Goal: Information Seeking & Learning: Learn about a topic

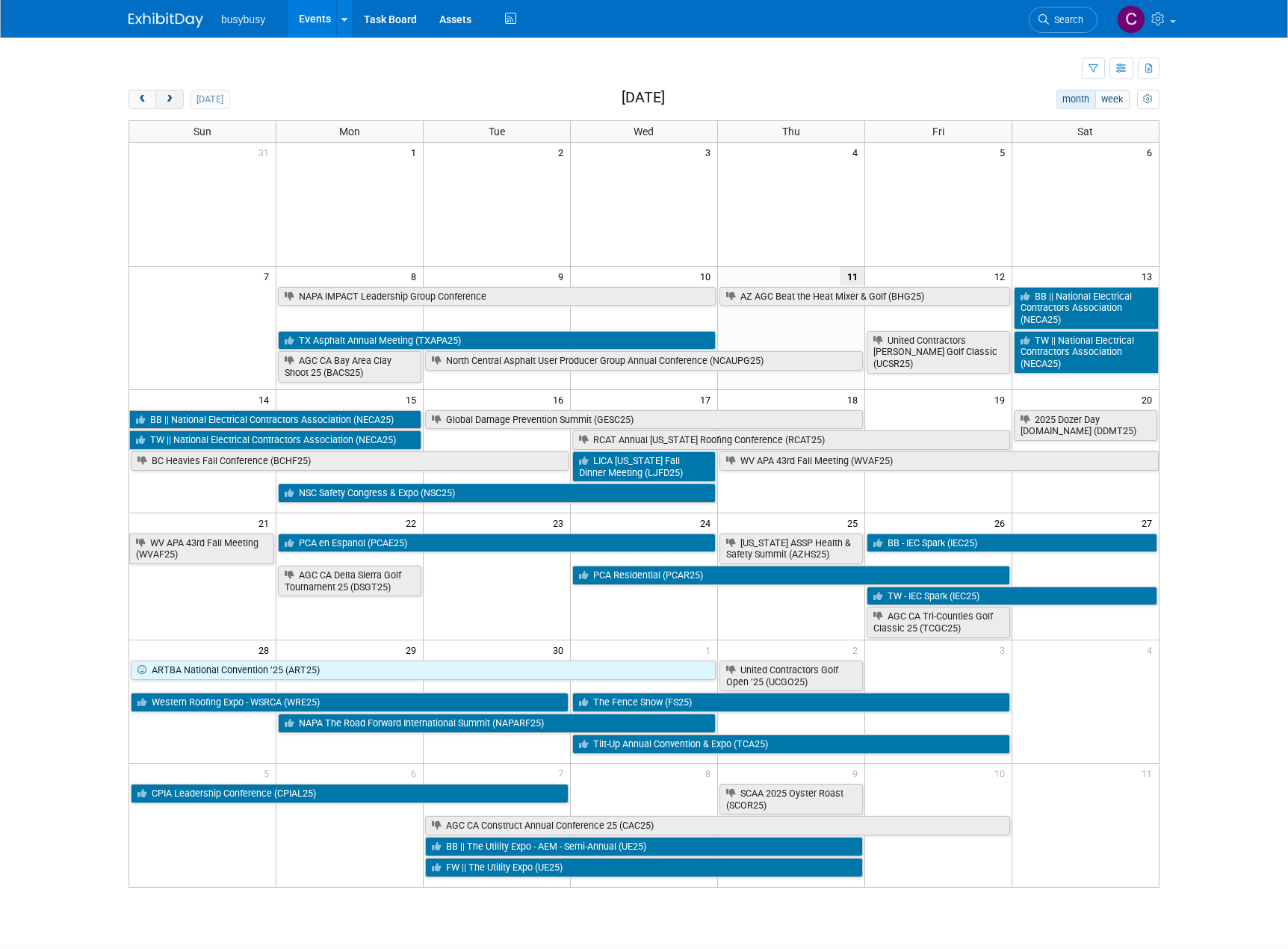
click at [162, 94] on button "next" at bounding box center [169, 99] width 28 height 19
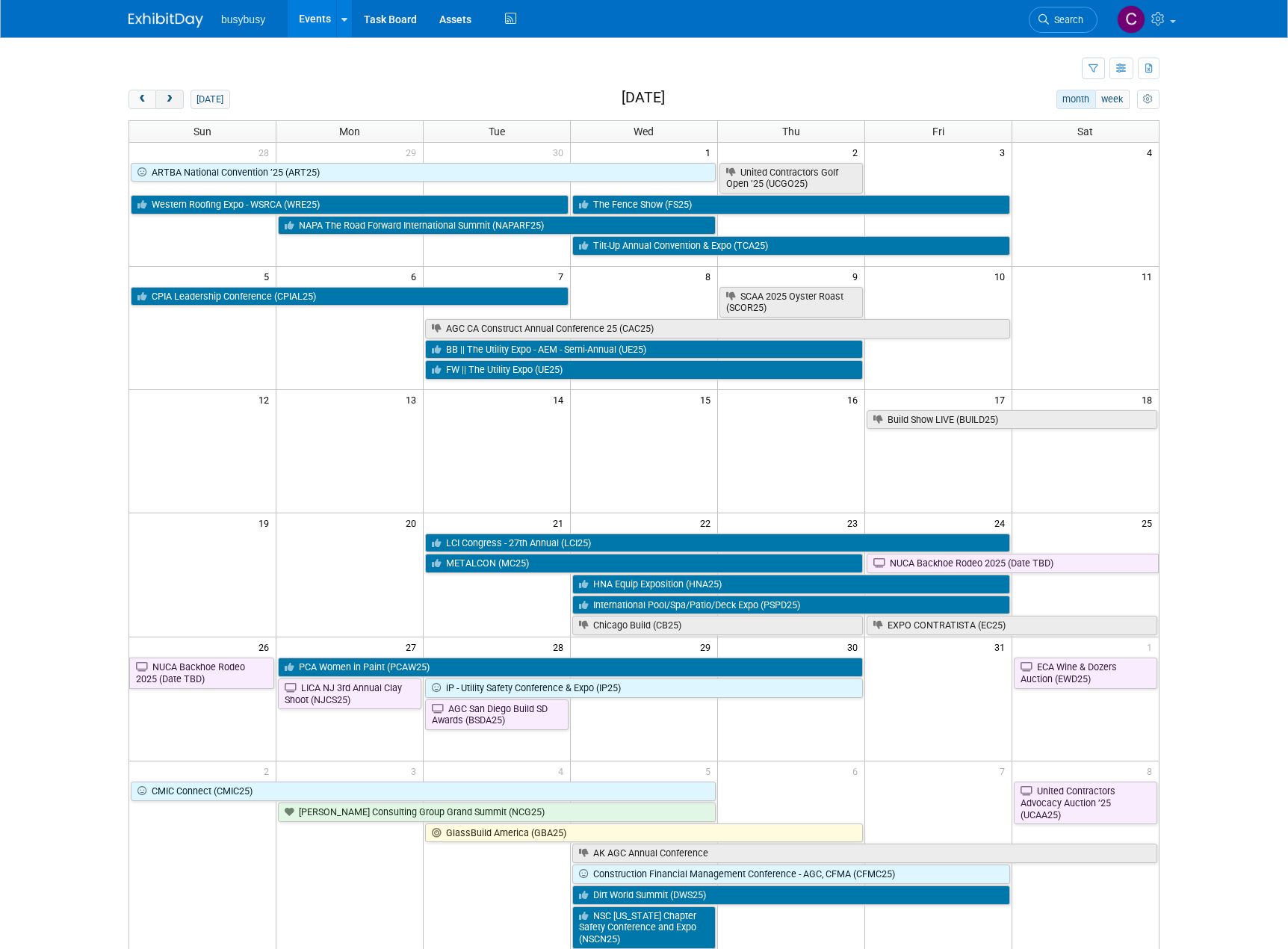
click at [162, 94] on button "next" at bounding box center [169, 99] width 28 height 19
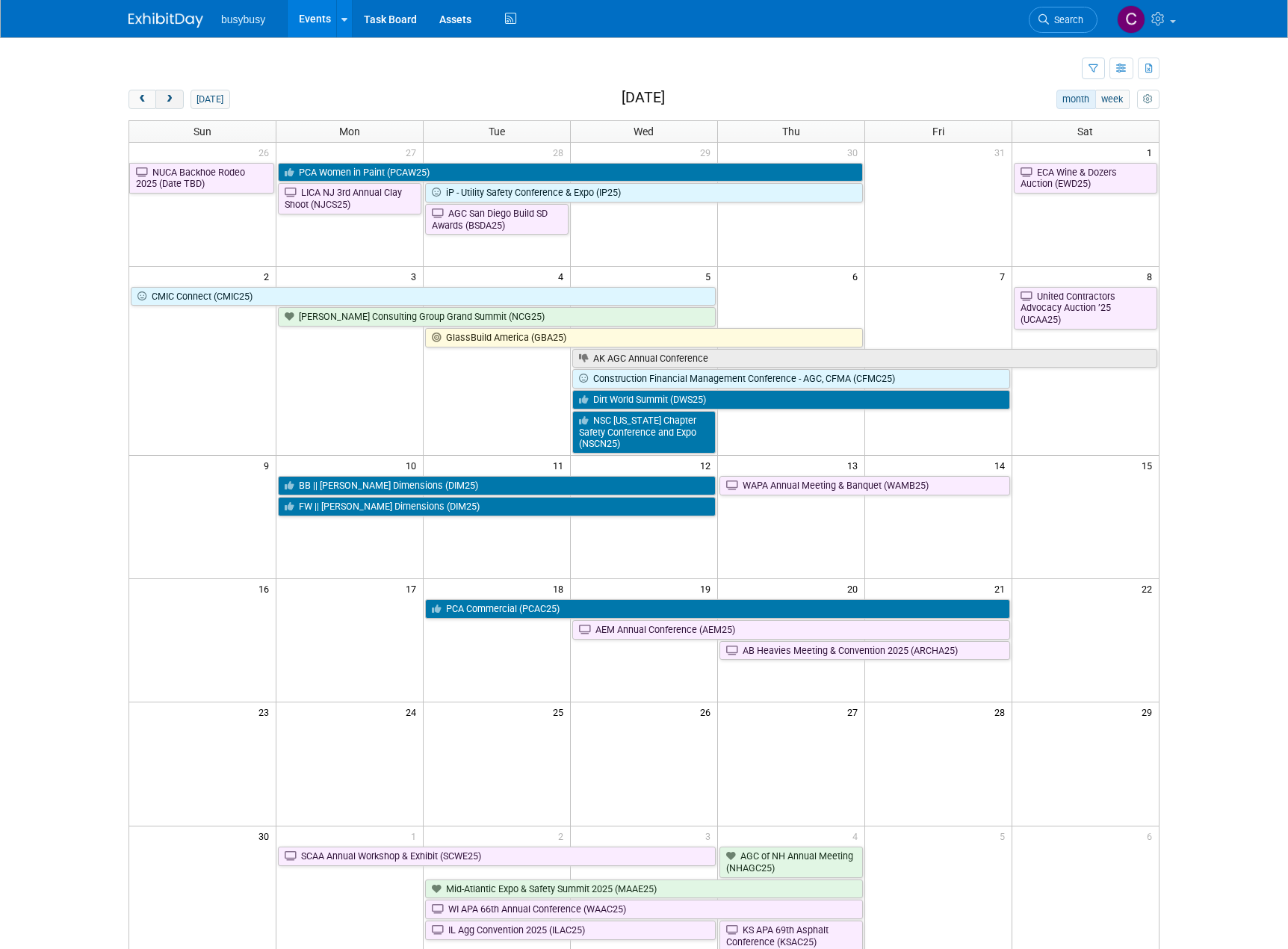
click at [162, 94] on button "next" at bounding box center [169, 99] width 28 height 19
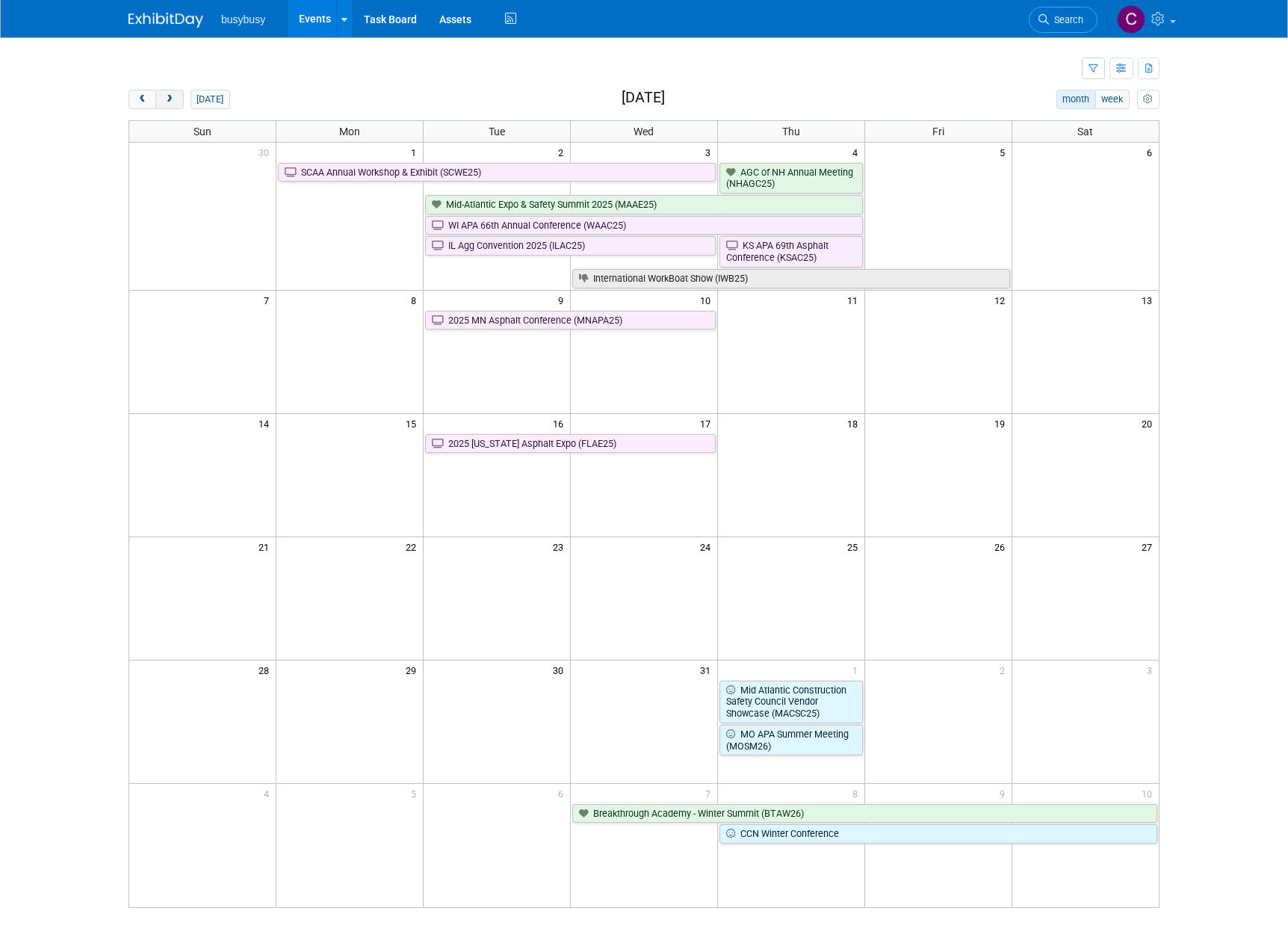
click at [162, 94] on button "next" at bounding box center [169, 99] width 28 height 19
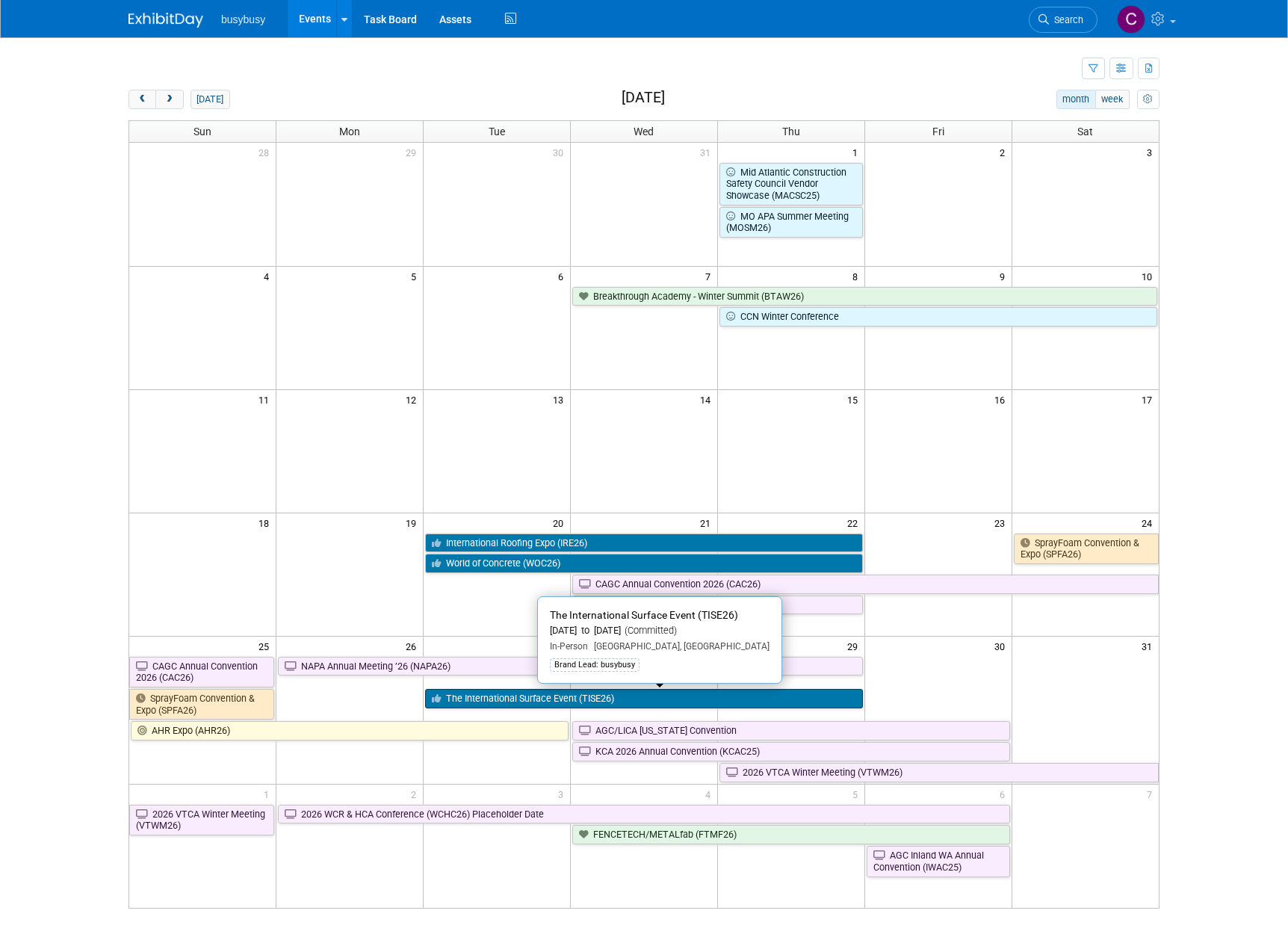
click at [699, 702] on link "The International Surface Event (TISE26)" at bounding box center [644, 698] width 438 height 19
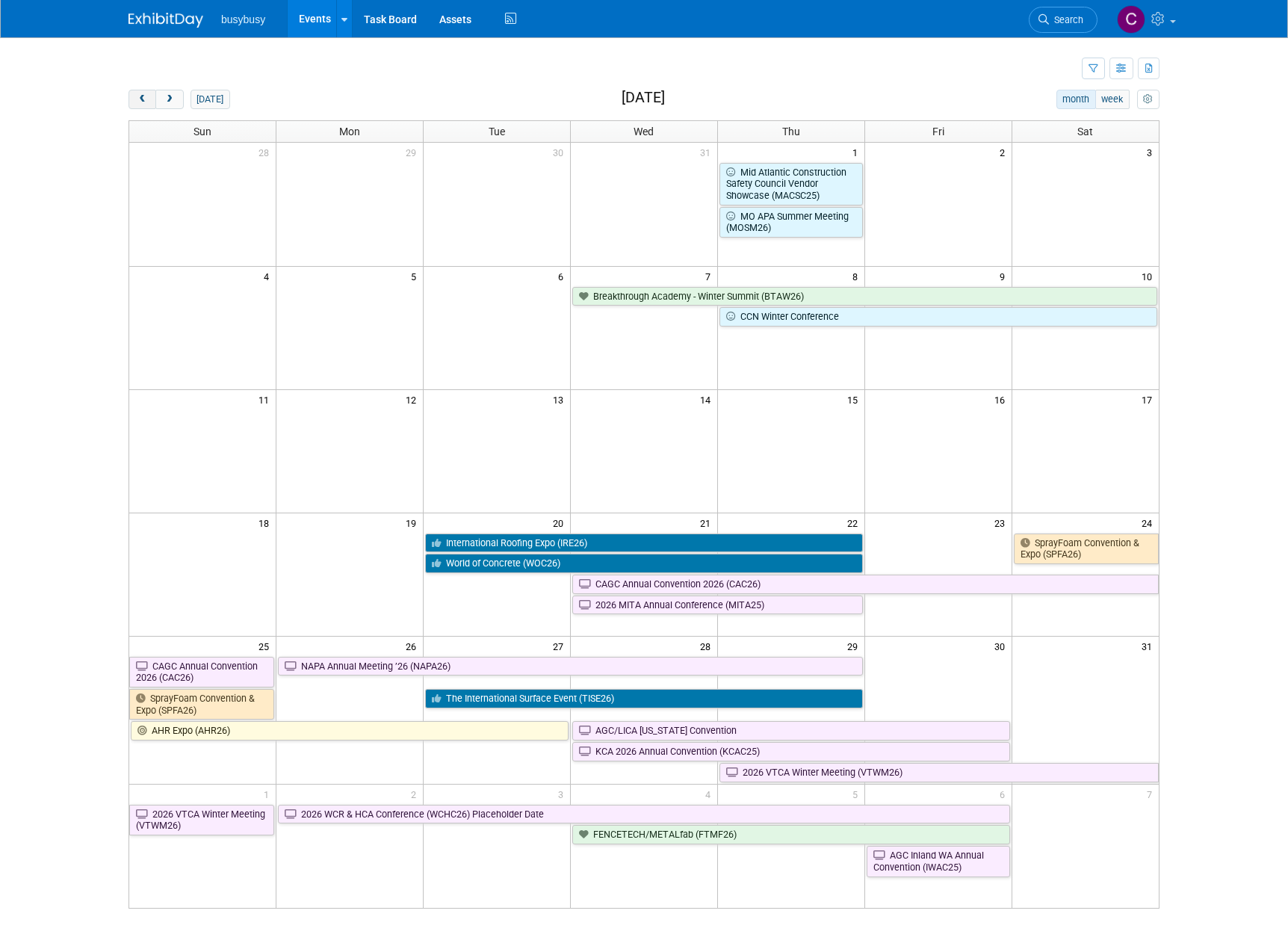
click at [139, 101] on span "prev" at bounding box center [142, 100] width 11 height 10
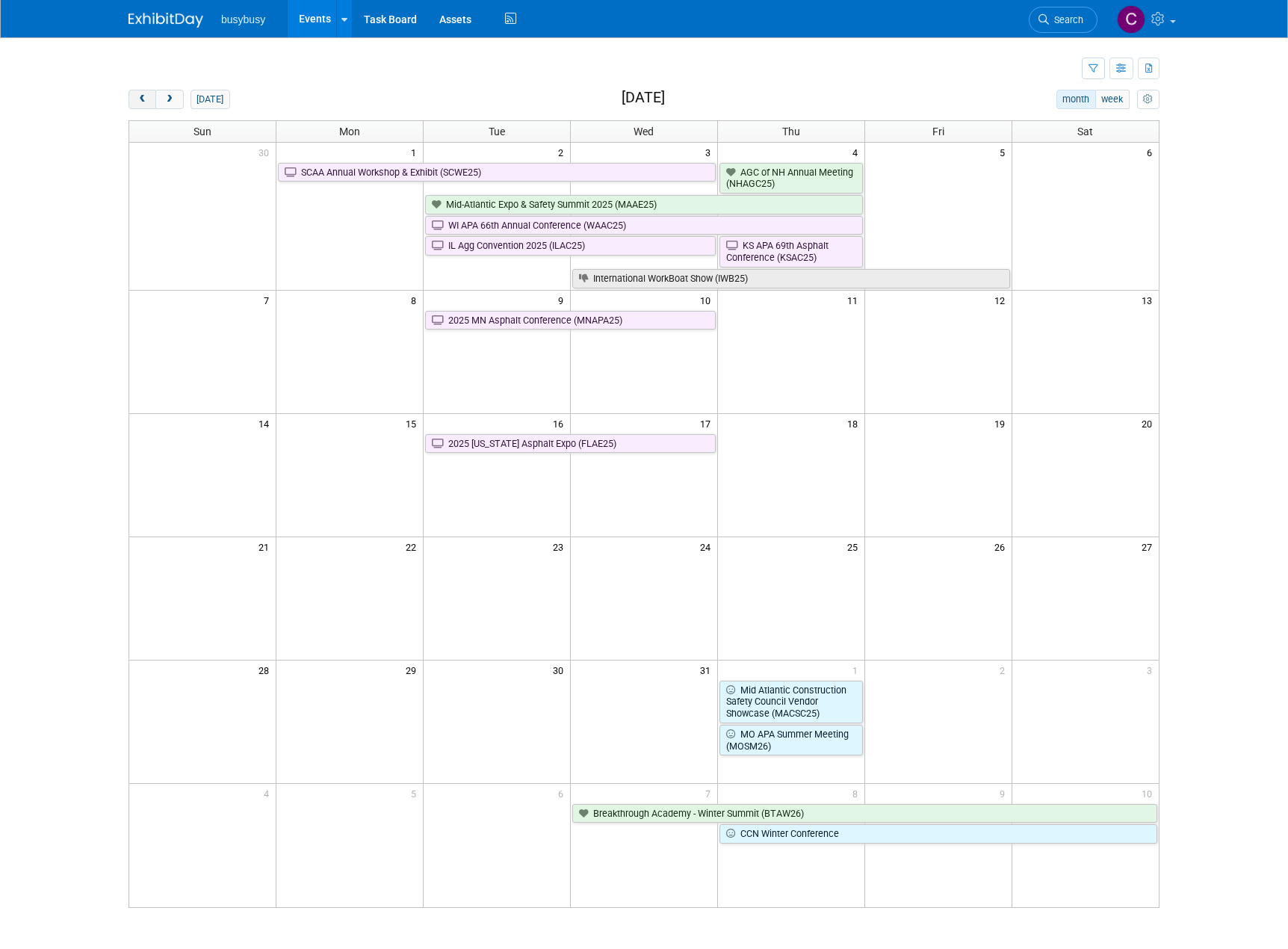
click at [139, 101] on span "prev" at bounding box center [142, 100] width 11 height 10
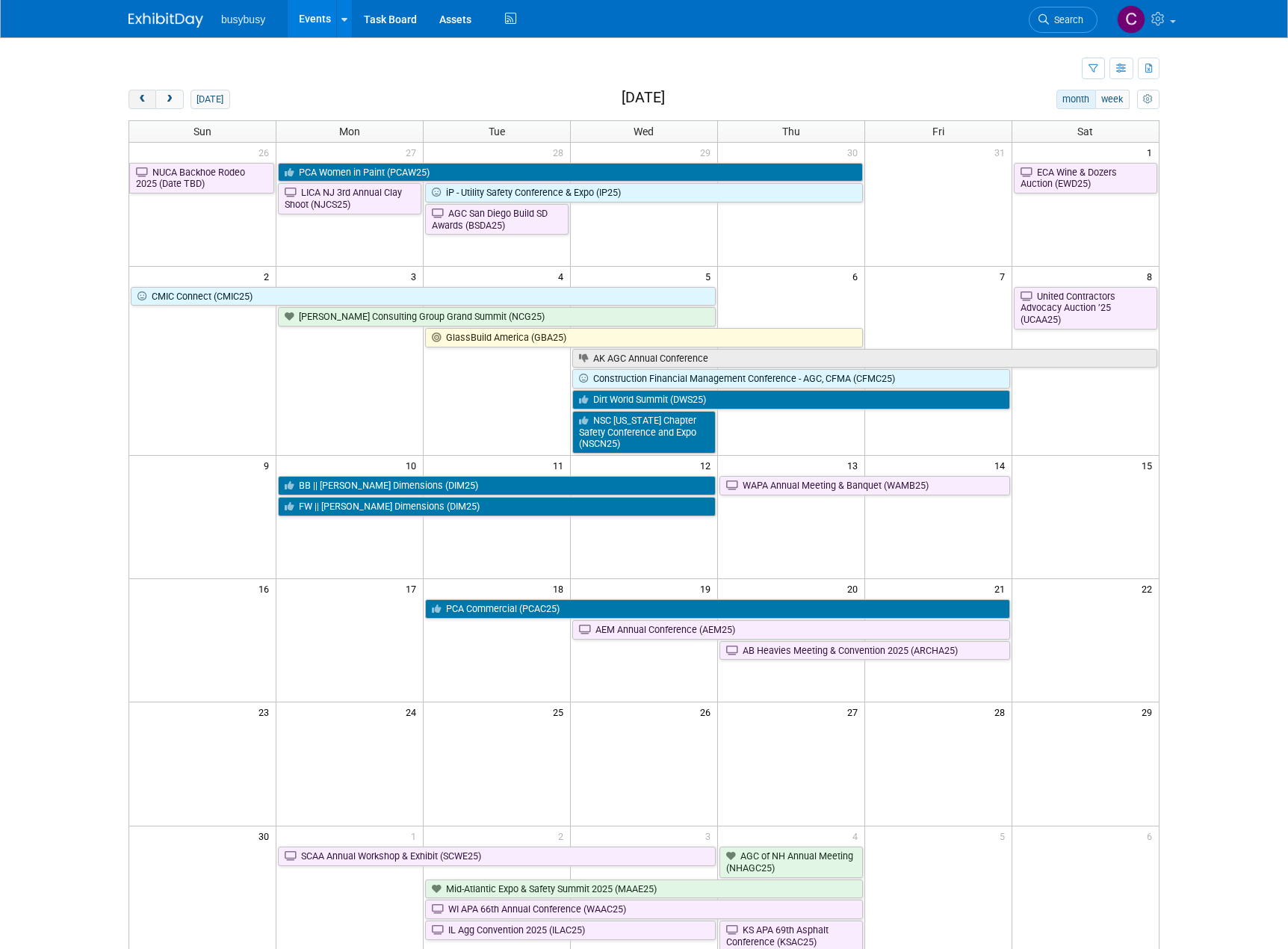
click at [139, 101] on span "prev" at bounding box center [142, 100] width 11 height 10
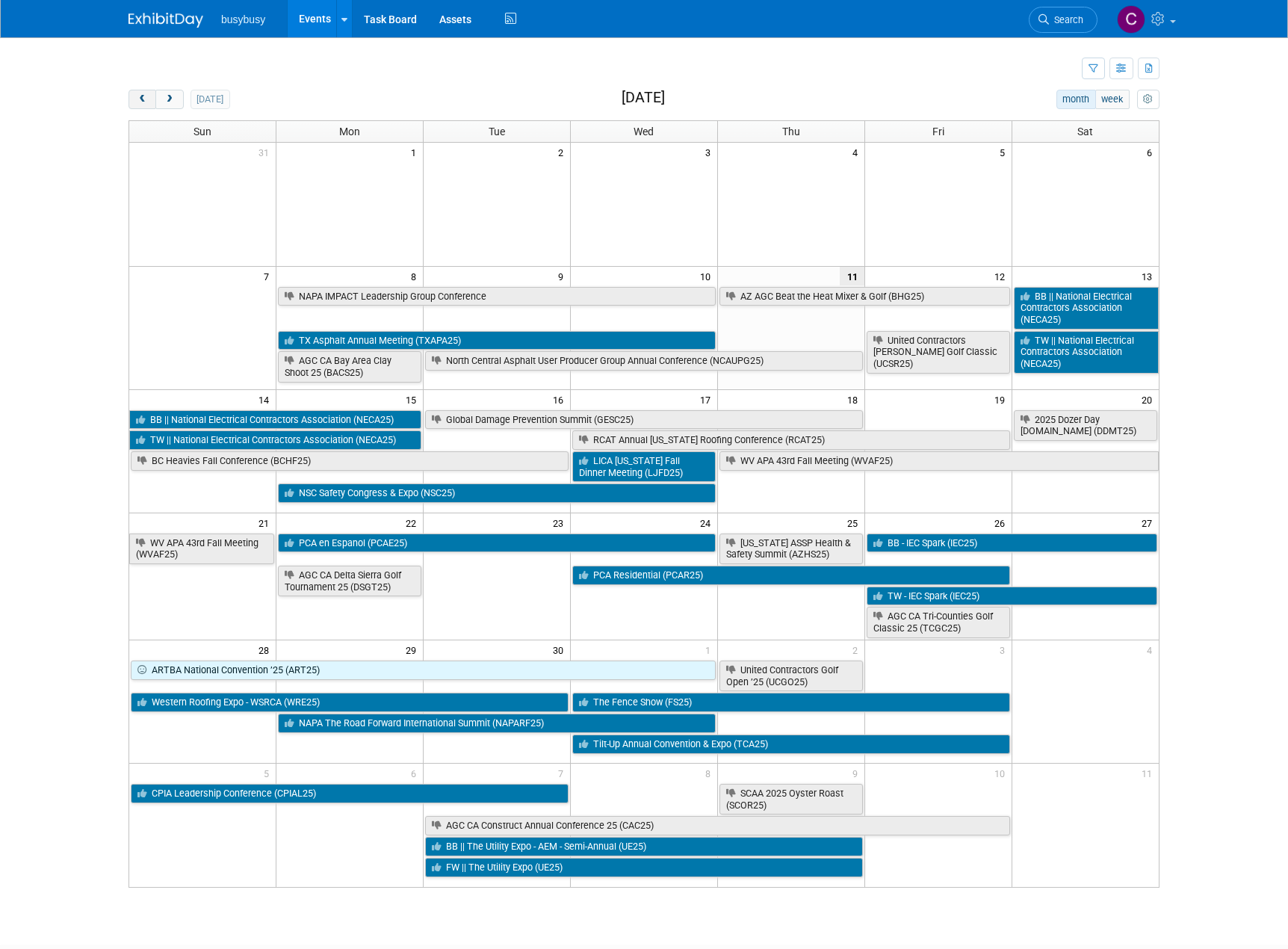
click at [139, 101] on span "prev" at bounding box center [142, 100] width 11 height 10
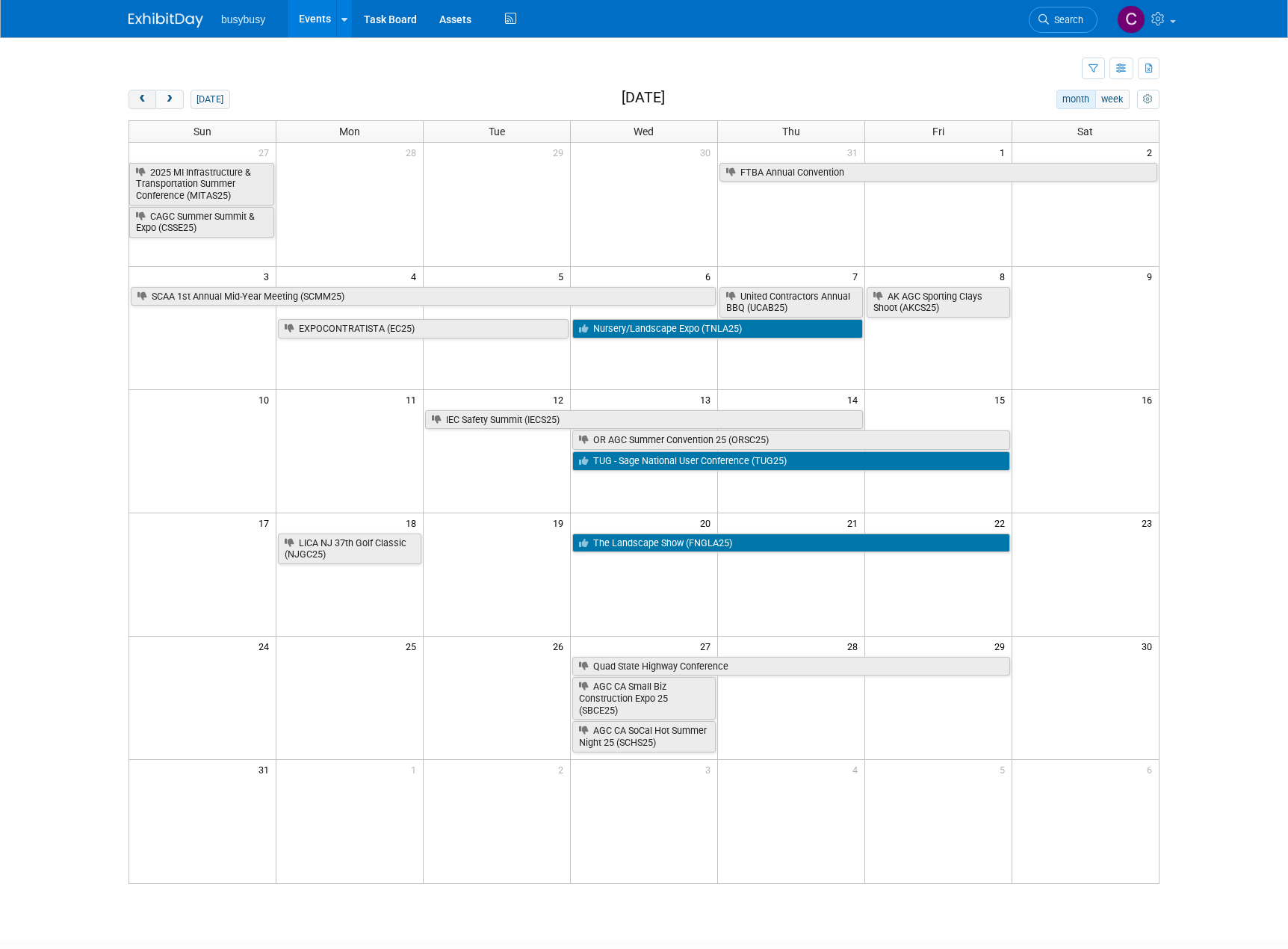
click at [139, 101] on span "prev" at bounding box center [142, 100] width 11 height 10
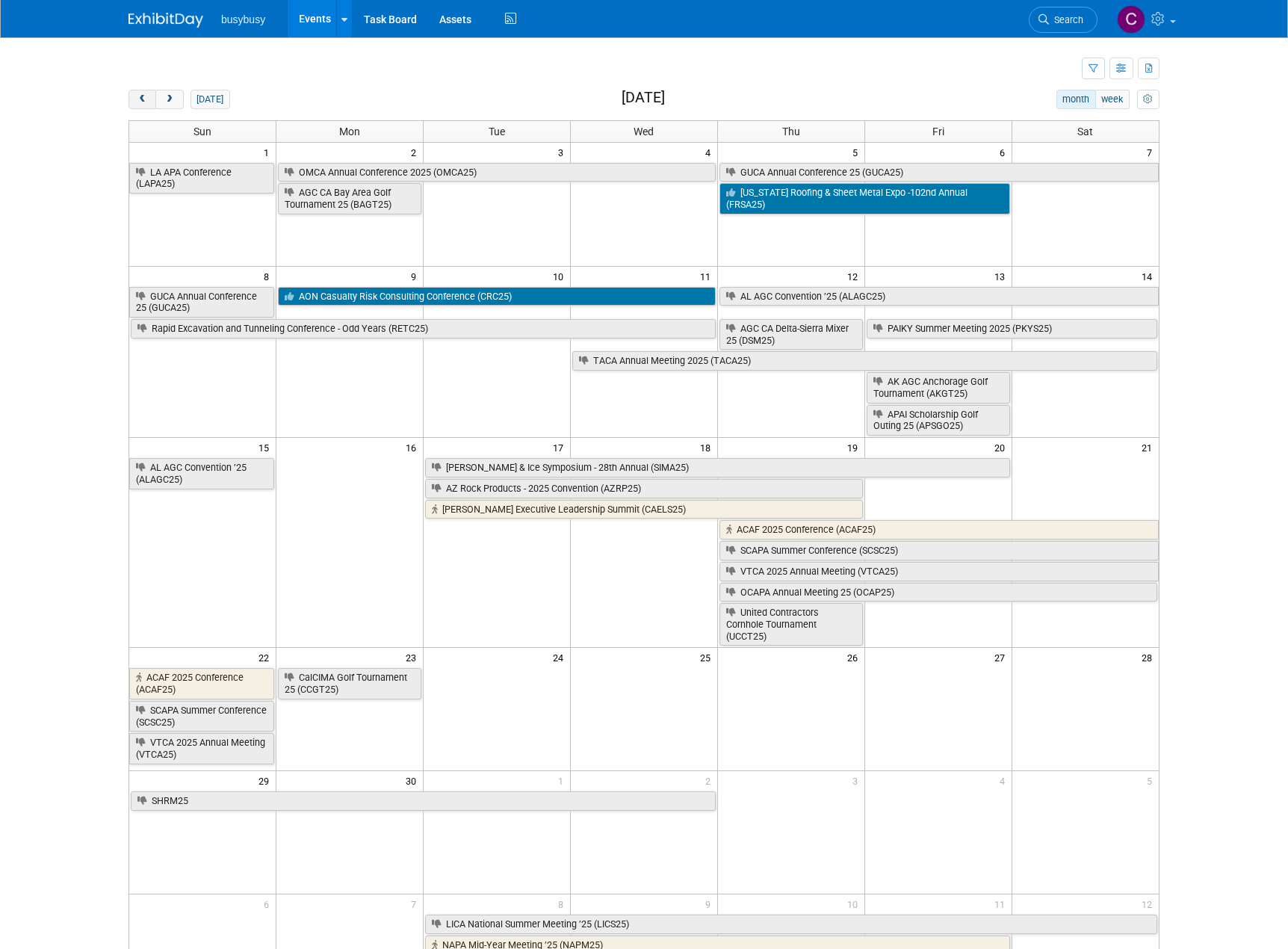
click at [139, 101] on span "prev" at bounding box center [142, 100] width 11 height 10
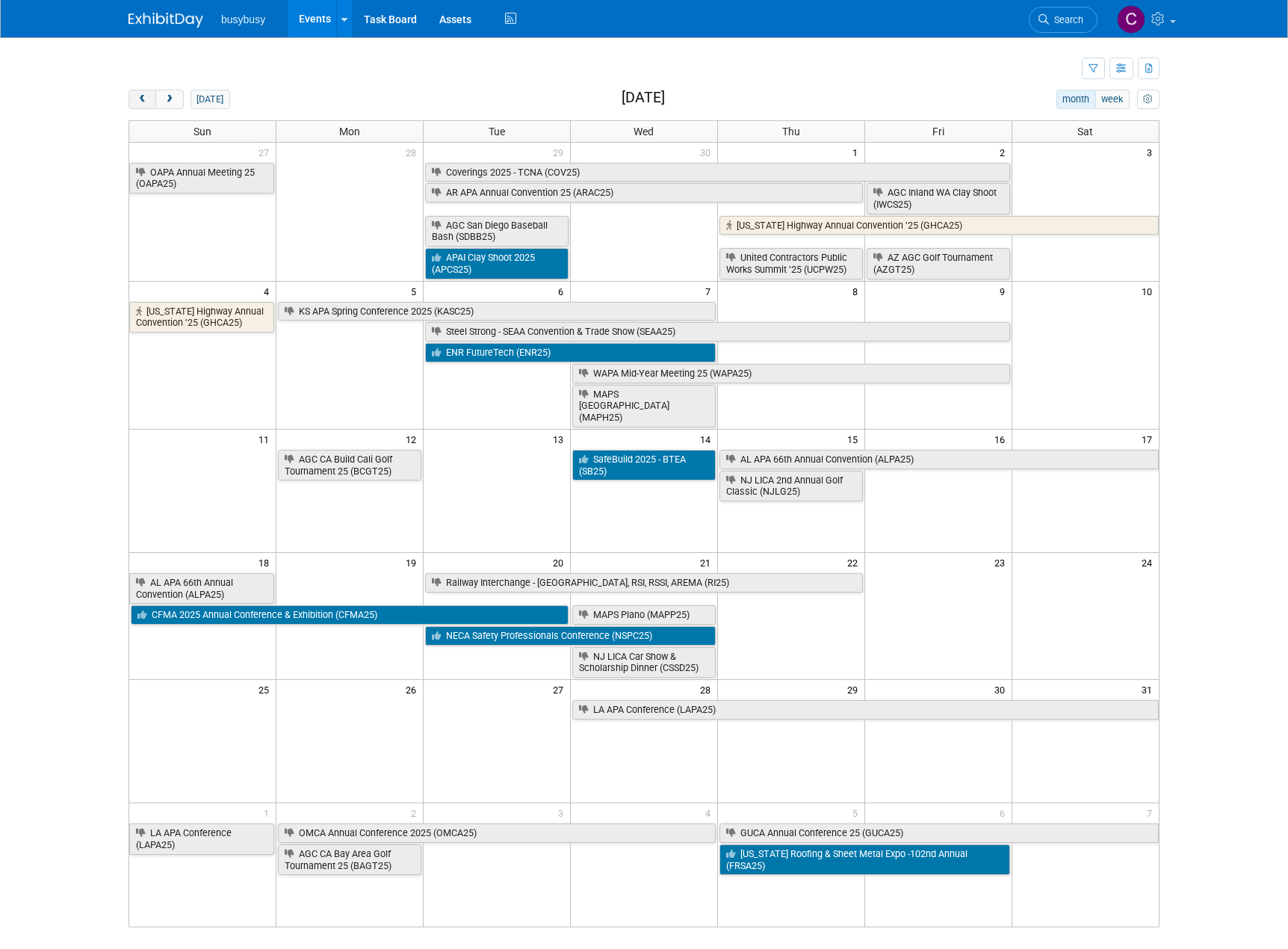
click at [139, 101] on span "prev" at bounding box center [142, 100] width 11 height 10
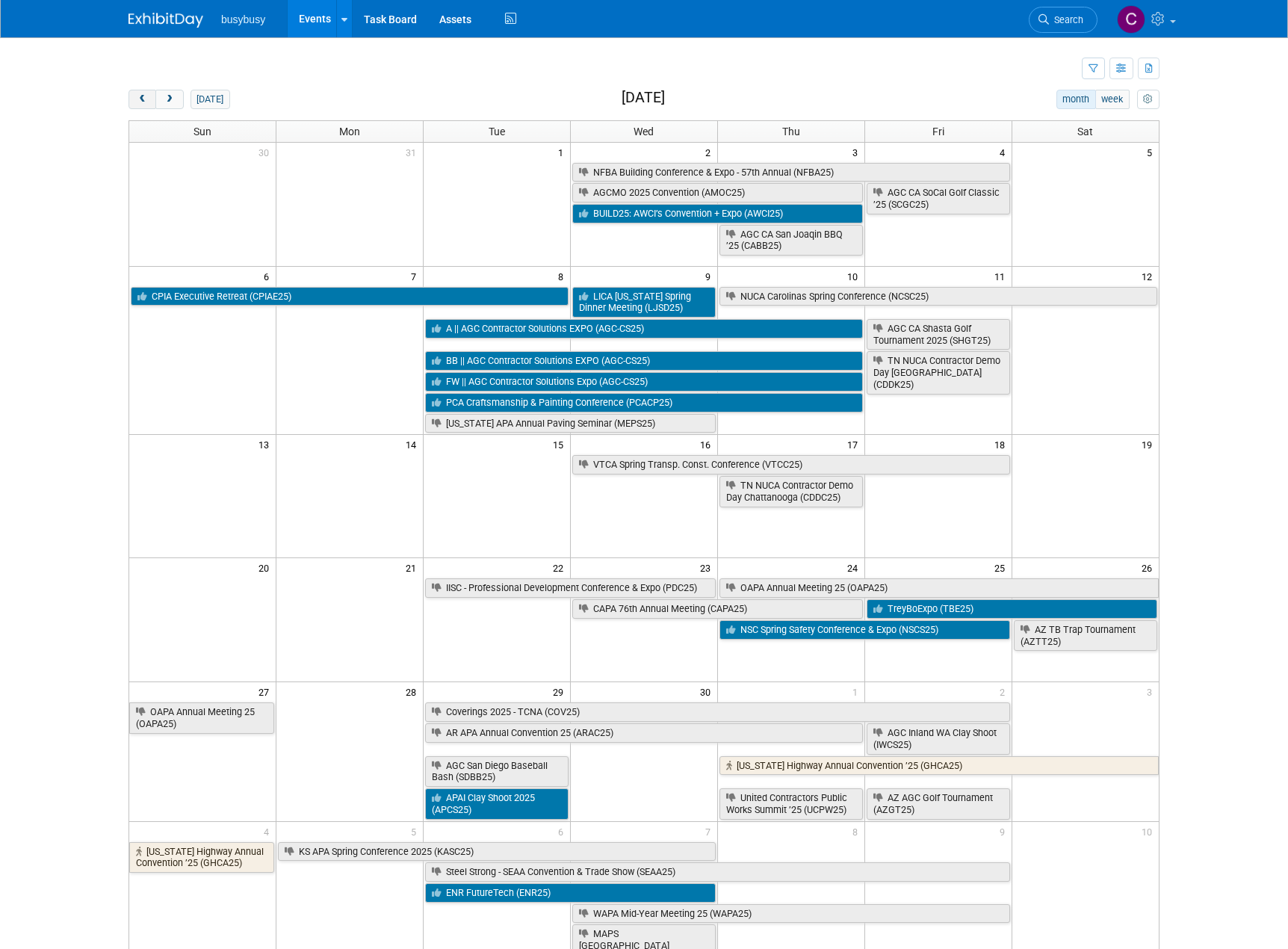
click at [139, 101] on span "prev" at bounding box center [142, 100] width 11 height 10
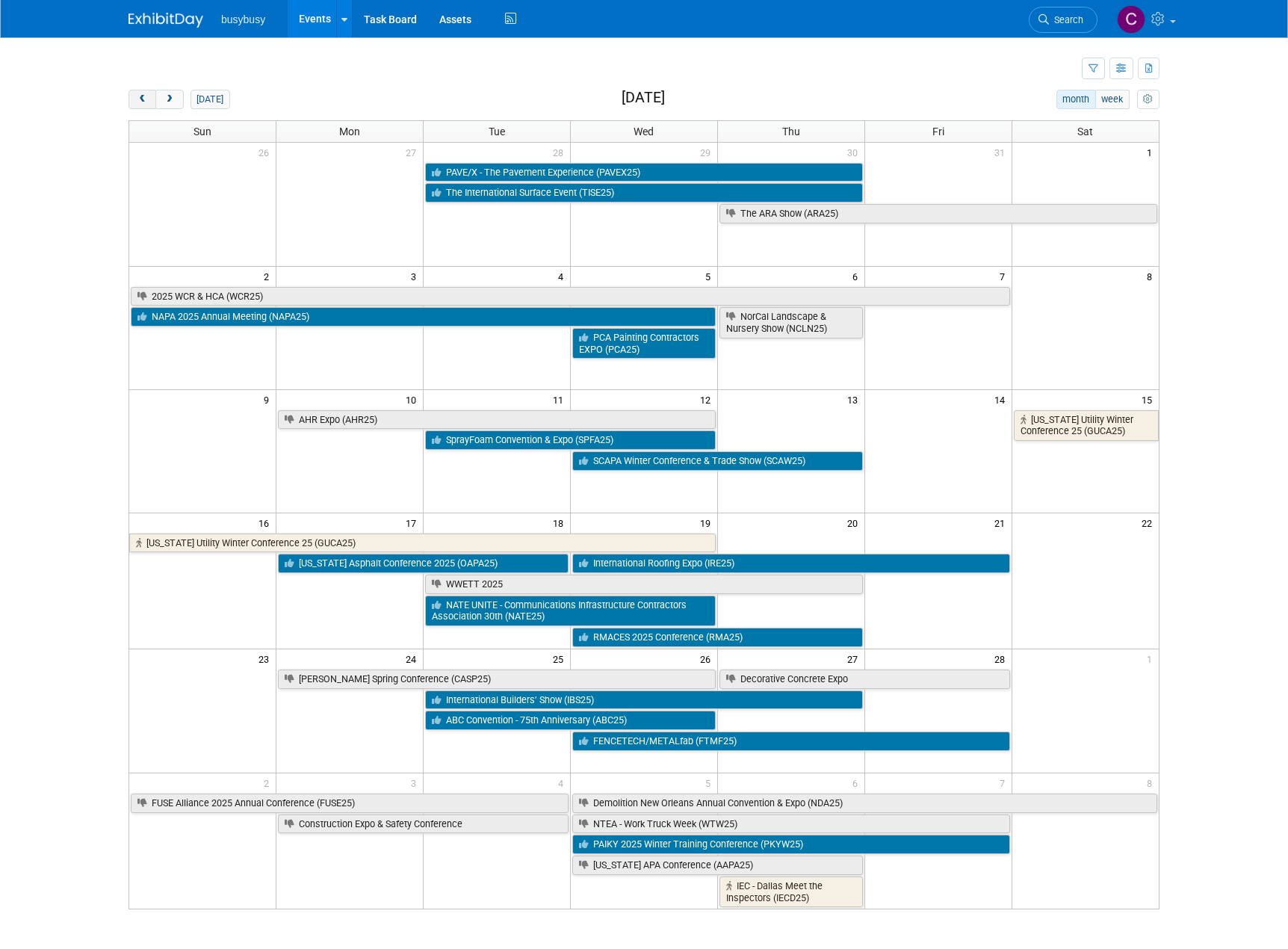
click at [139, 101] on span "prev" at bounding box center [142, 100] width 11 height 10
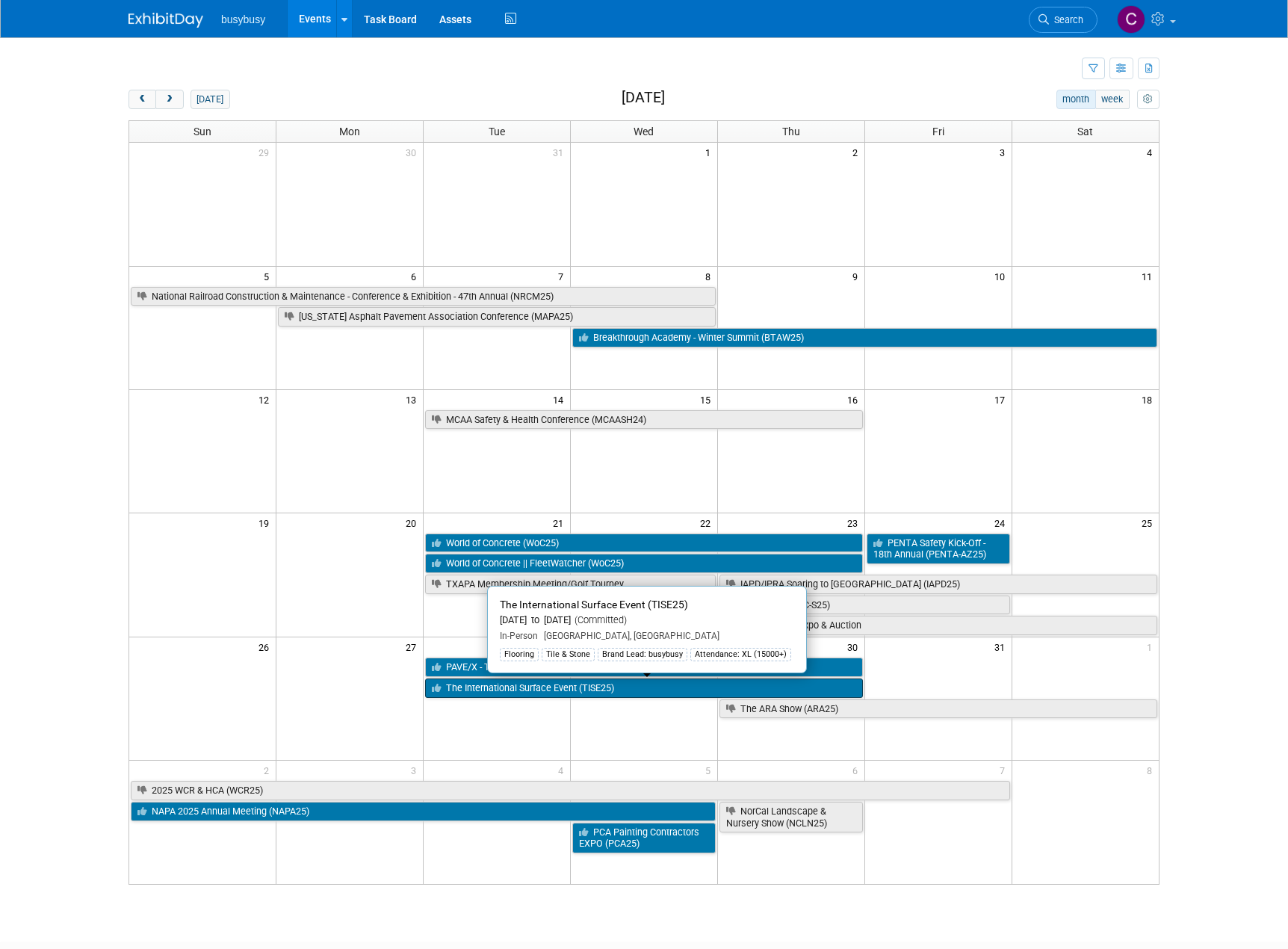
click at [611, 693] on link "The International Surface Event (TISE25)" at bounding box center [644, 687] width 438 height 19
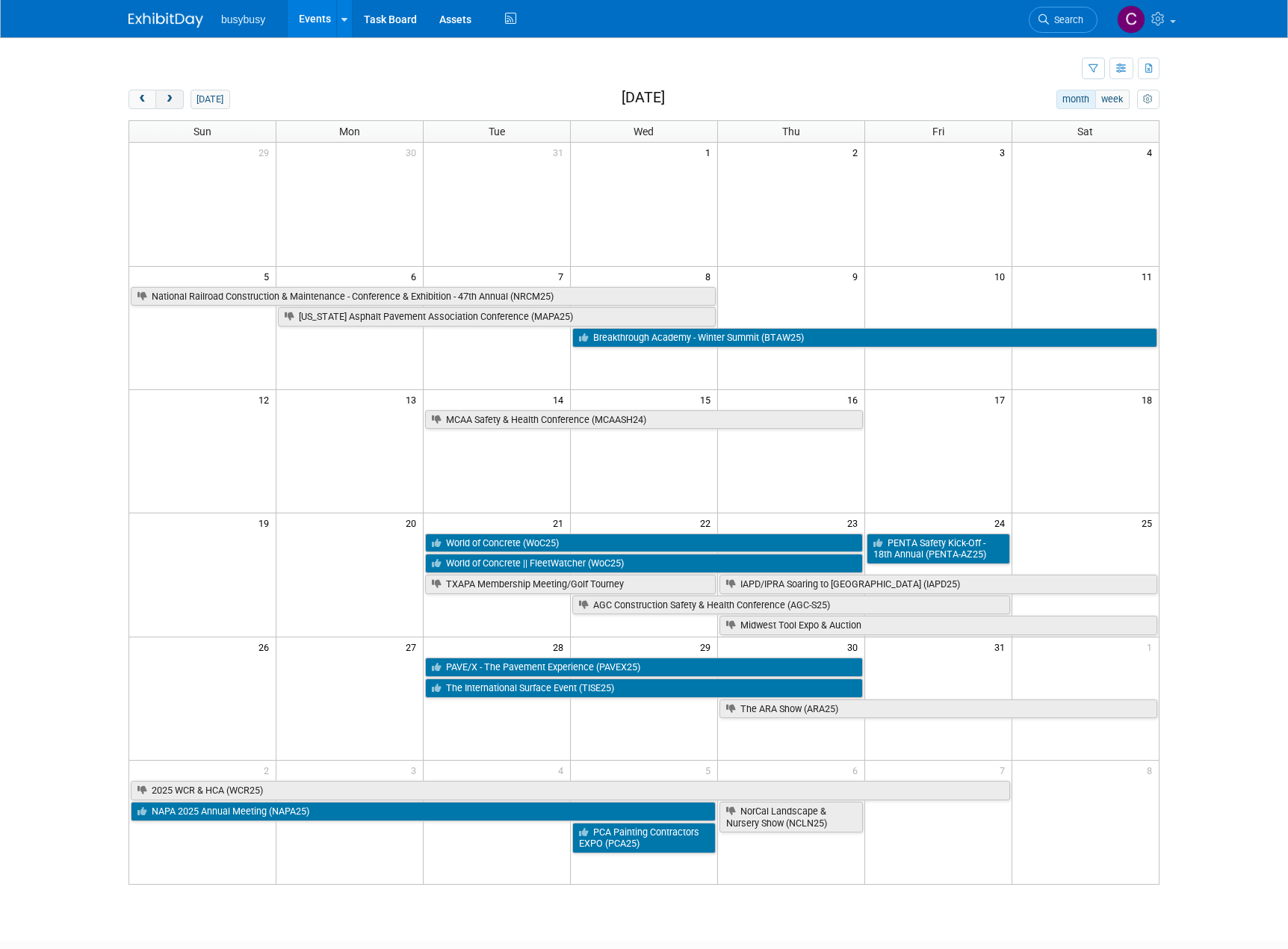
click at [162, 101] on button "next" at bounding box center [169, 99] width 28 height 19
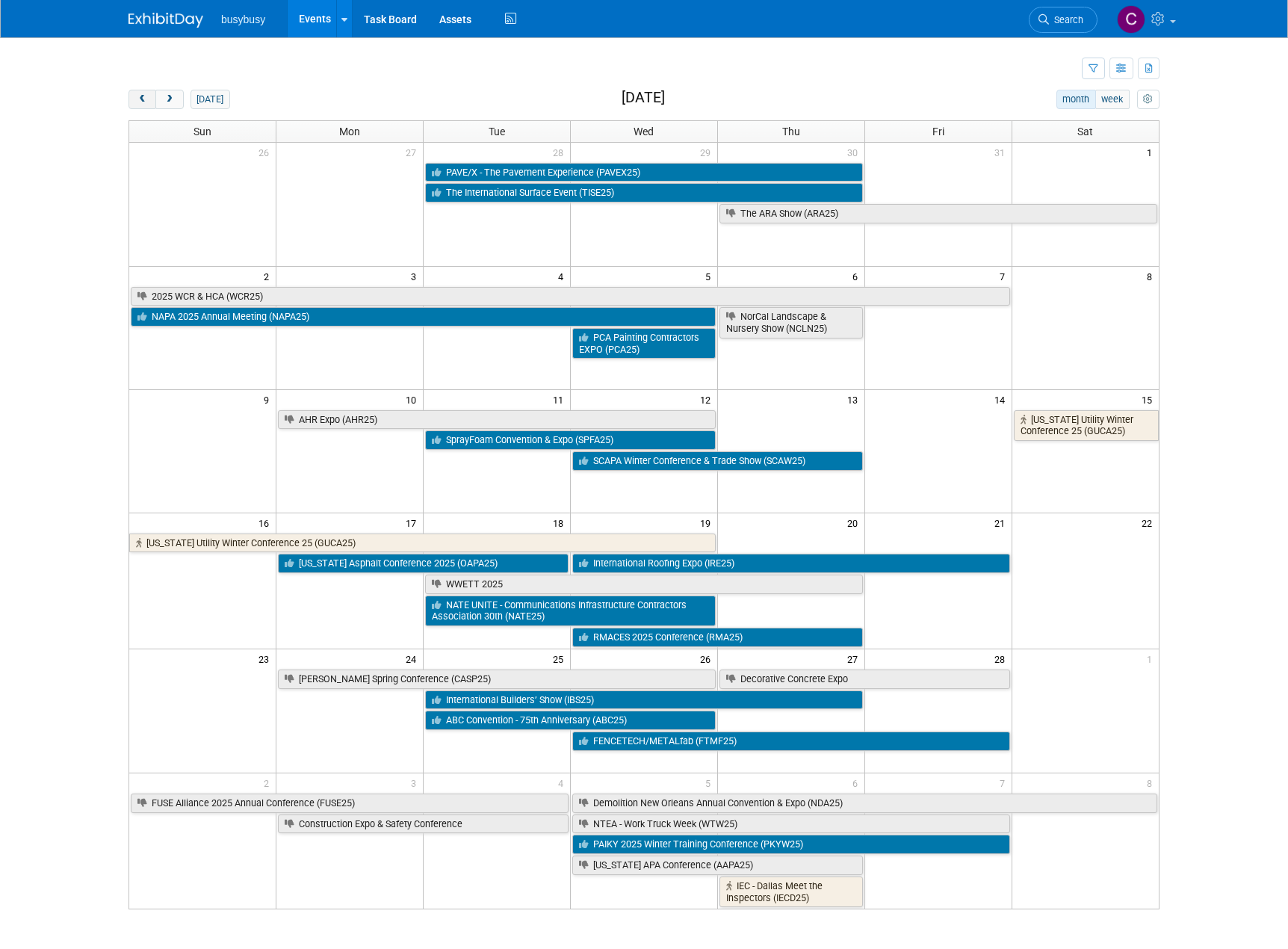
click at [143, 96] on span "prev" at bounding box center [142, 100] width 11 height 10
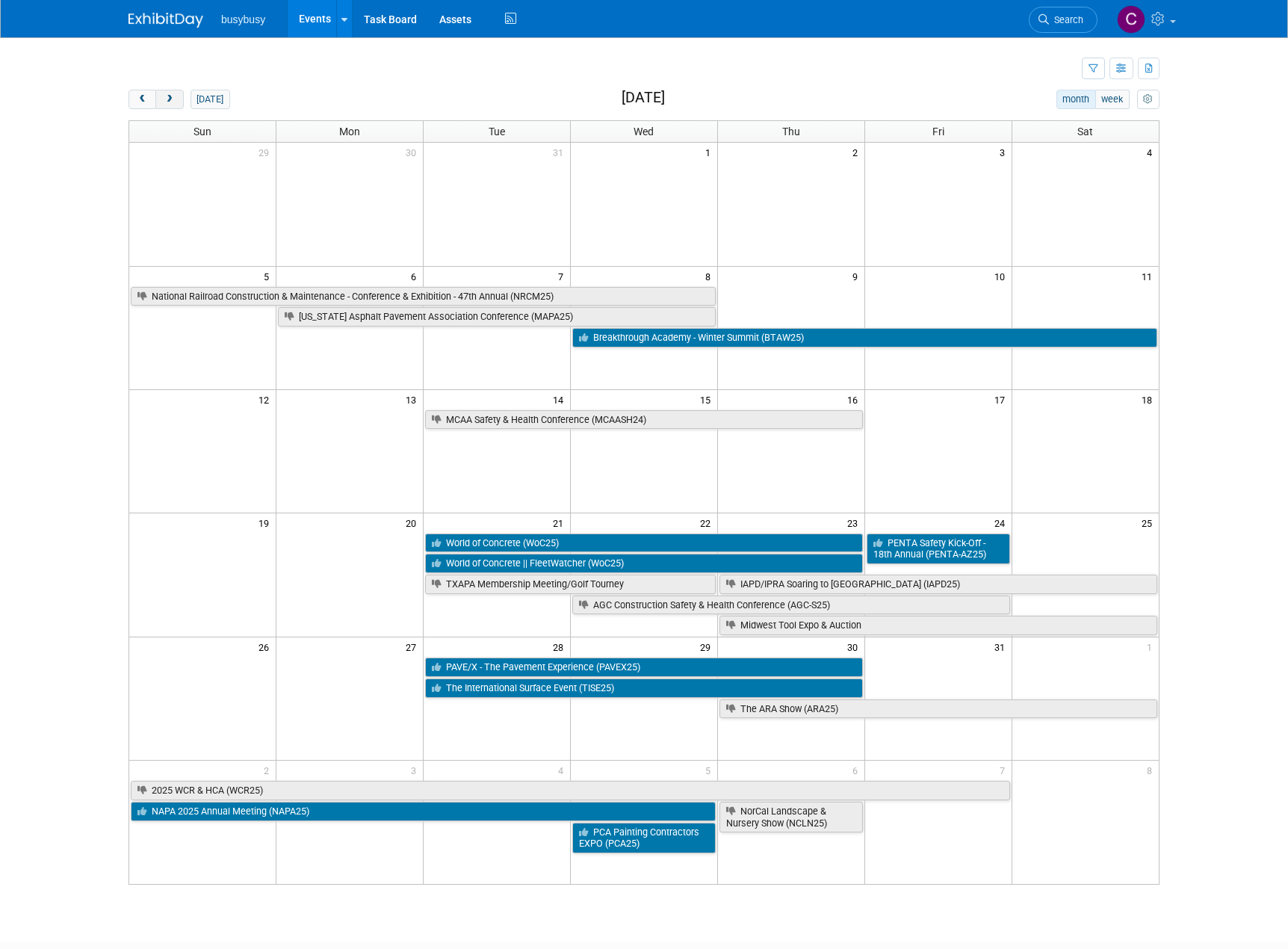
click at [166, 98] on span "next" at bounding box center [169, 100] width 11 height 10
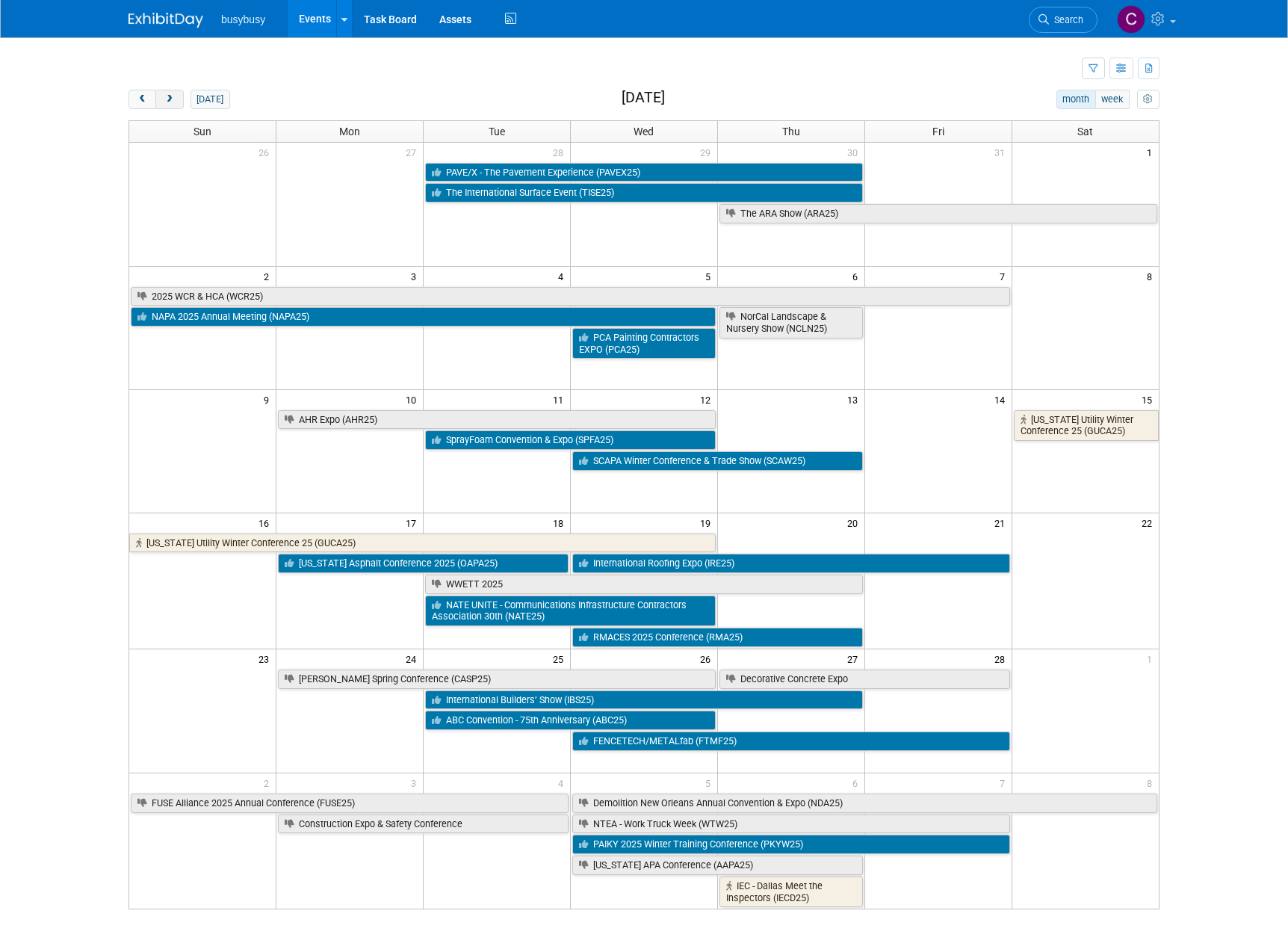
click at [166, 98] on span "next" at bounding box center [169, 100] width 11 height 10
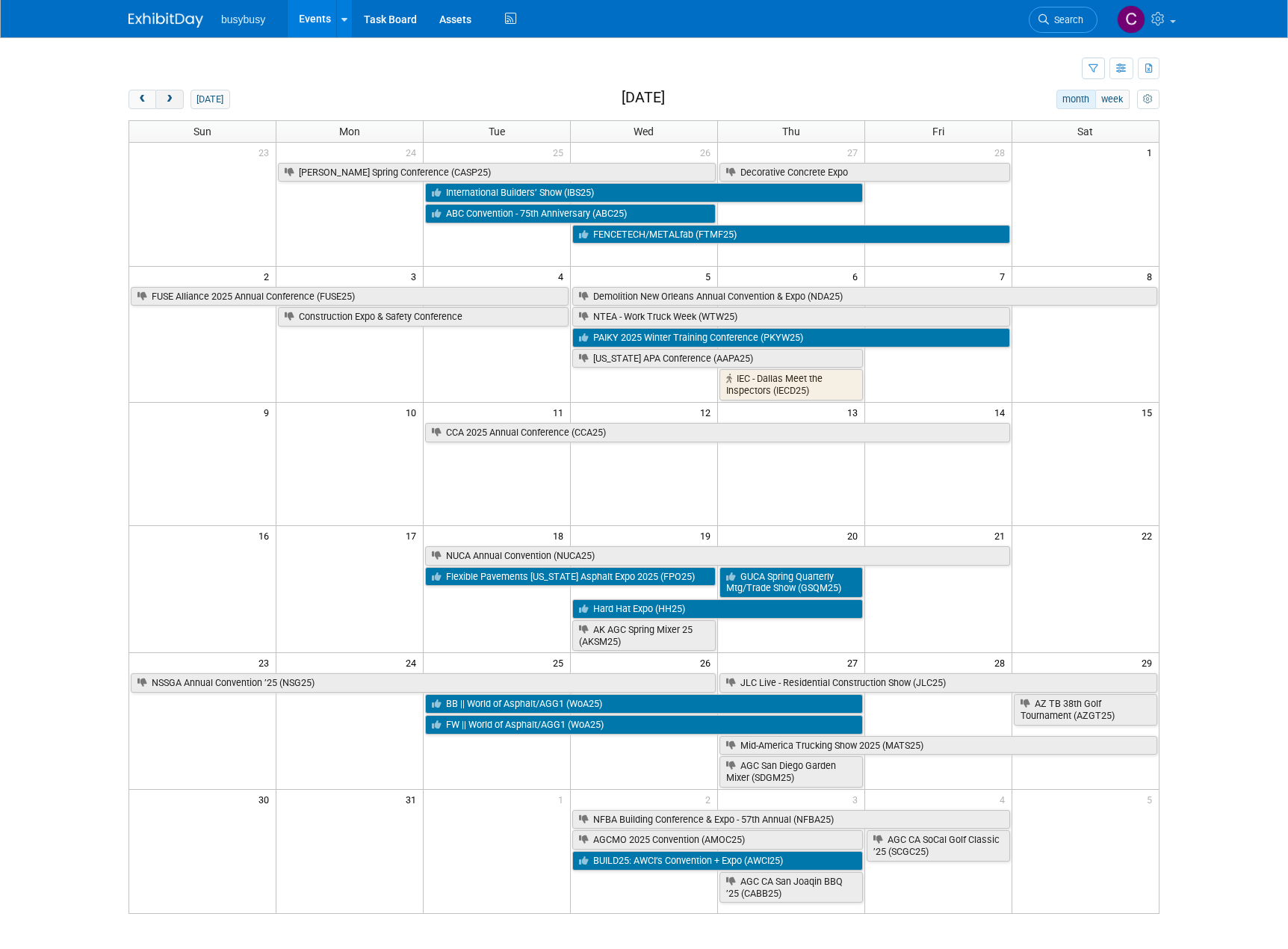
click at [166, 98] on span "next" at bounding box center [169, 100] width 11 height 10
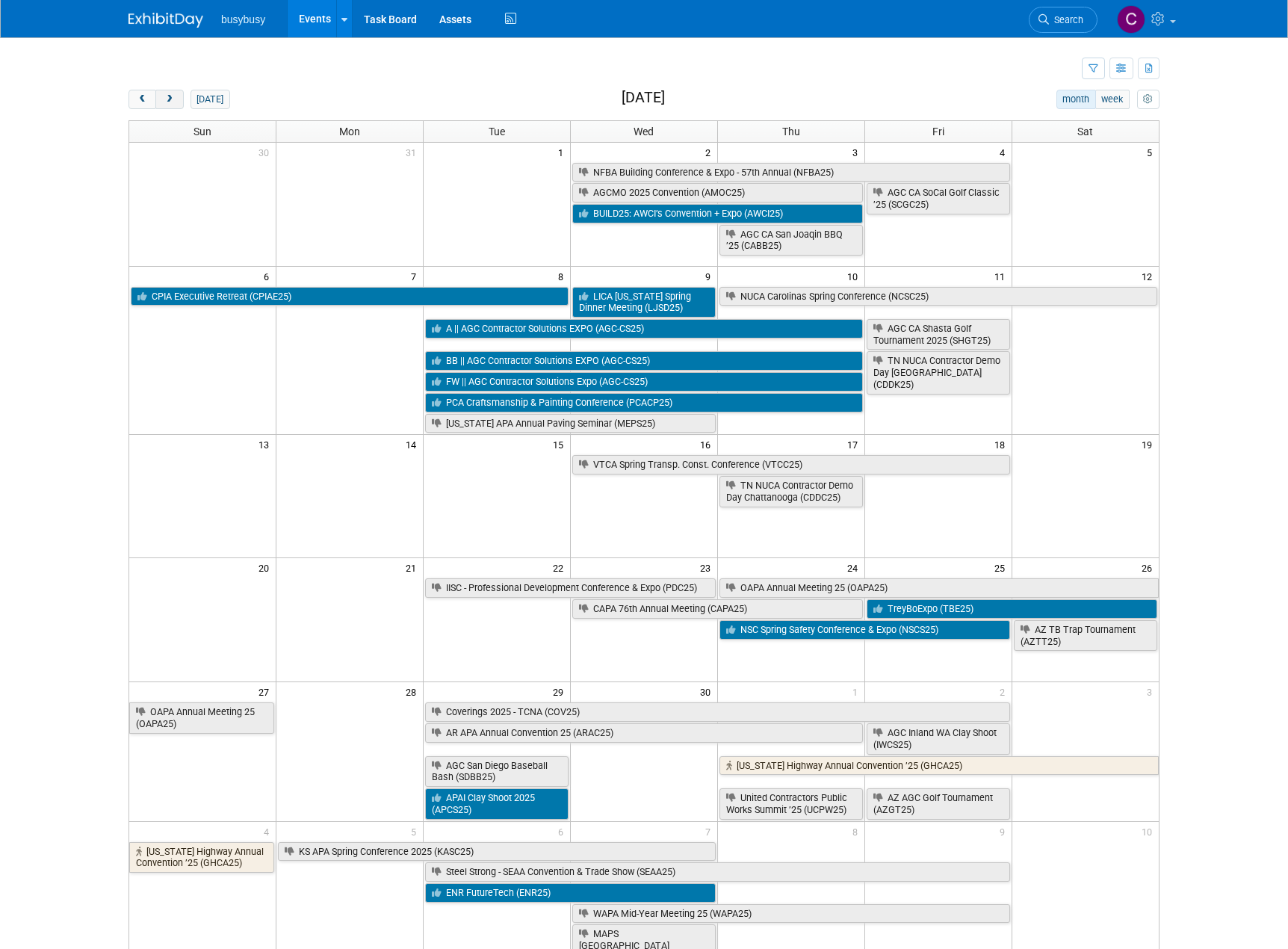
click at [166, 98] on span "next" at bounding box center [169, 100] width 11 height 10
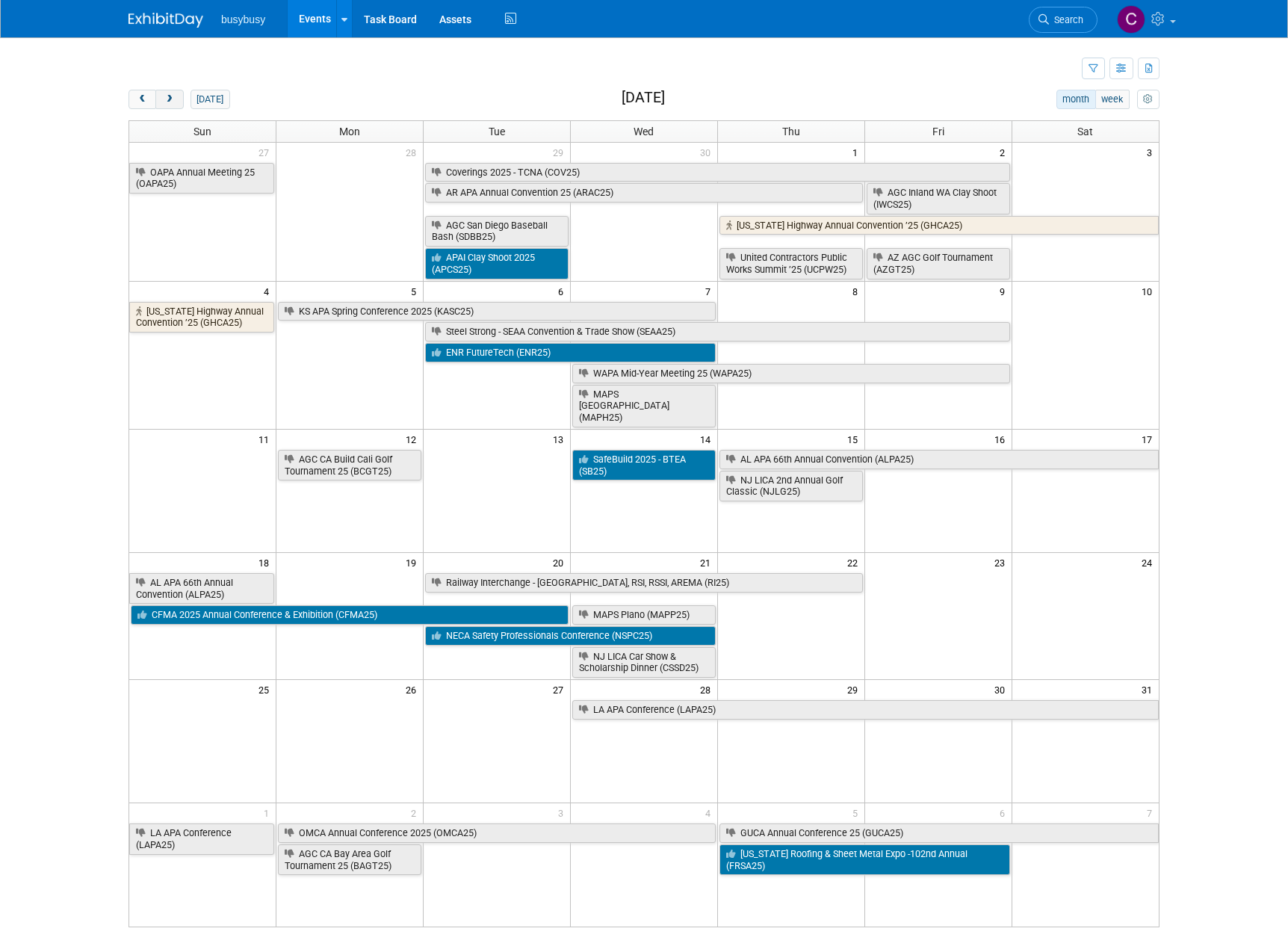
click at [166, 98] on span "next" at bounding box center [169, 100] width 11 height 10
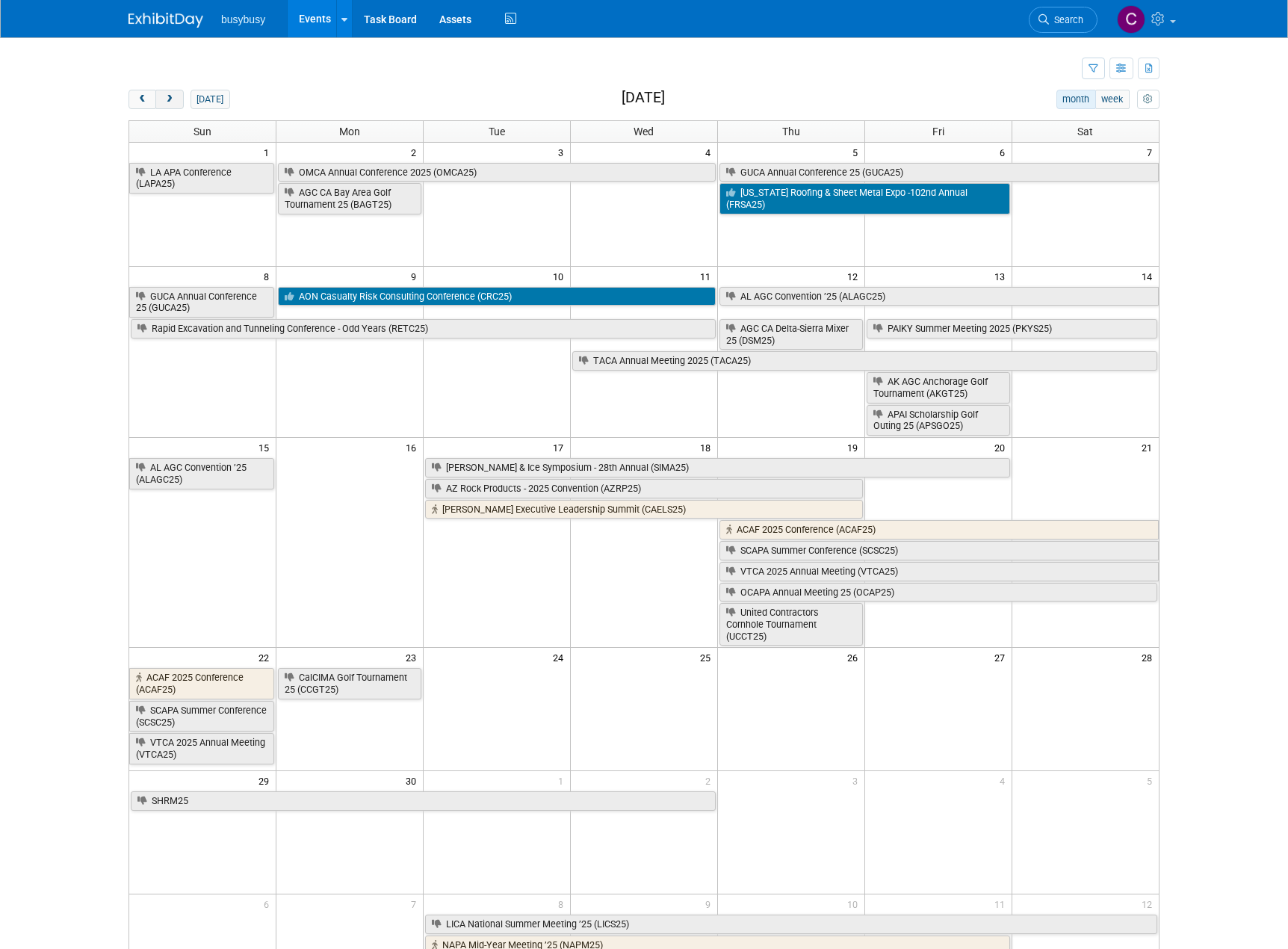
click at [166, 98] on span "next" at bounding box center [169, 100] width 11 height 10
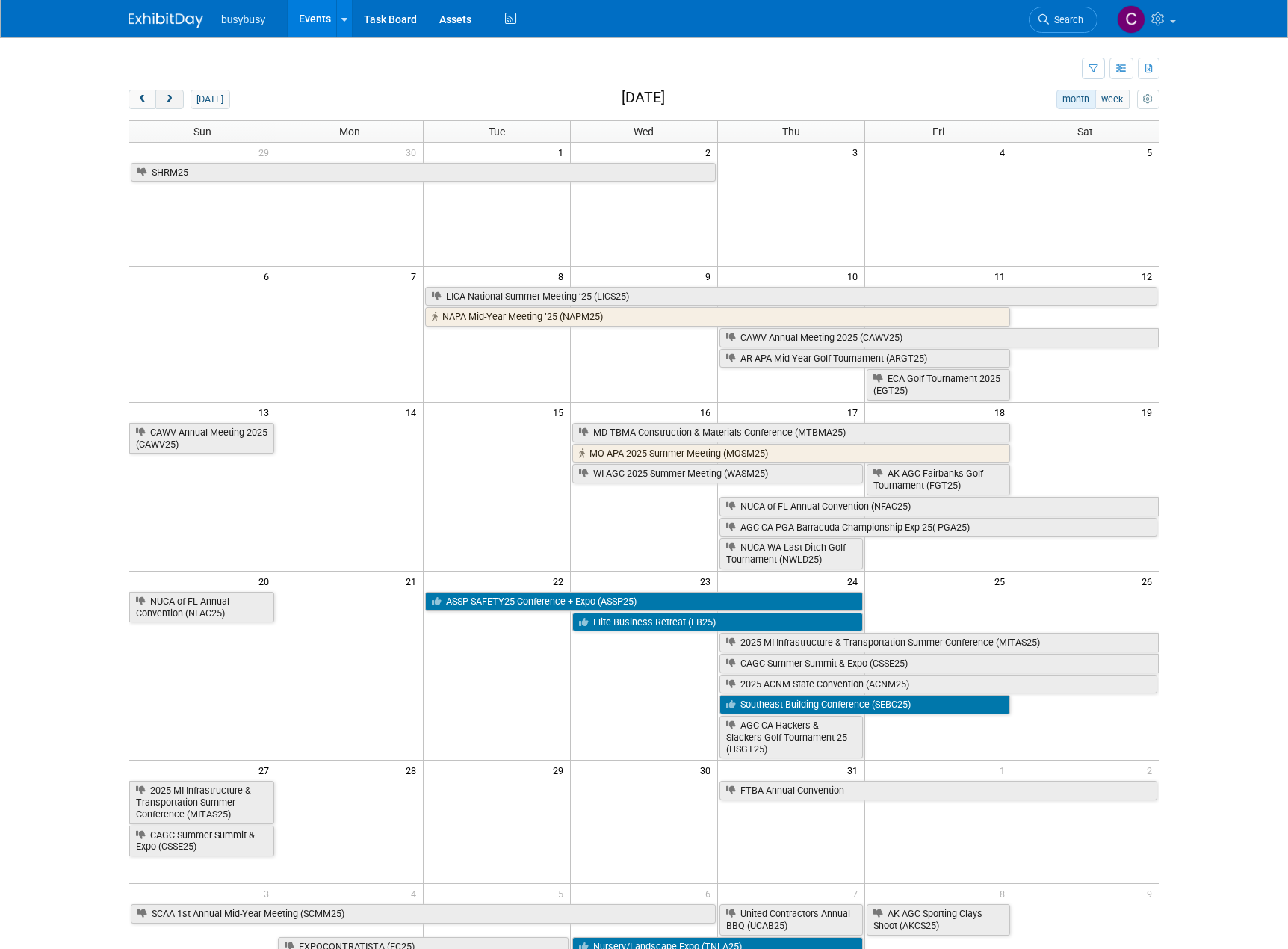
click at [166, 98] on span "next" at bounding box center [169, 100] width 11 height 10
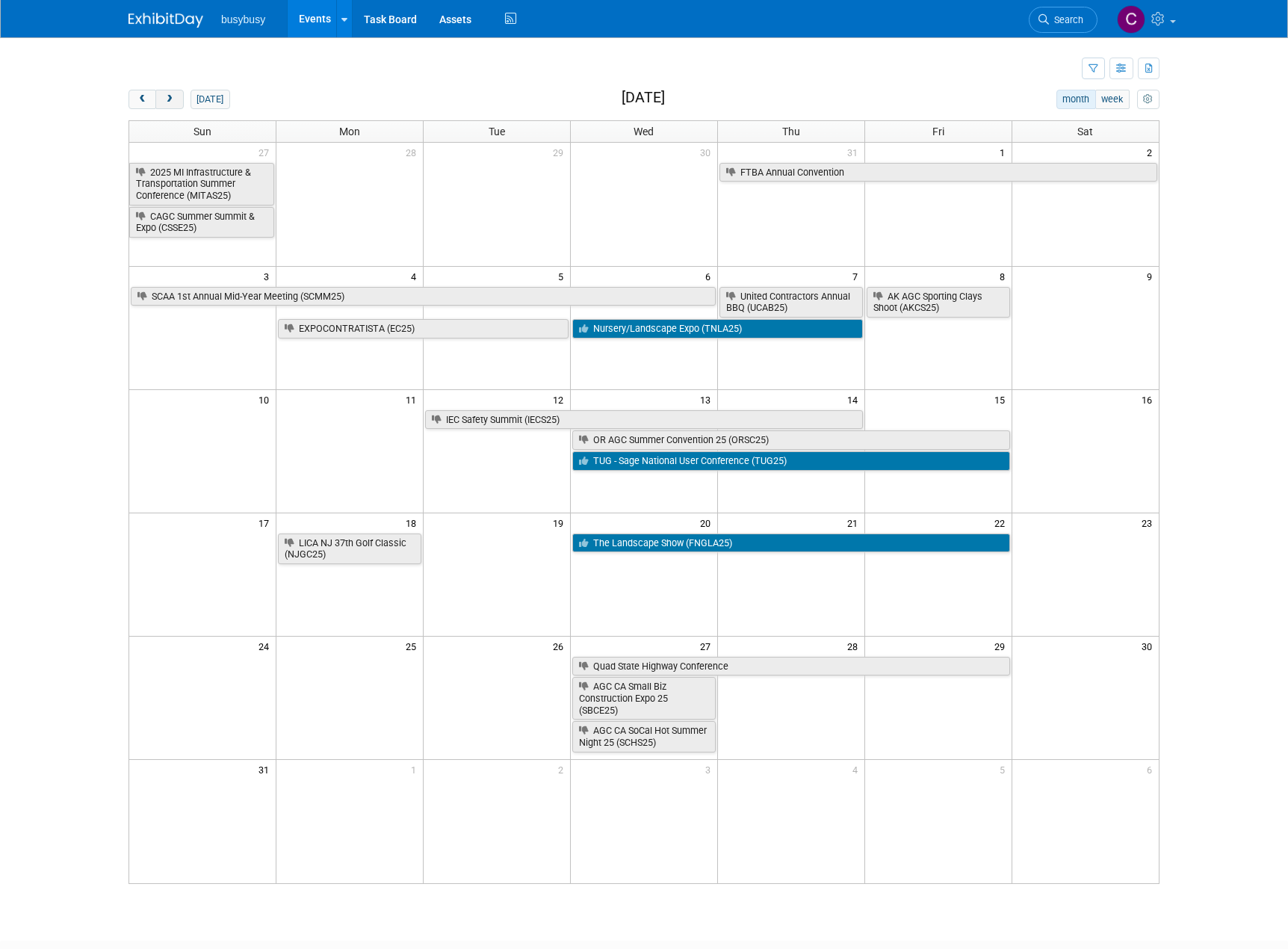
click at [166, 98] on span "next" at bounding box center [169, 100] width 11 height 10
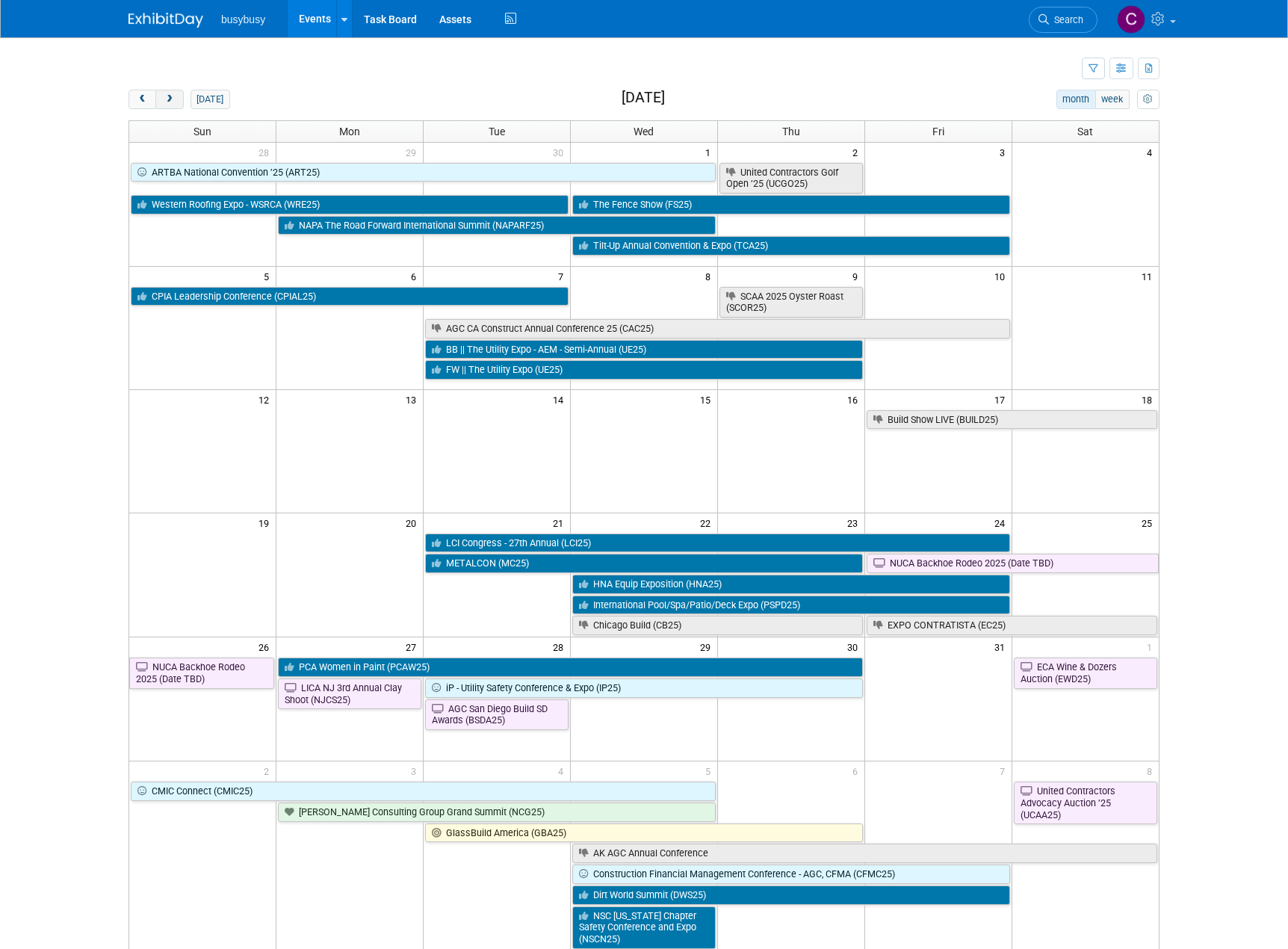
click at [166, 98] on span "next" at bounding box center [169, 100] width 11 height 10
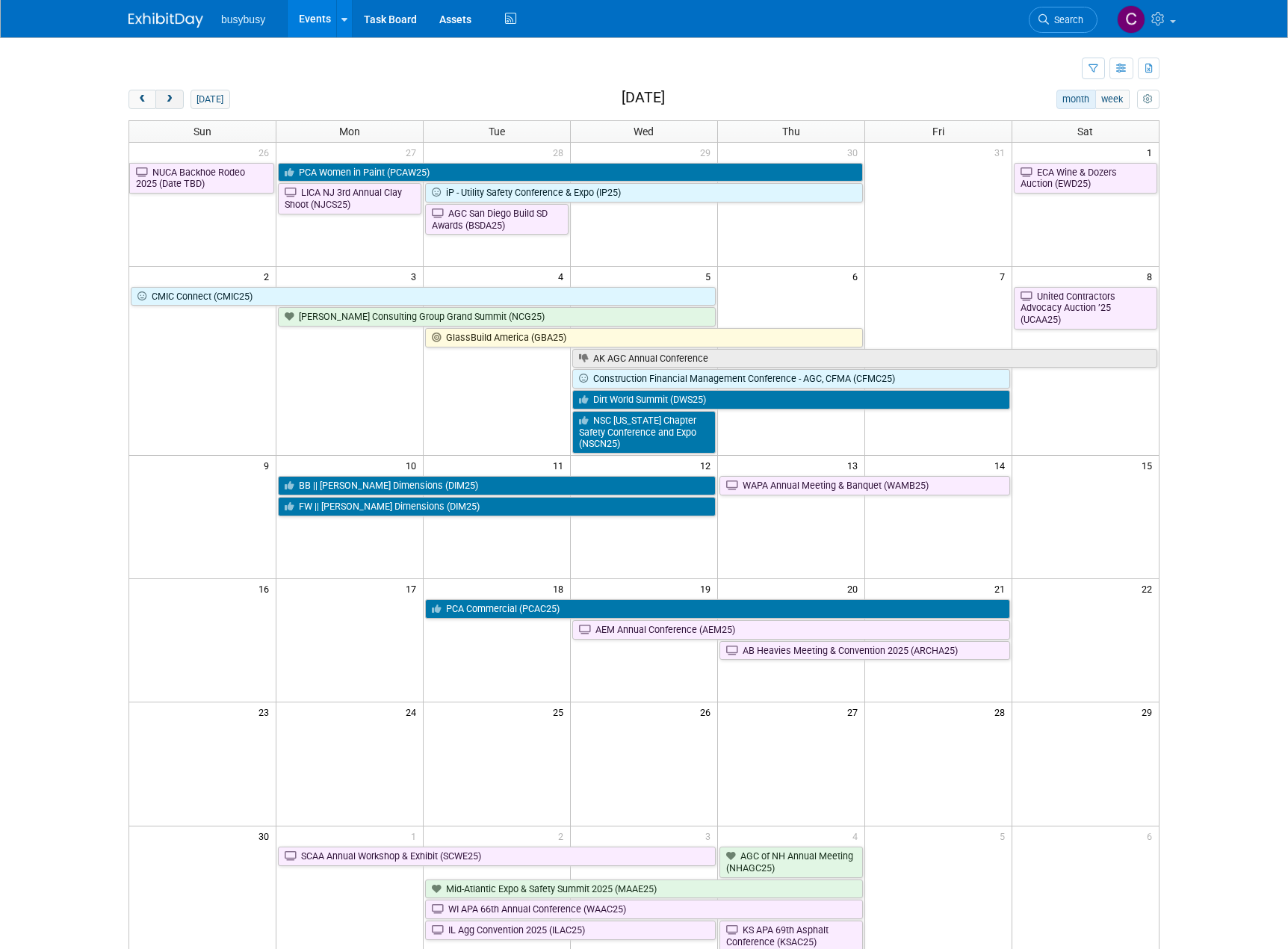
click at [166, 98] on span "next" at bounding box center [169, 100] width 11 height 10
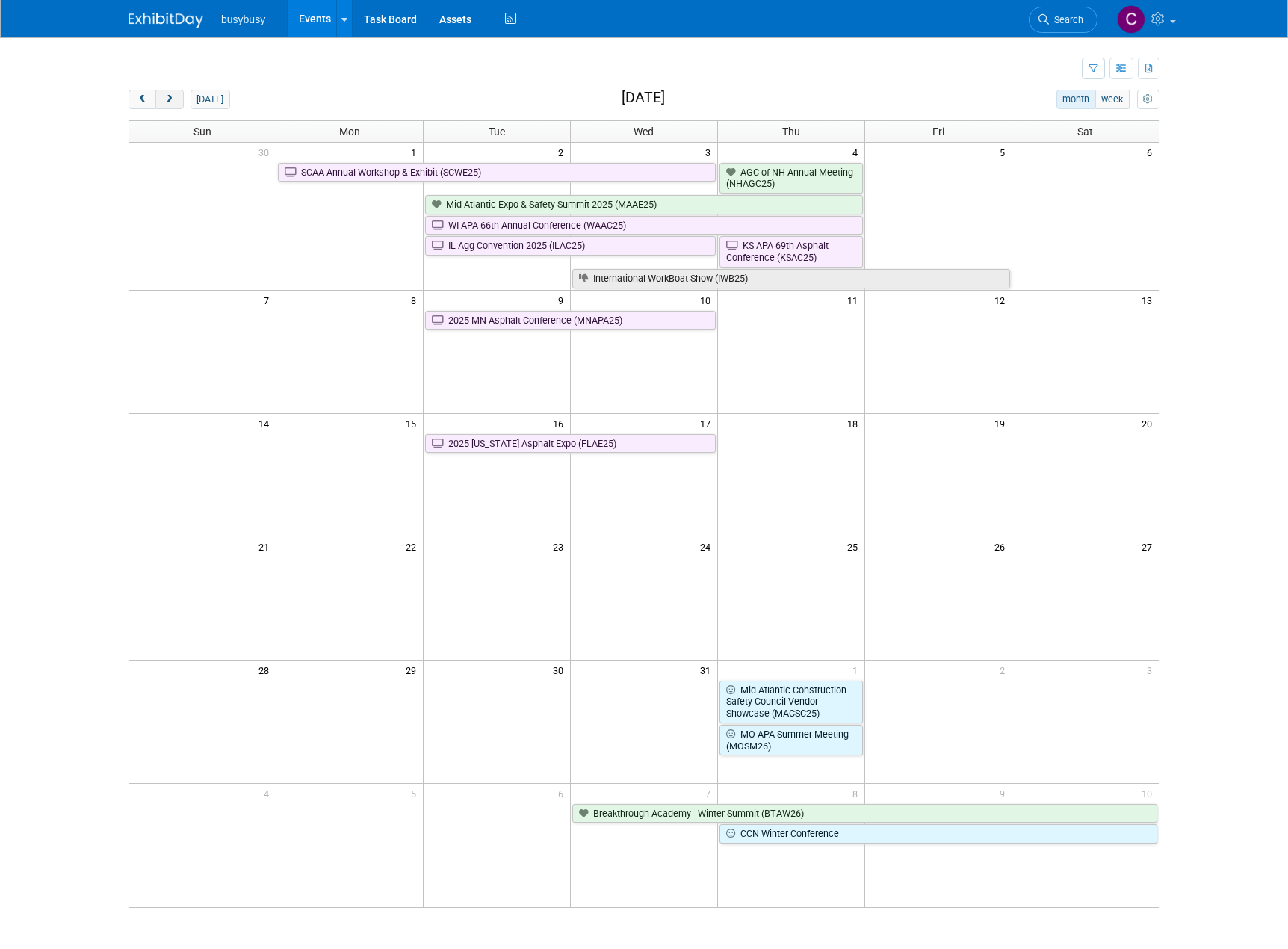
click at [166, 98] on span "next" at bounding box center [169, 100] width 11 height 10
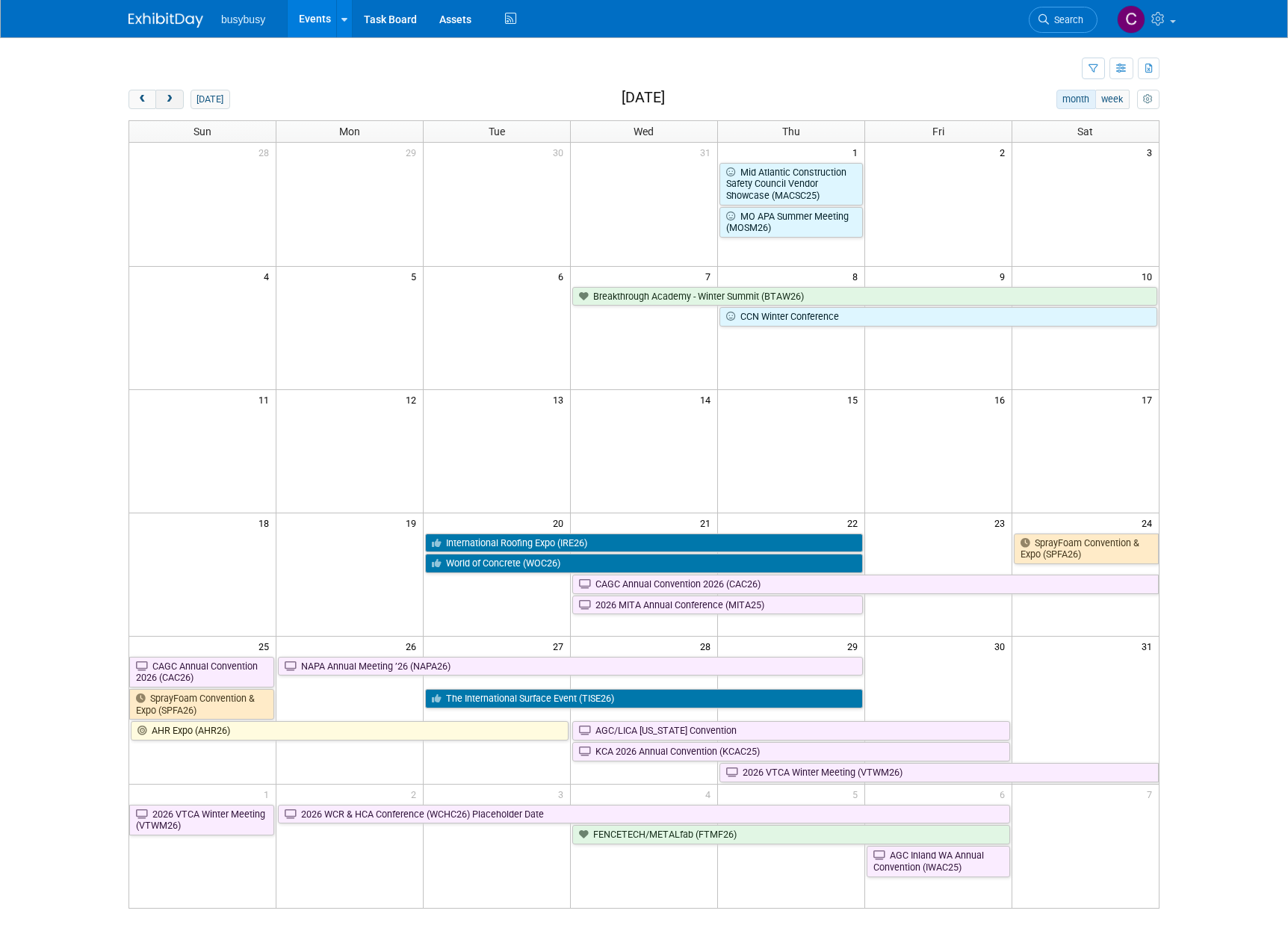
click at [166, 98] on span "next" at bounding box center [169, 100] width 11 height 10
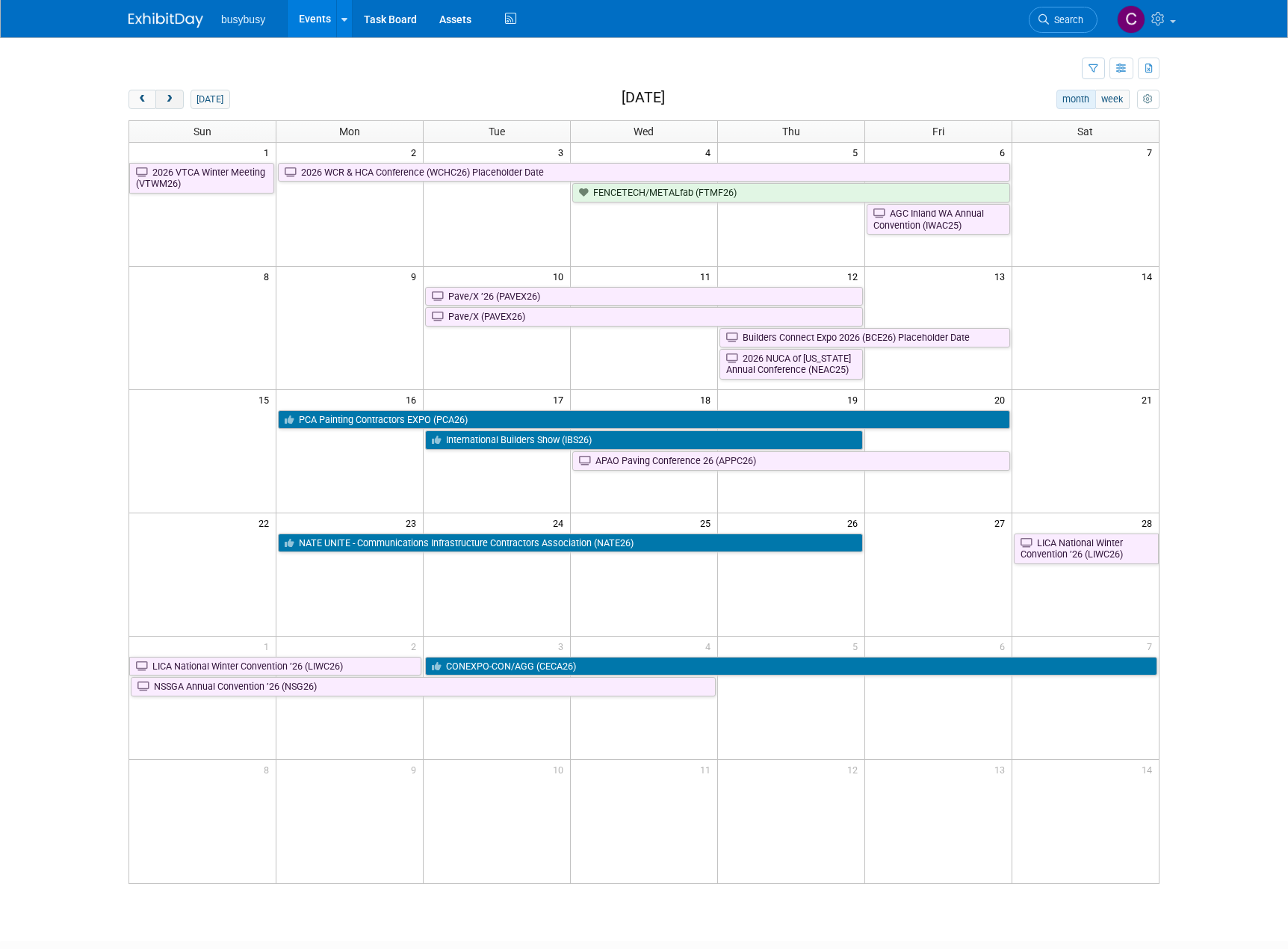
click at [166, 98] on span "next" at bounding box center [169, 100] width 11 height 10
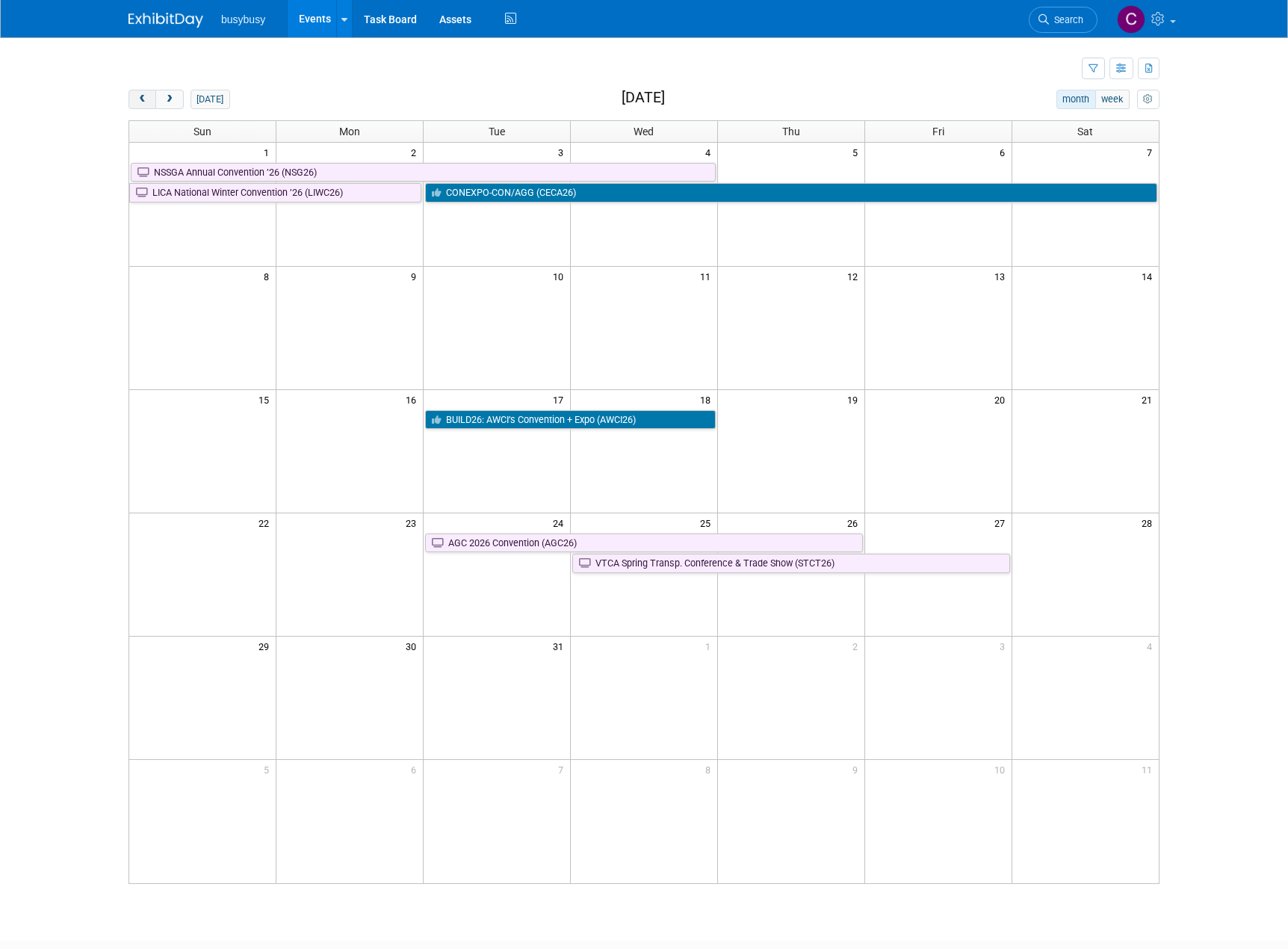
click at [131, 98] on button "prev" at bounding box center [142, 99] width 28 height 19
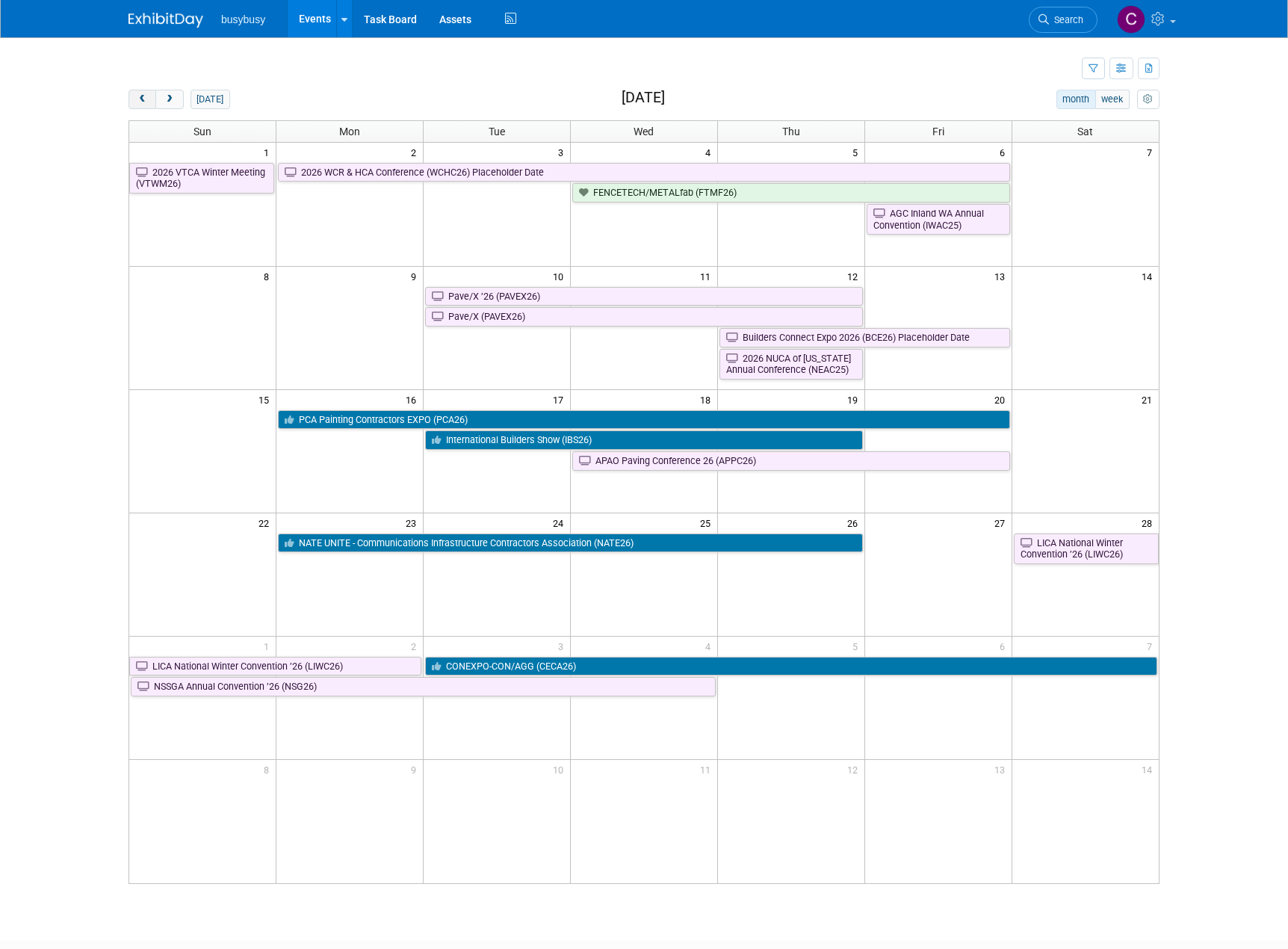
click at [143, 97] on span "prev" at bounding box center [142, 100] width 11 height 10
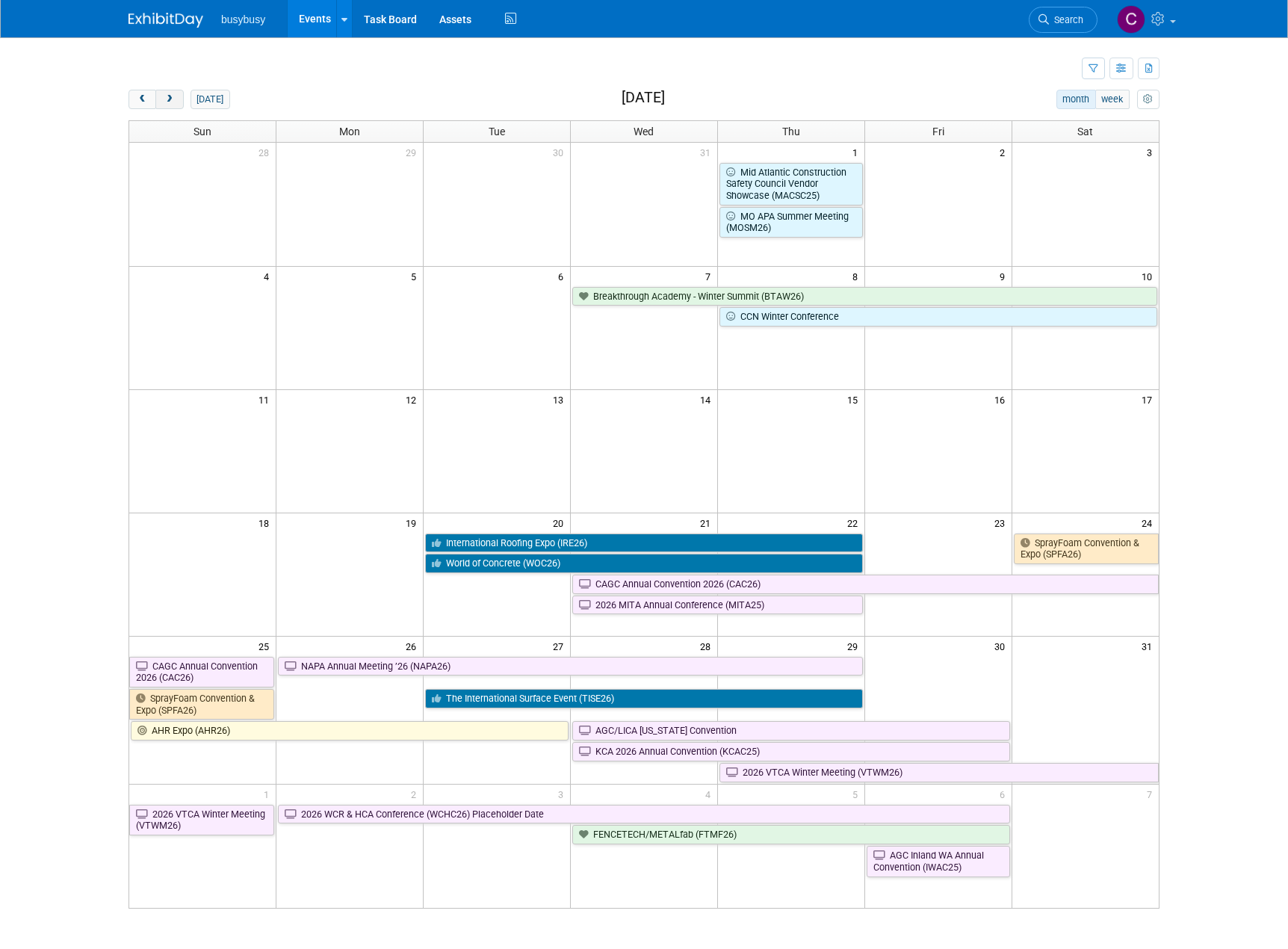
click at [177, 104] on button "next" at bounding box center [169, 99] width 28 height 19
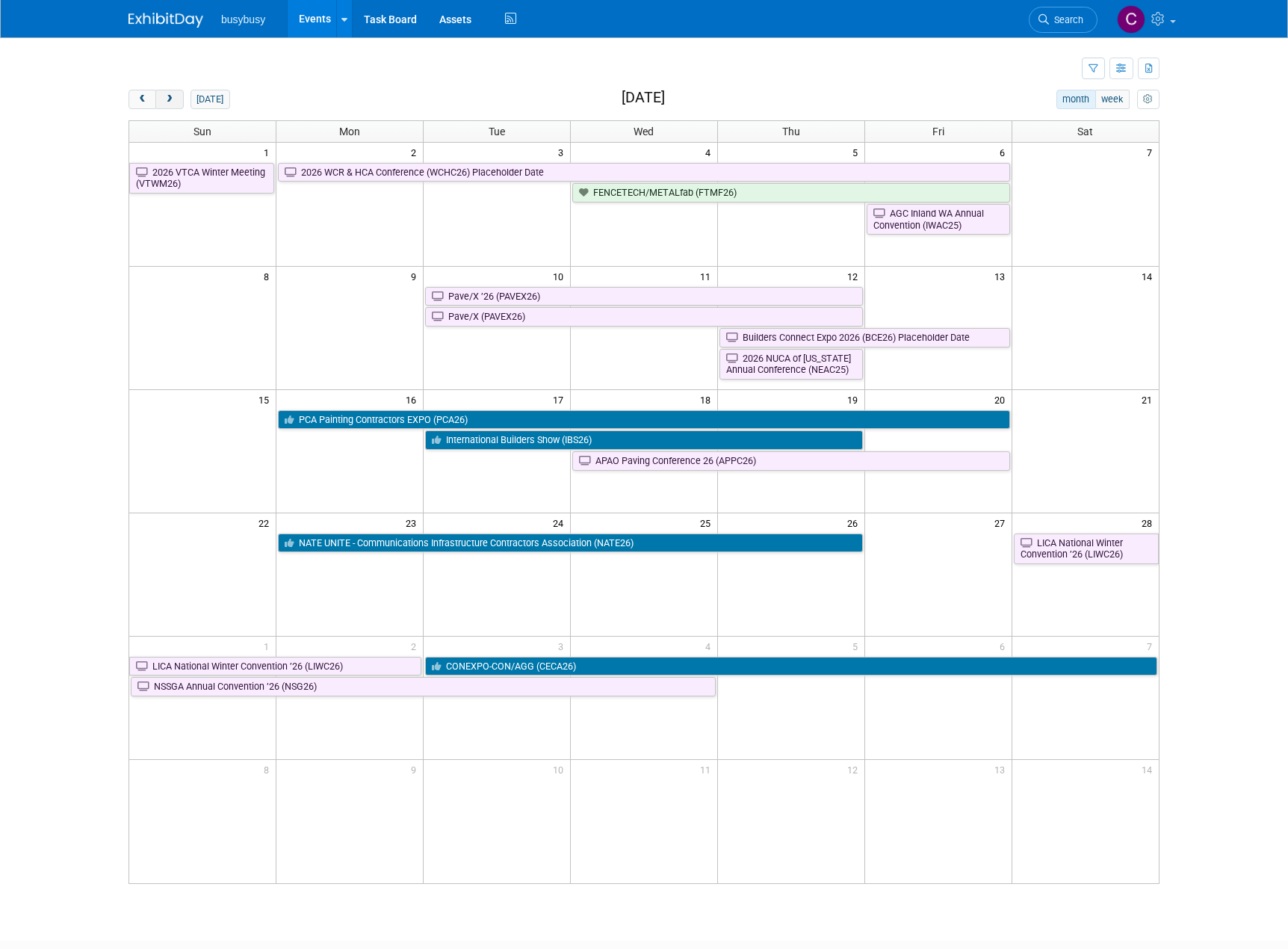
click at [173, 99] on span "next" at bounding box center [169, 100] width 11 height 10
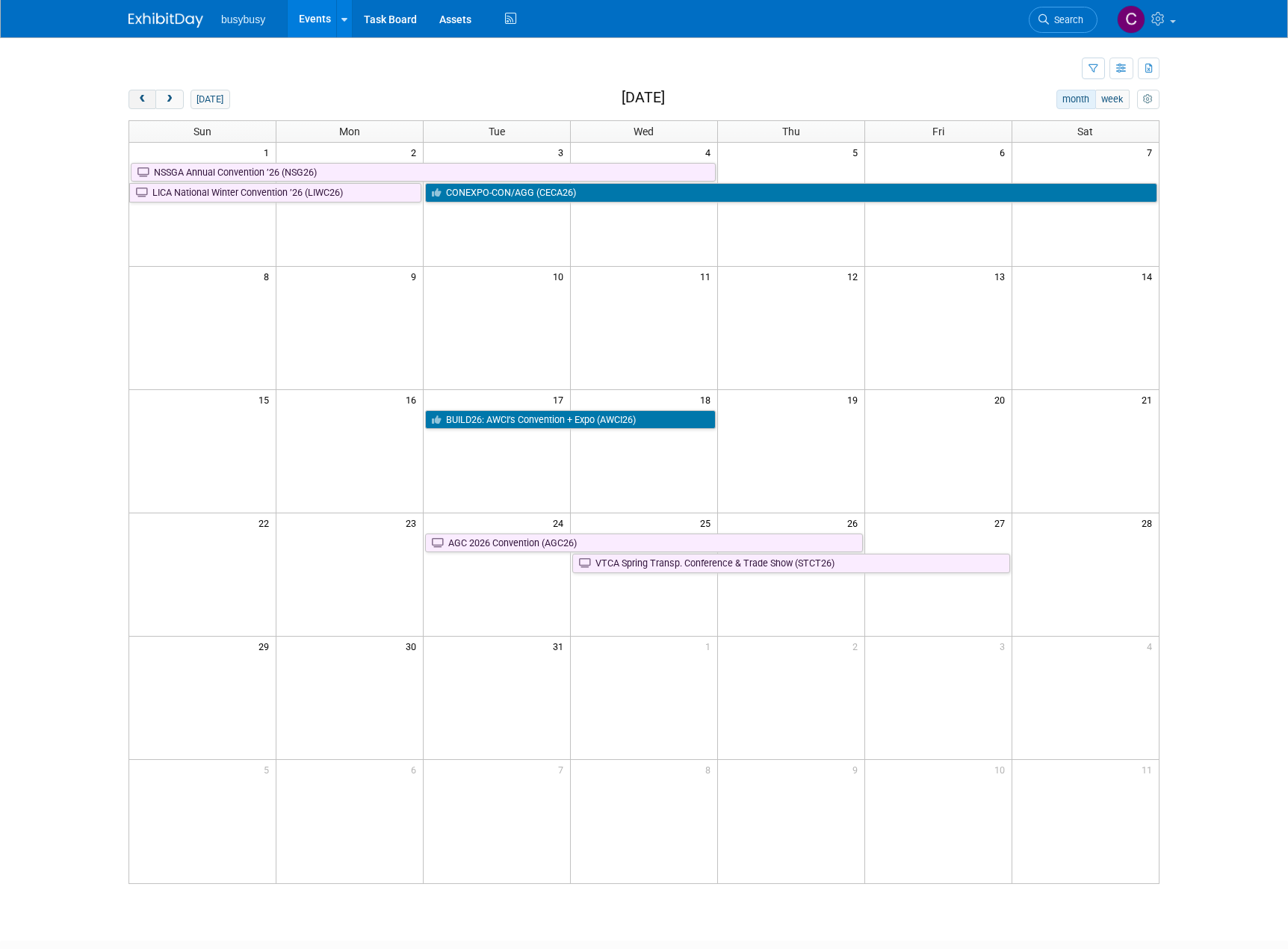
click at [136, 101] on button "prev" at bounding box center [142, 99] width 28 height 19
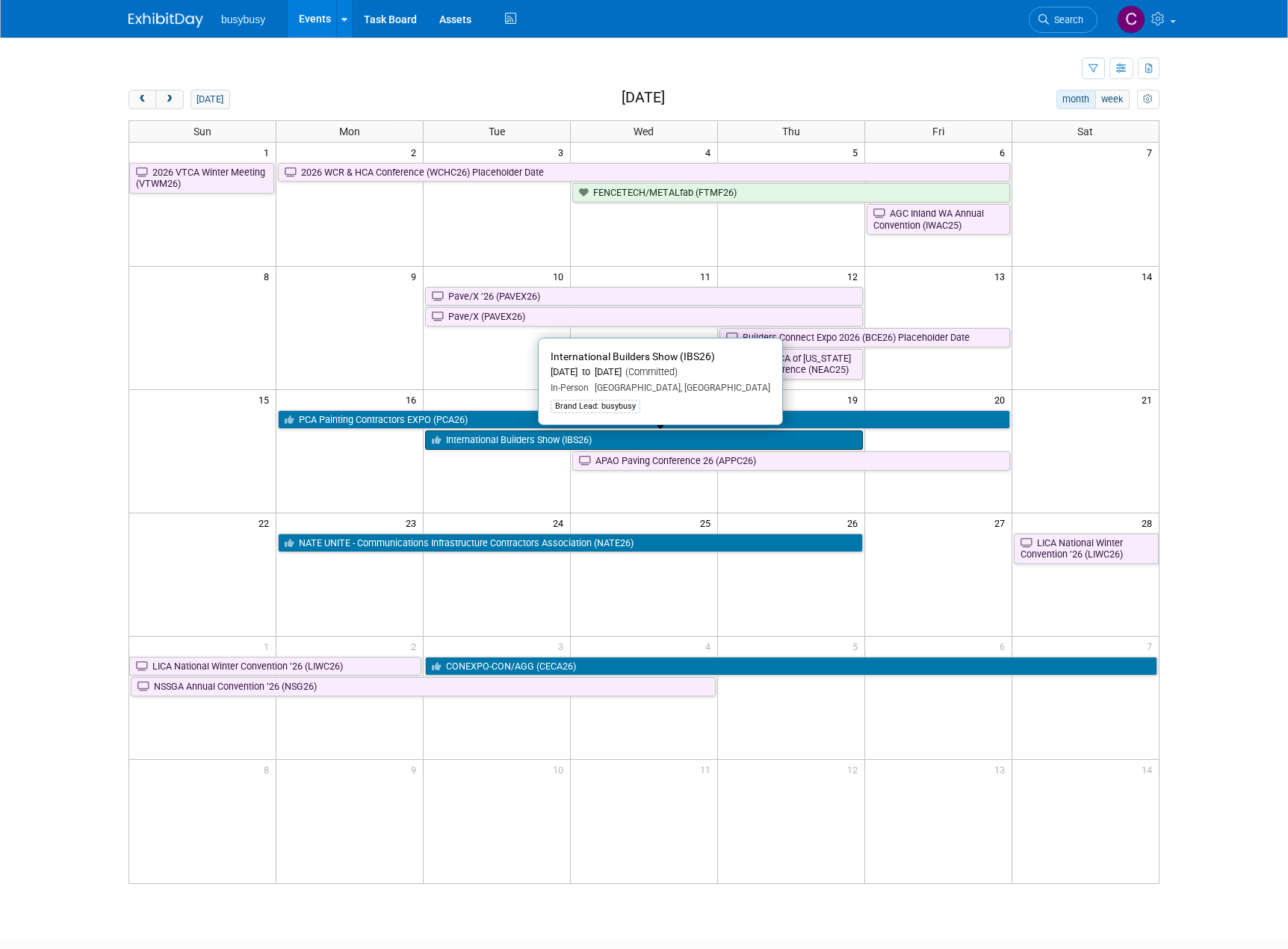
click at [498, 442] on link "International Builders Show (IBS26)" at bounding box center [644, 439] width 438 height 19
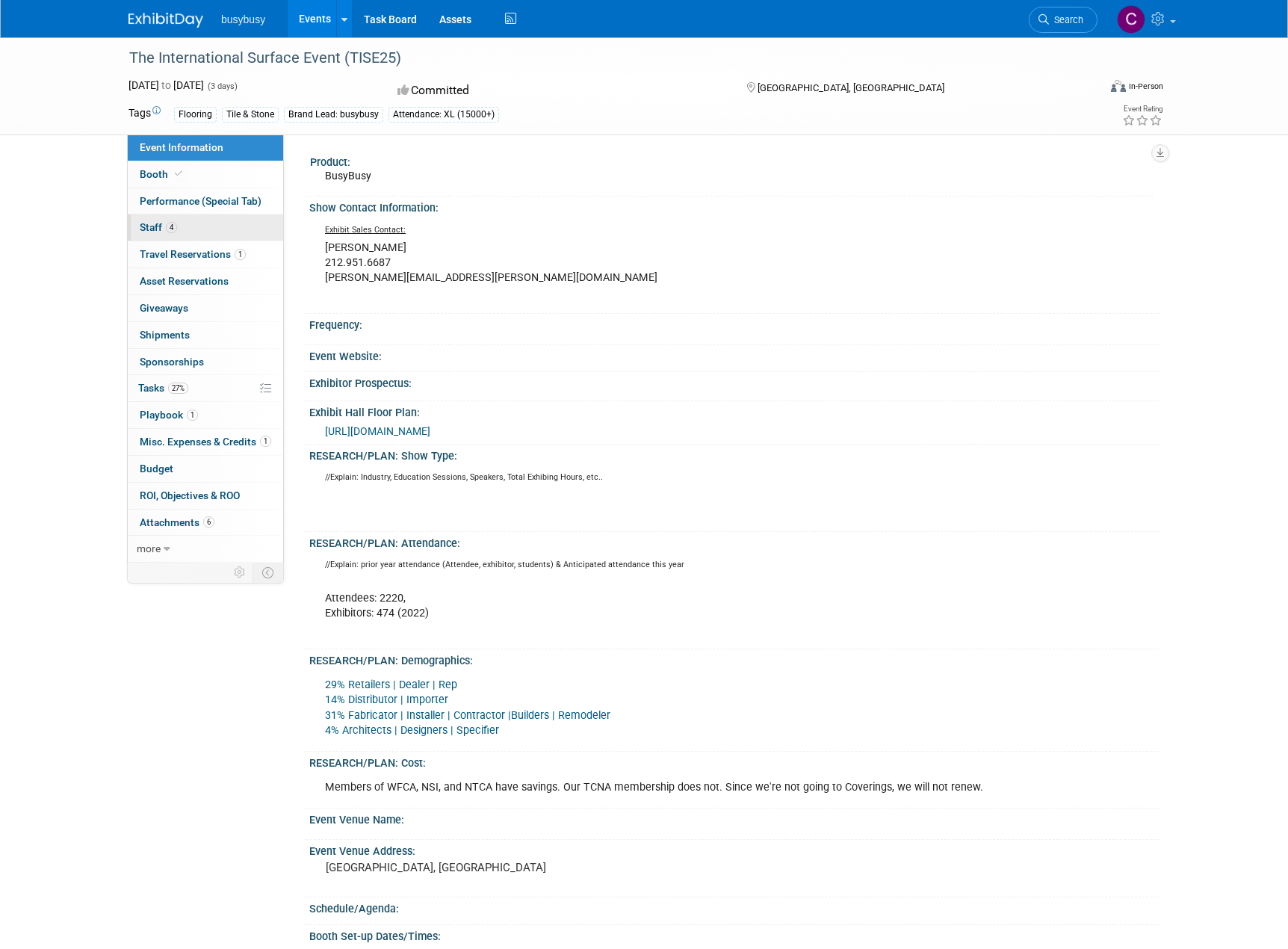
click at [215, 226] on link "4 Staff 4" at bounding box center [205, 227] width 156 height 26
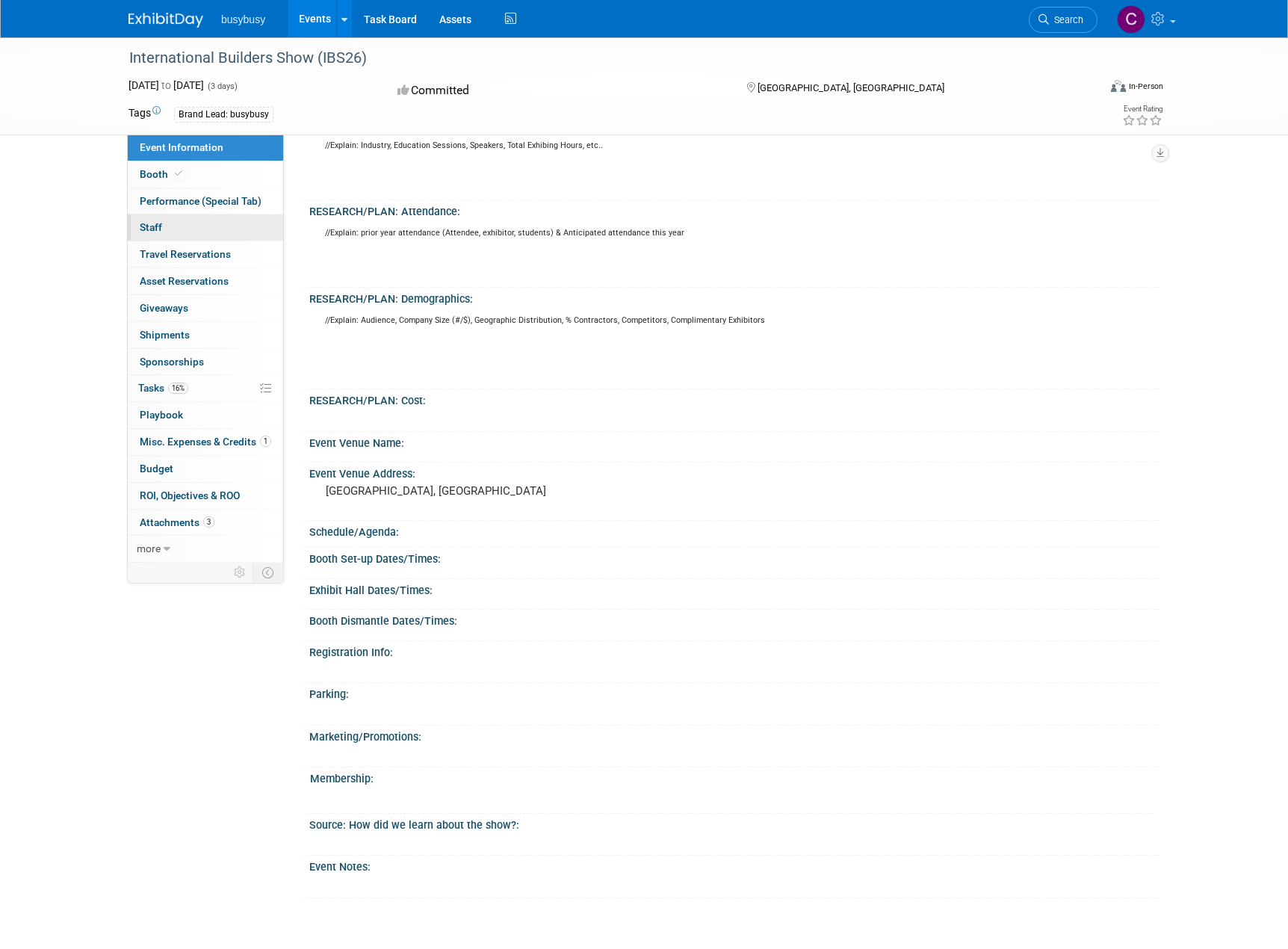
scroll to position [75, 0]
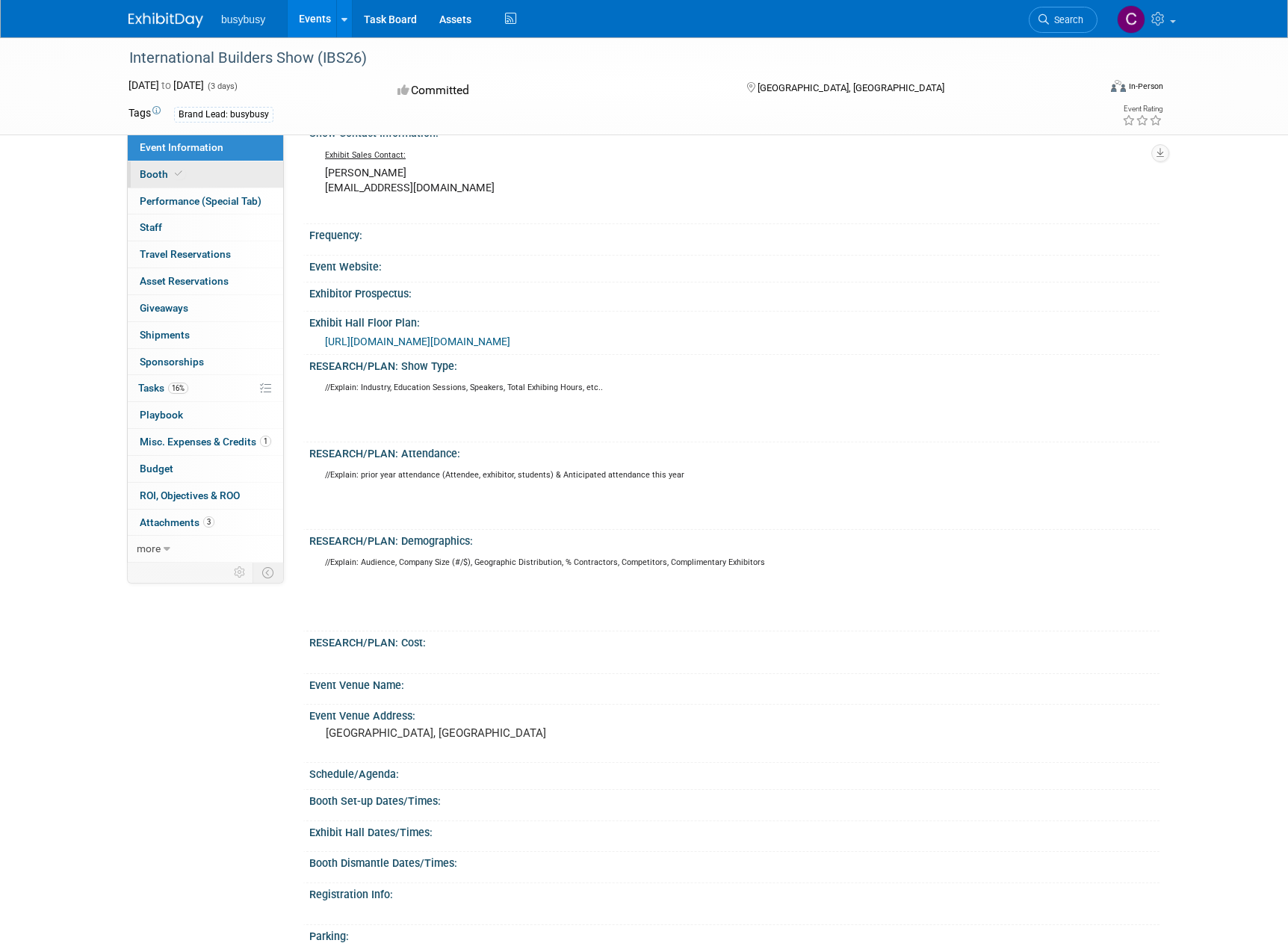
click at [188, 172] on link "Booth" at bounding box center [205, 174] width 156 height 26
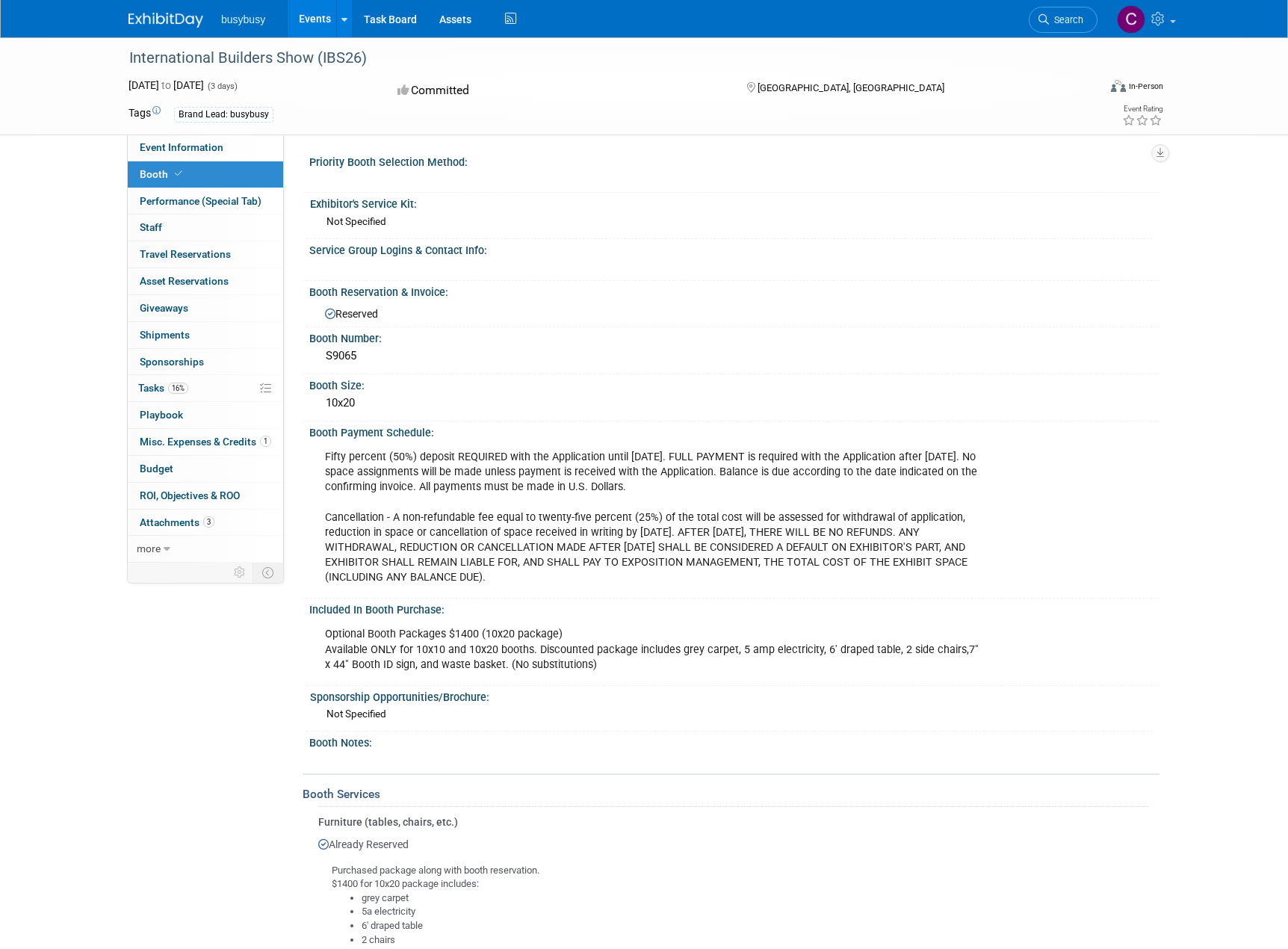
scroll to position [200, 0]
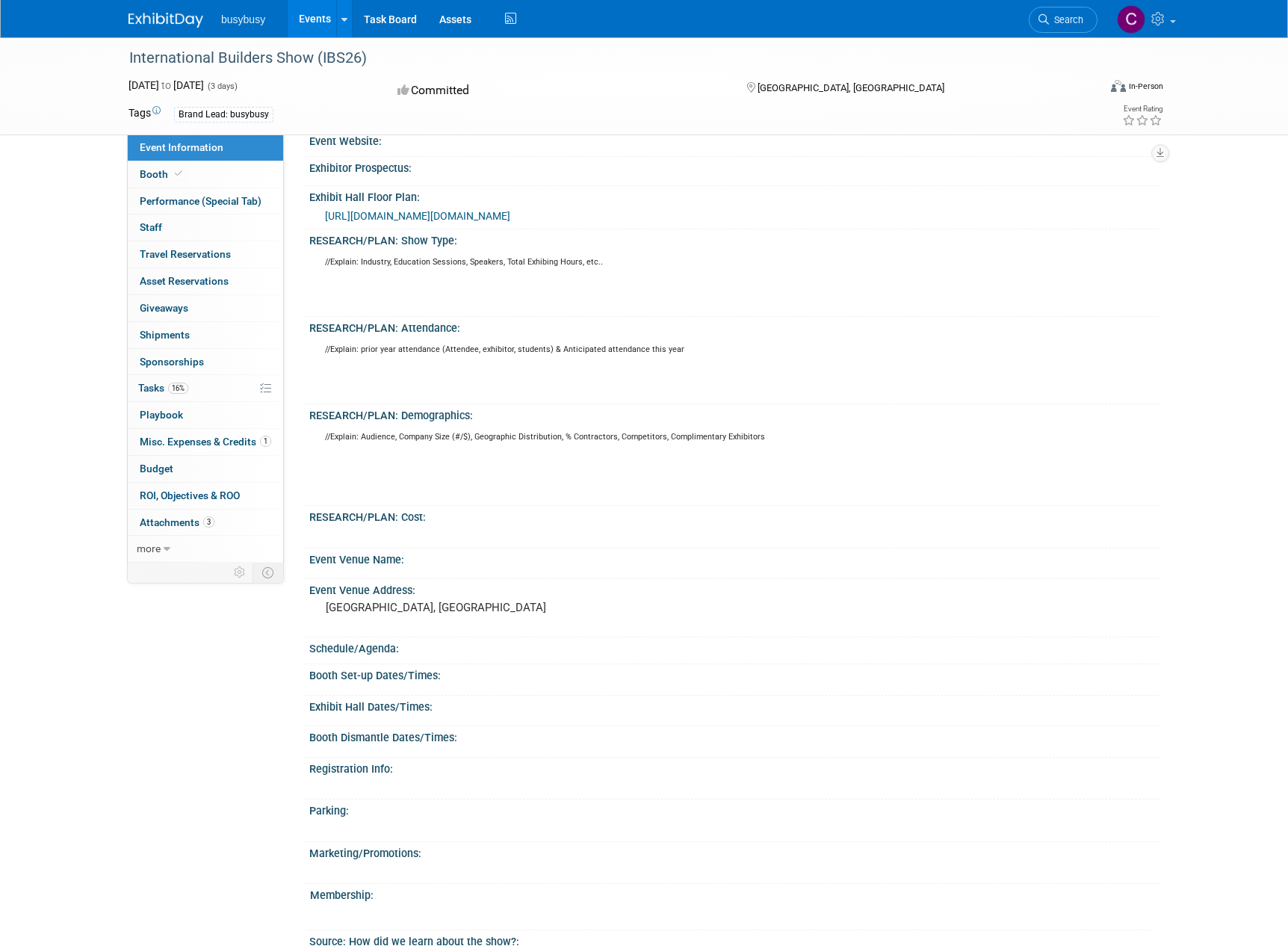
click at [168, 62] on div "International Builders Show (IBS26)" at bounding box center [599, 59] width 950 height 27
click at [165, 28] on img at bounding box center [166, 20] width 75 height 15
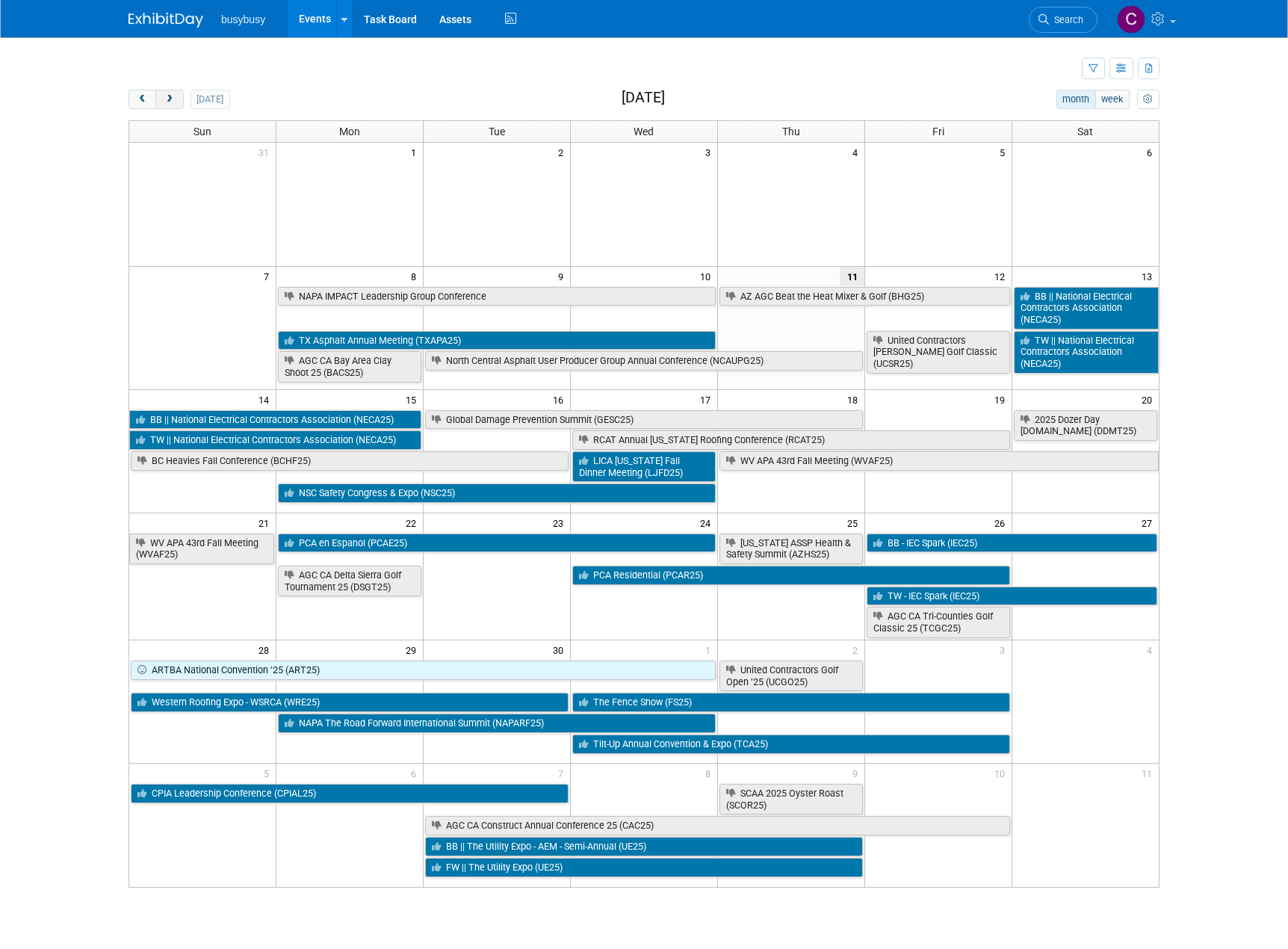
click at [165, 98] on span "next" at bounding box center [169, 100] width 11 height 10
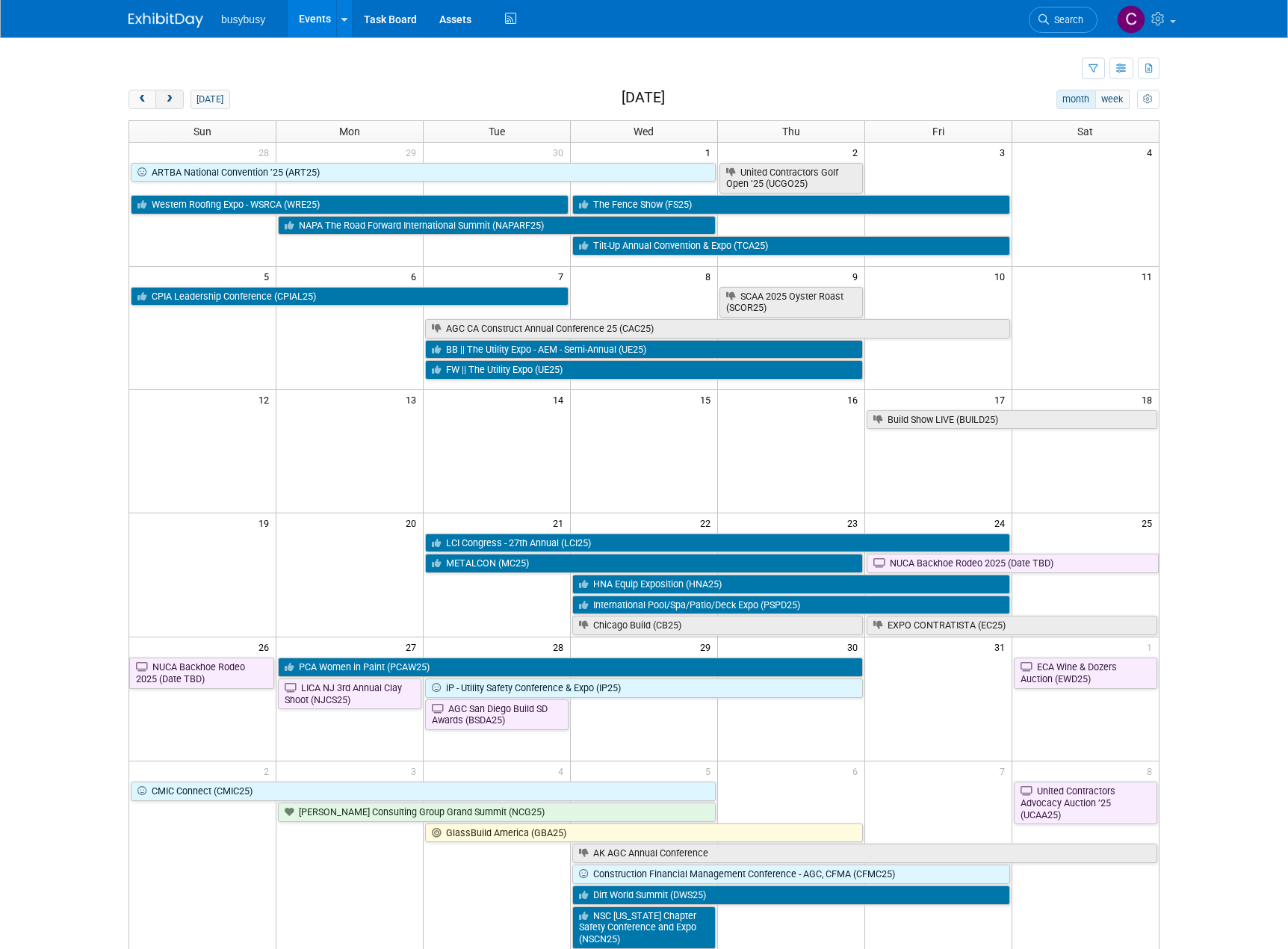
click at [165, 98] on span "next" at bounding box center [169, 100] width 11 height 10
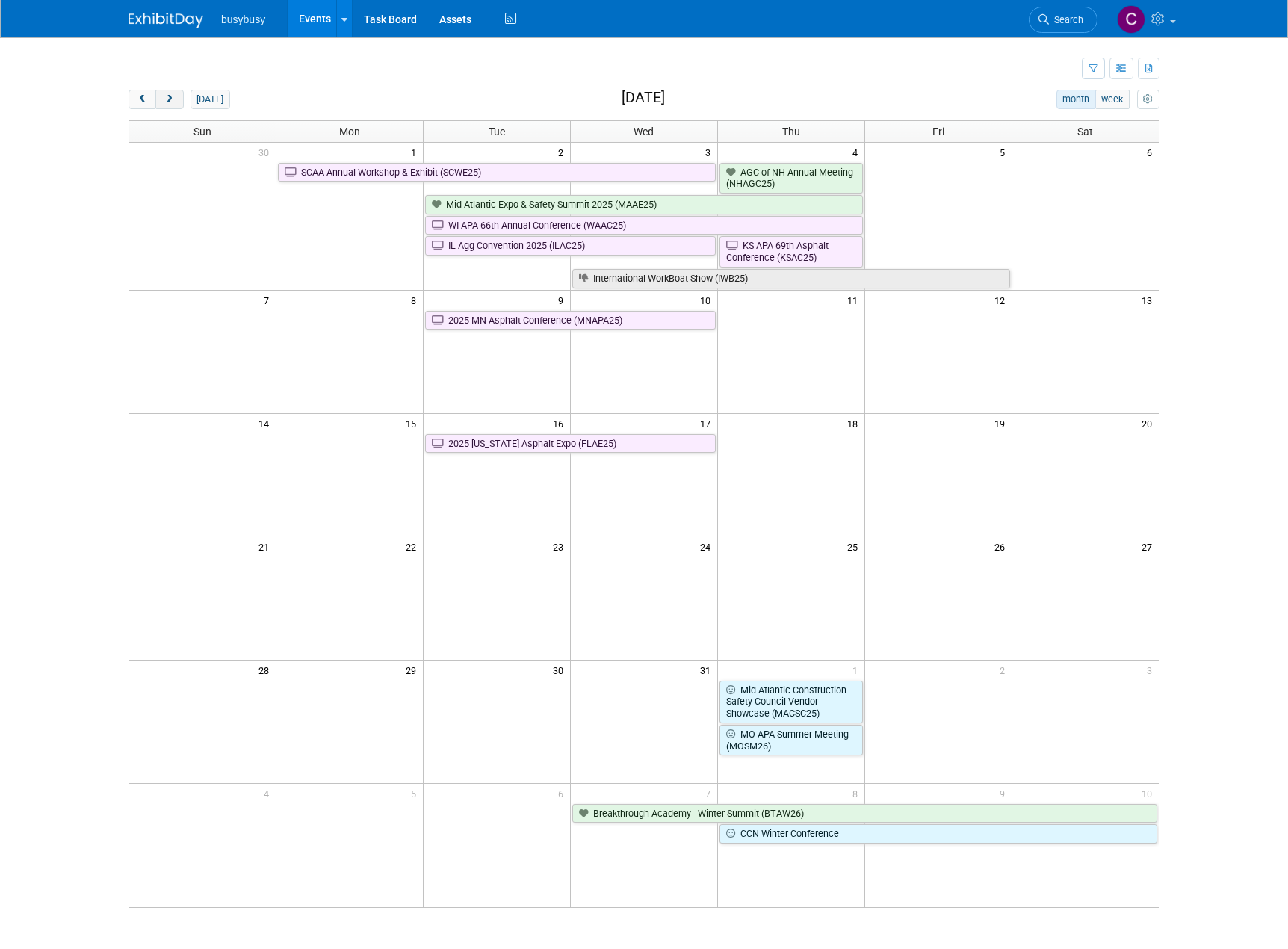
click at [165, 98] on span "next" at bounding box center [169, 100] width 11 height 10
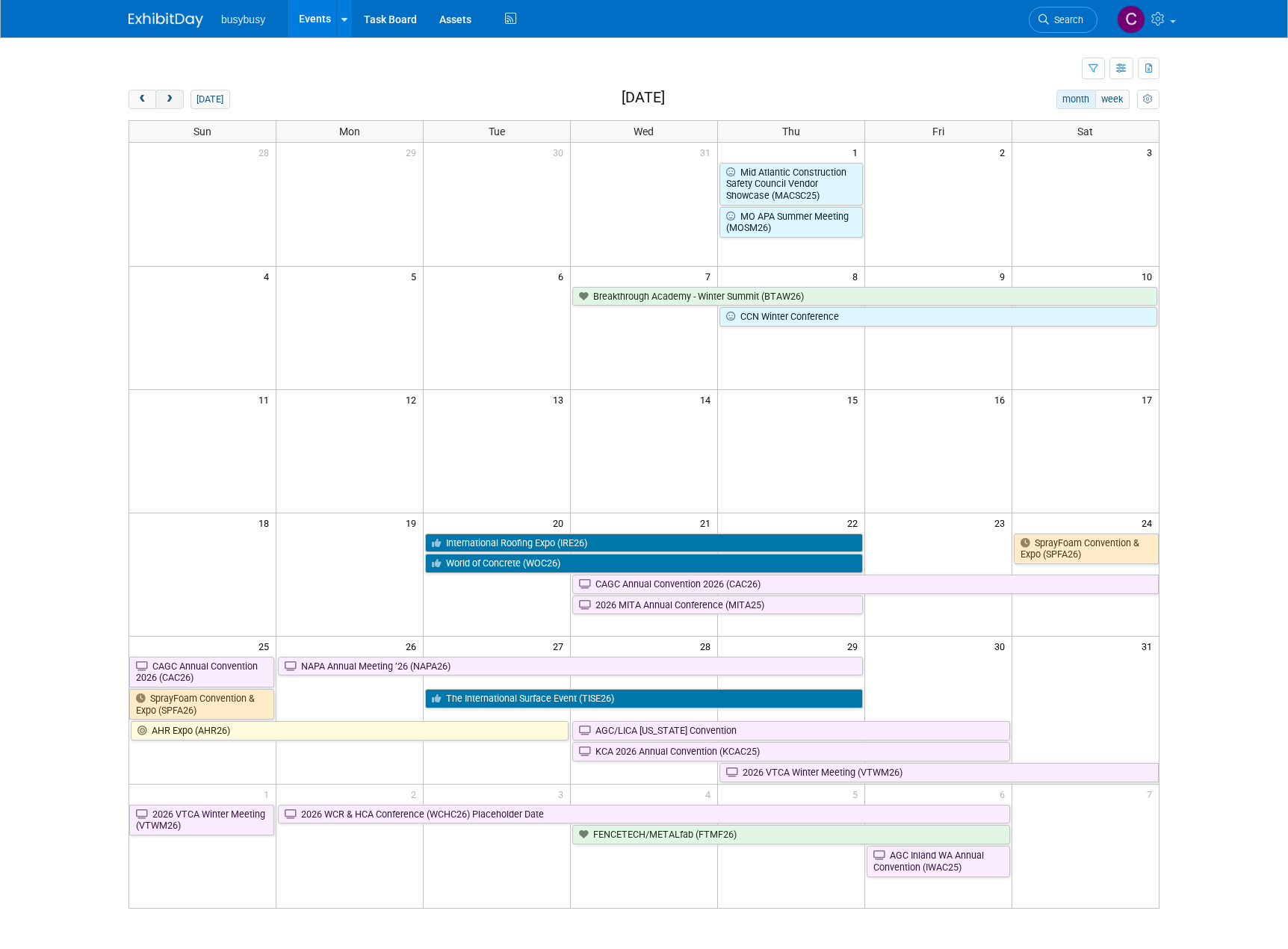
click at [165, 98] on span "next" at bounding box center [169, 100] width 11 height 10
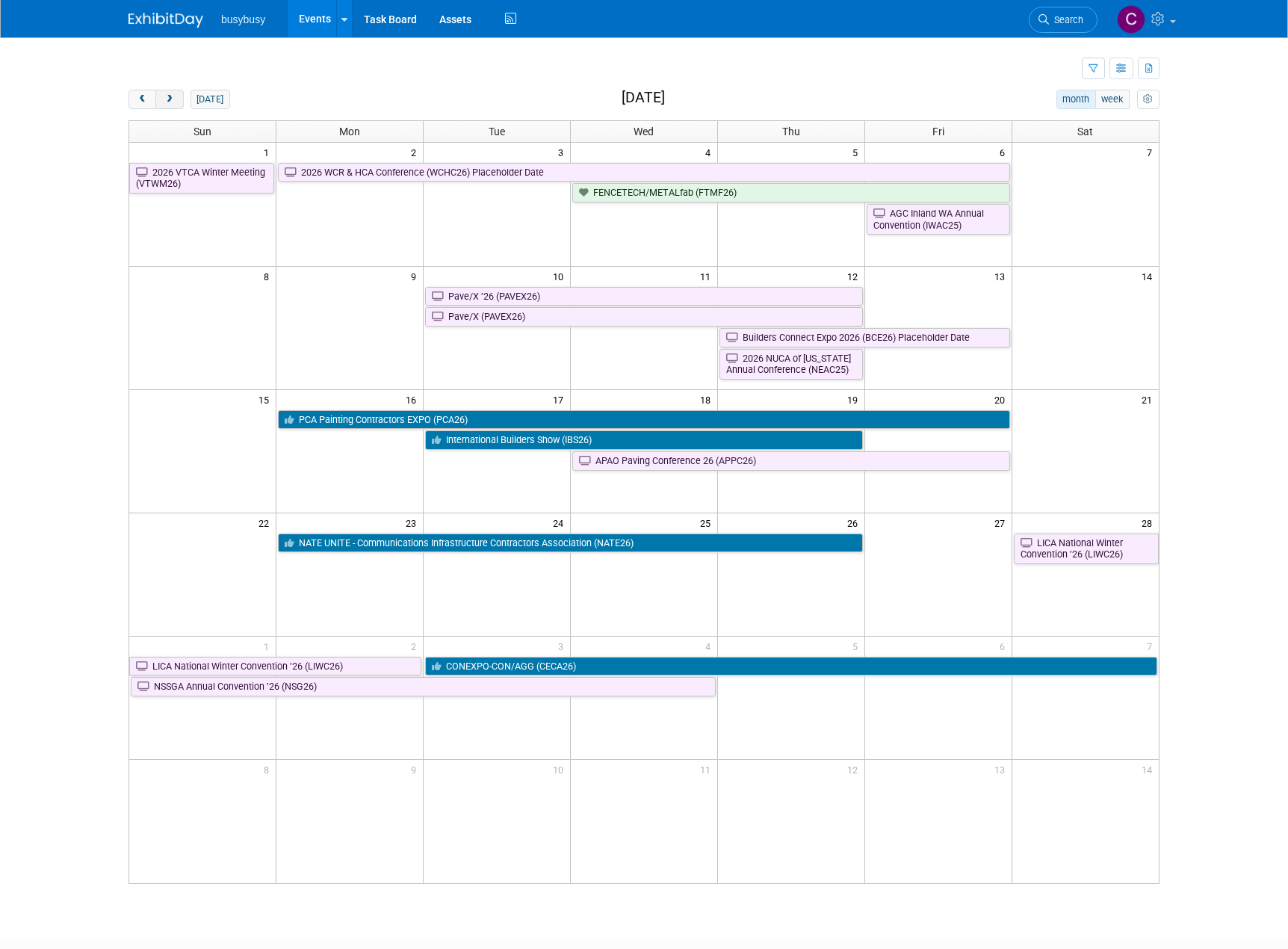
click at [165, 98] on span "next" at bounding box center [169, 100] width 11 height 10
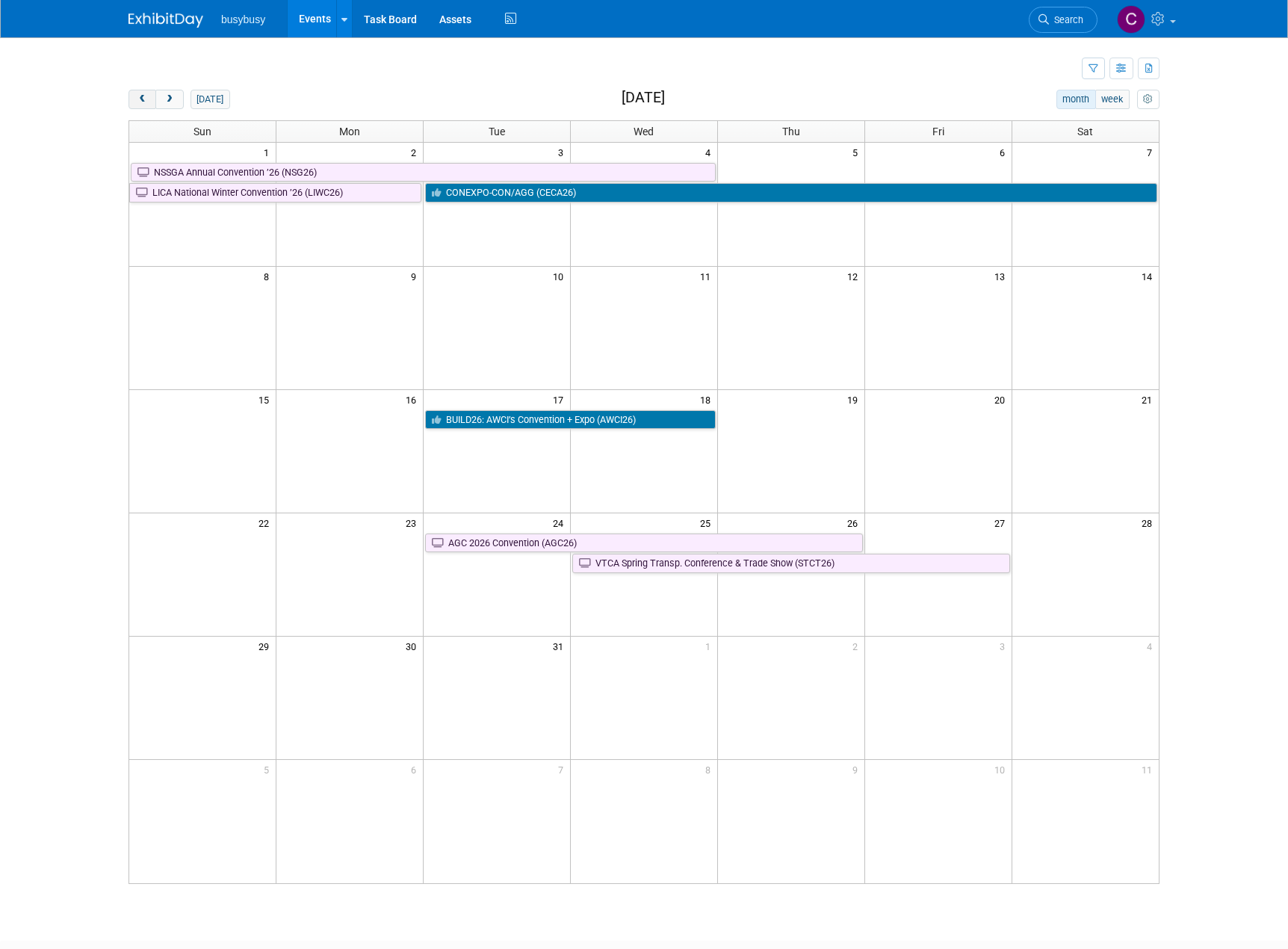
click at [135, 94] on button "prev" at bounding box center [142, 99] width 28 height 19
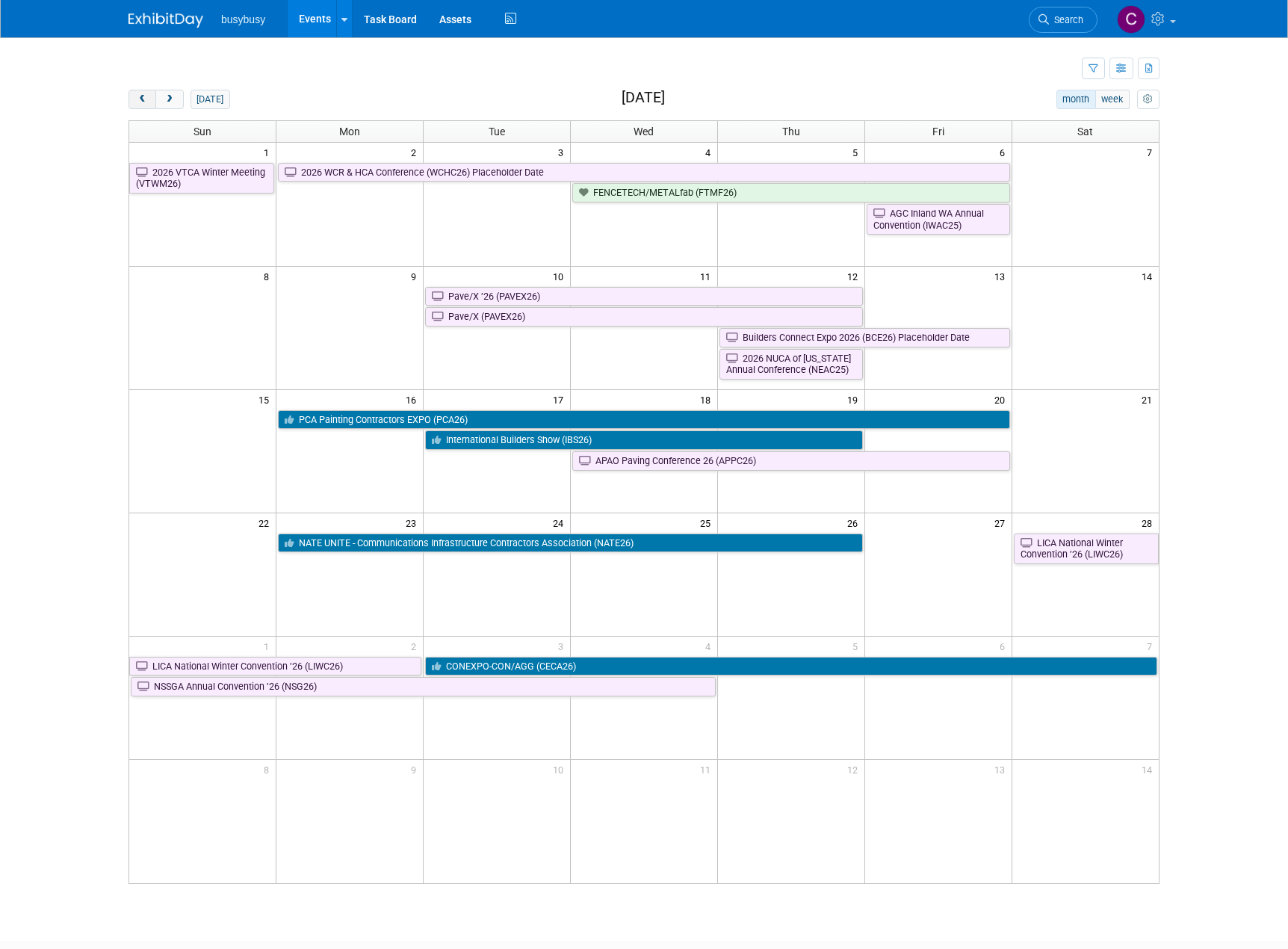
click at [135, 96] on button "prev" at bounding box center [142, 99] width 28 height 19
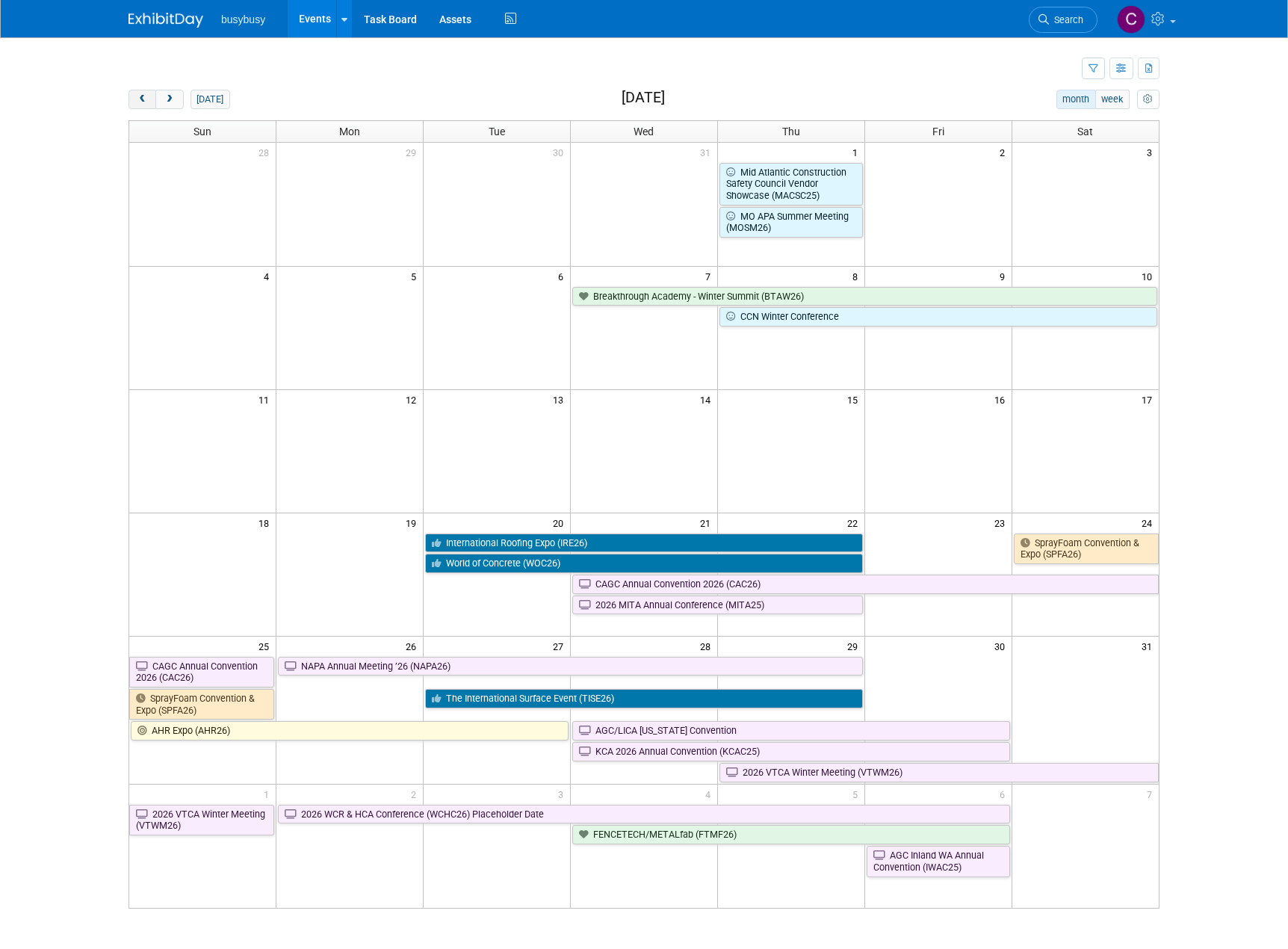
click at [146, 98] on span "prev" at bounding box center [142, 100] width 11 height 10
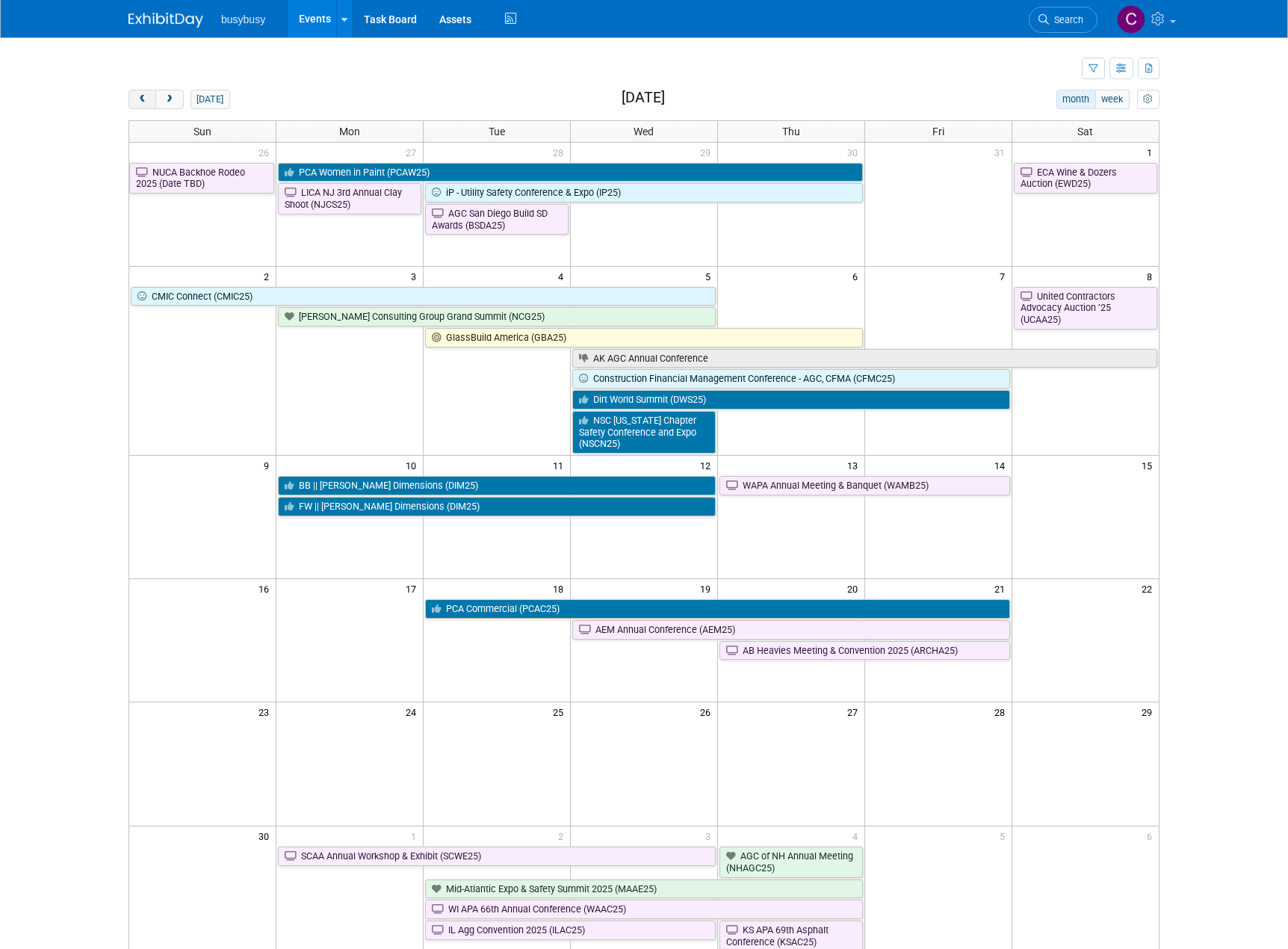
click at [146, 98] on span "prev" at bounding box center [142, 100] width 11 height 10
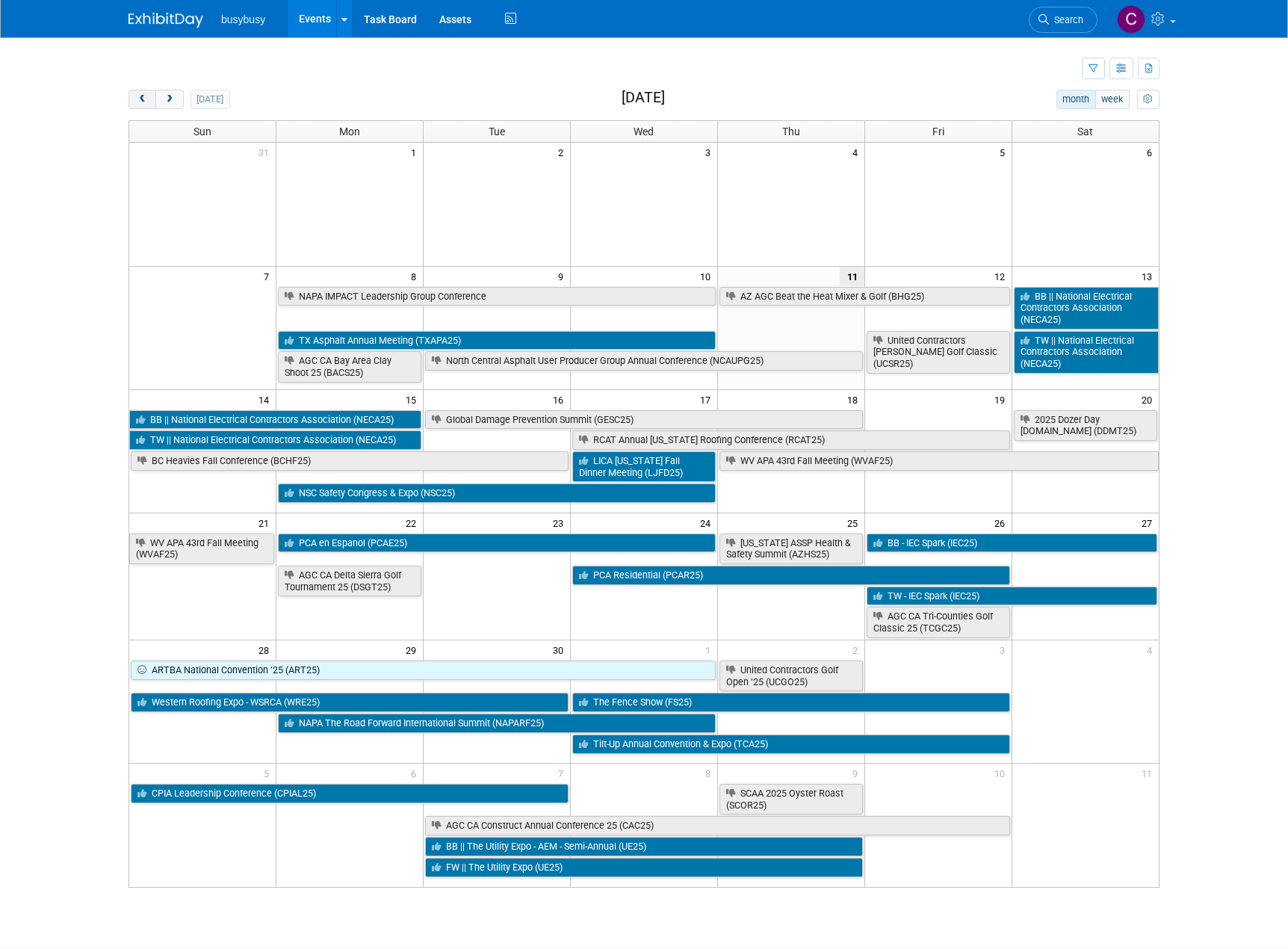
click at [146, 98] on span "prev" at bounding box center [142, 100] width 11 height 10
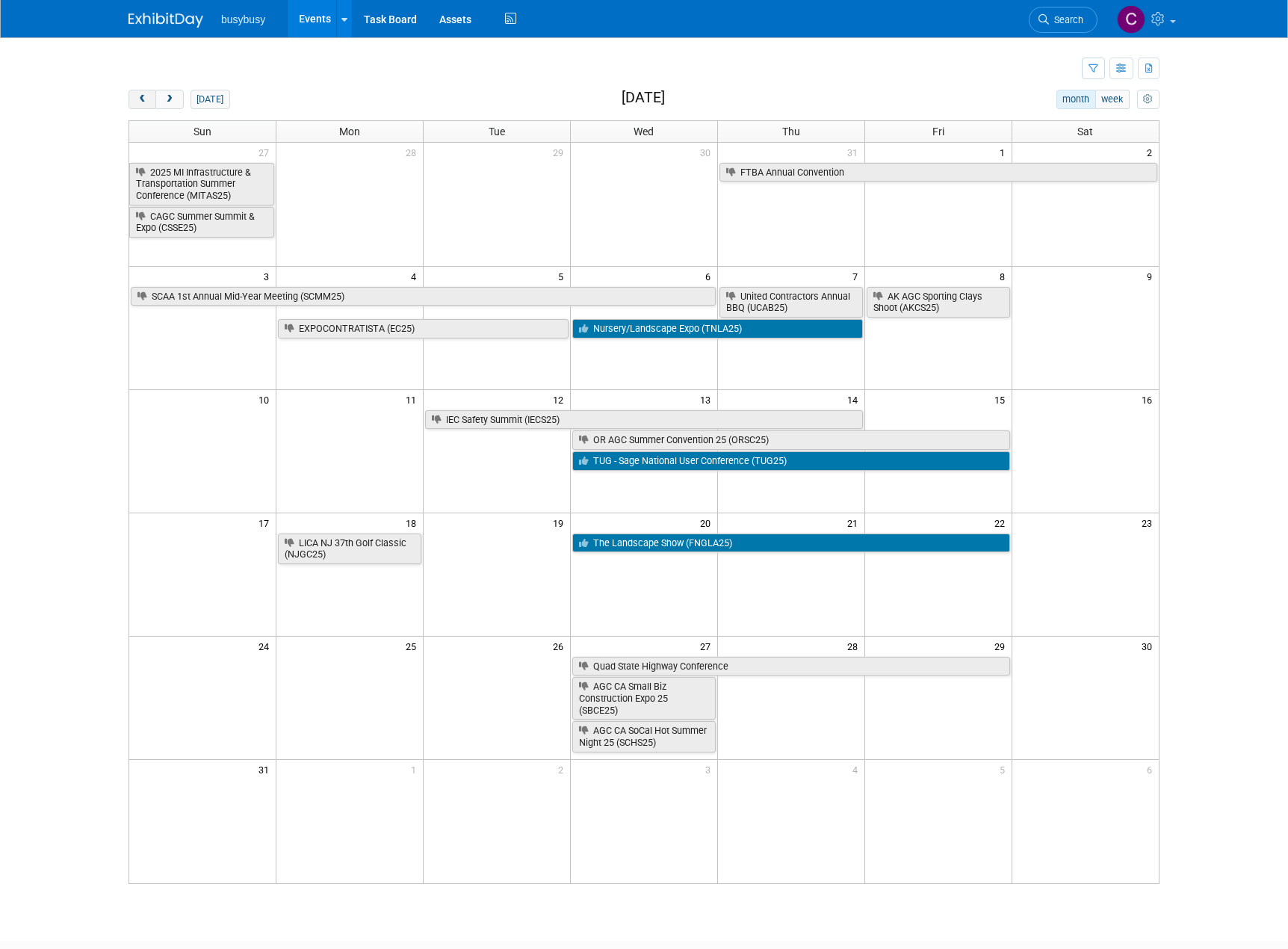
click at [146, 98] on span "prev" at bounding box center [142, 100] width 11 height 10
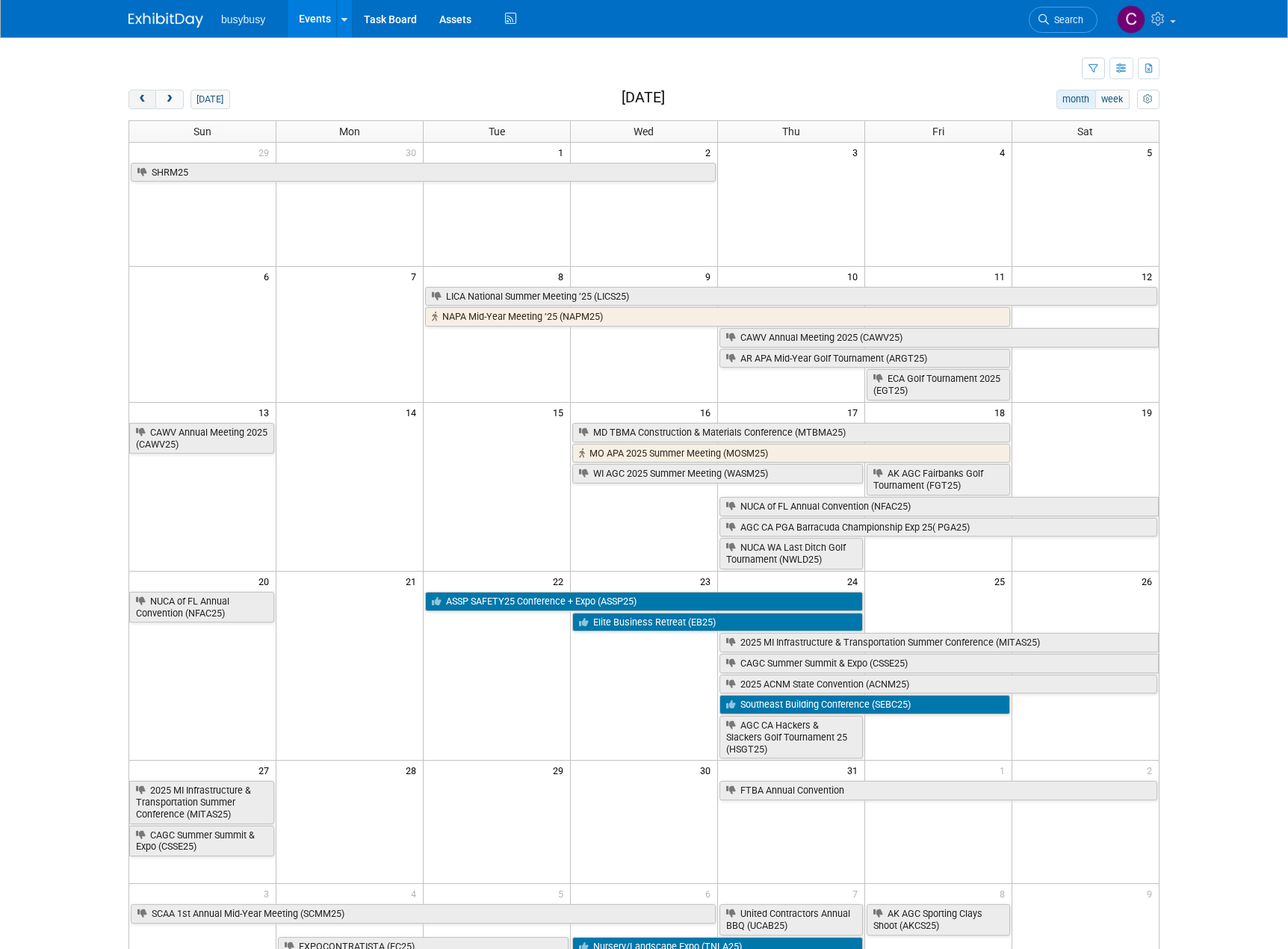
click at [146, 98] on span "prev" at bounding box center [142, 100] width 11 height 10
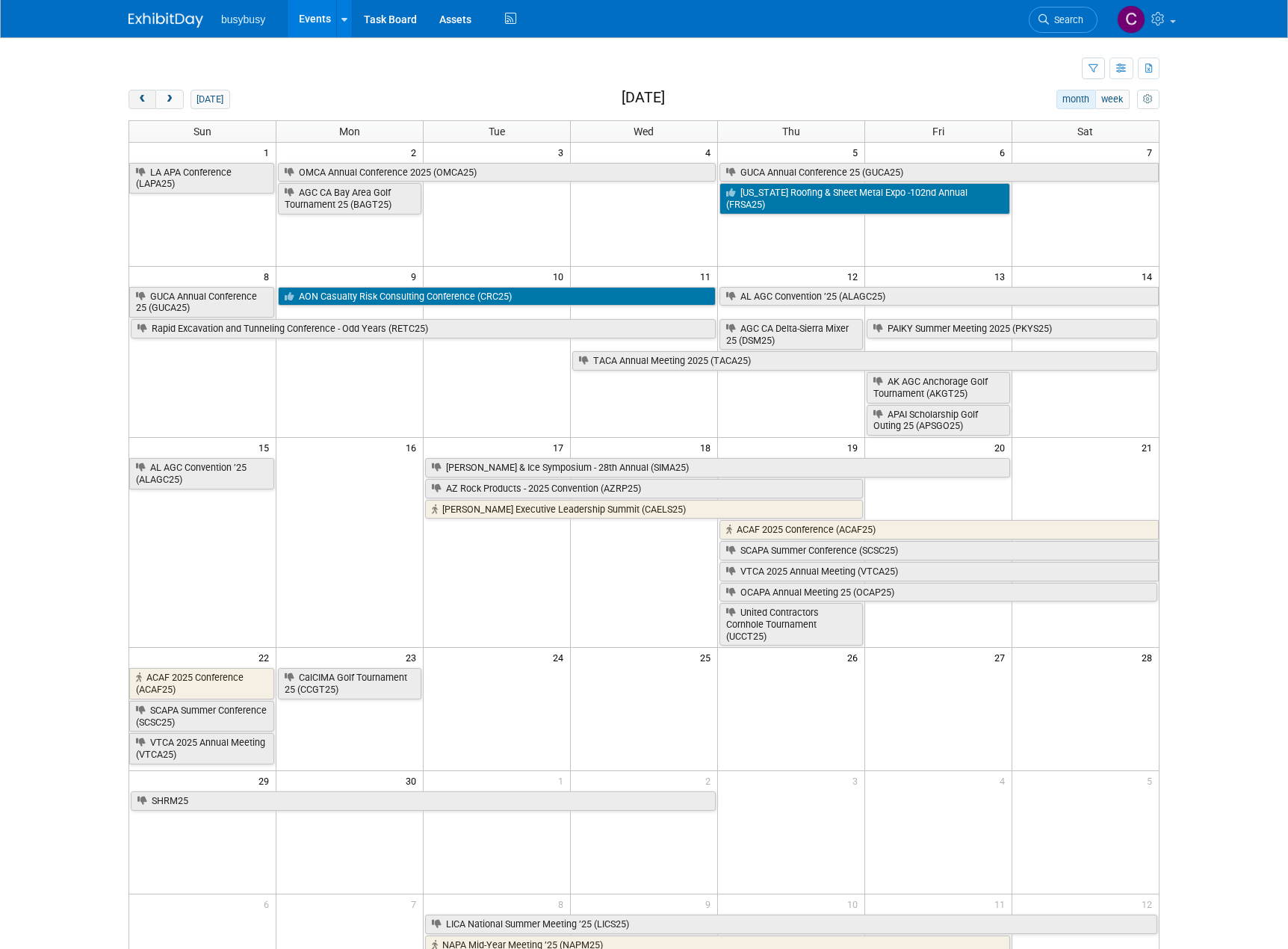
click at [146, 98] on span "prev" at bounding box center [142, 100] width 11 height 10
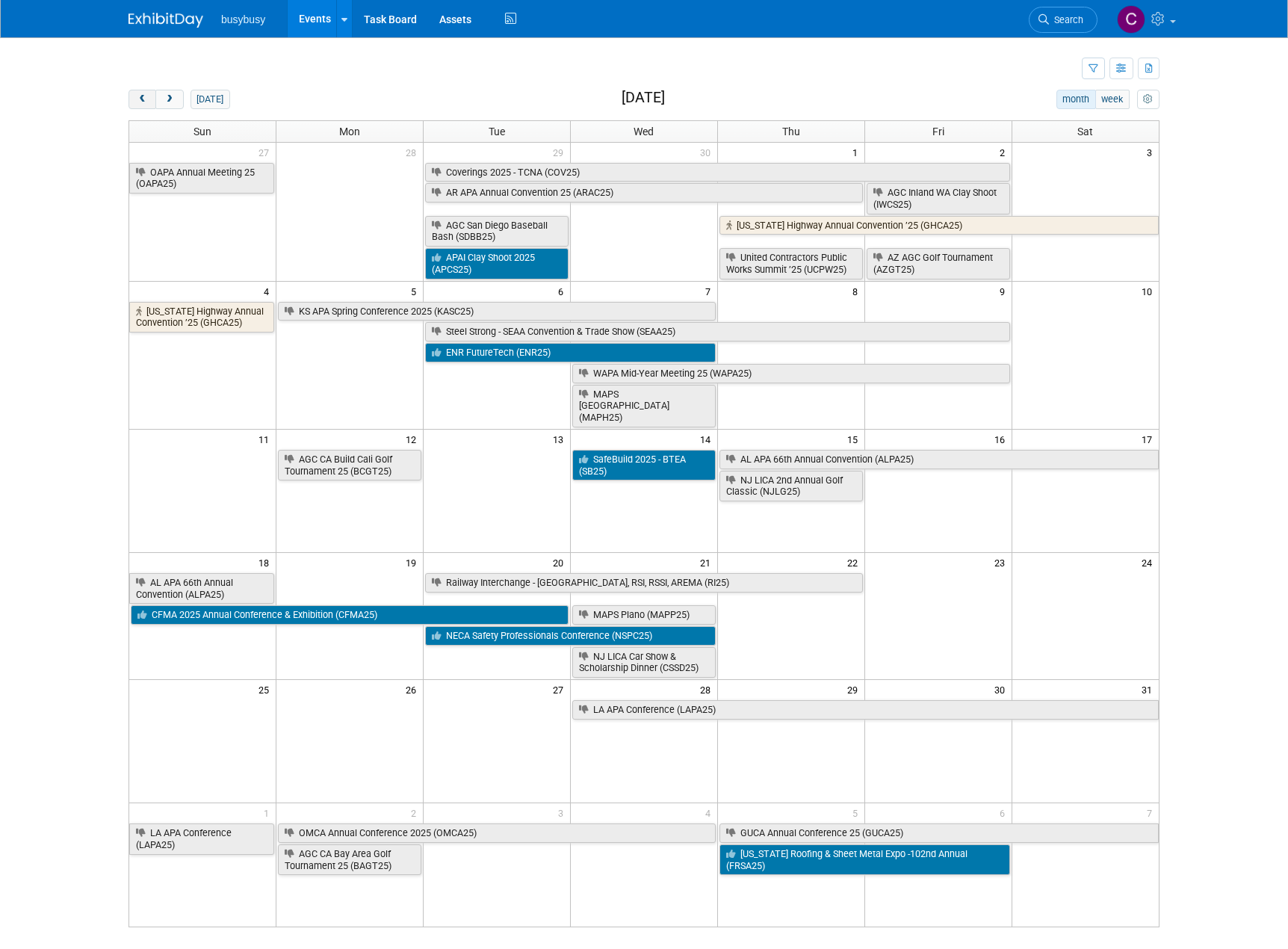
click at [146, 98] on span "prev" at bounding box center [142, 100] width 11 height 10
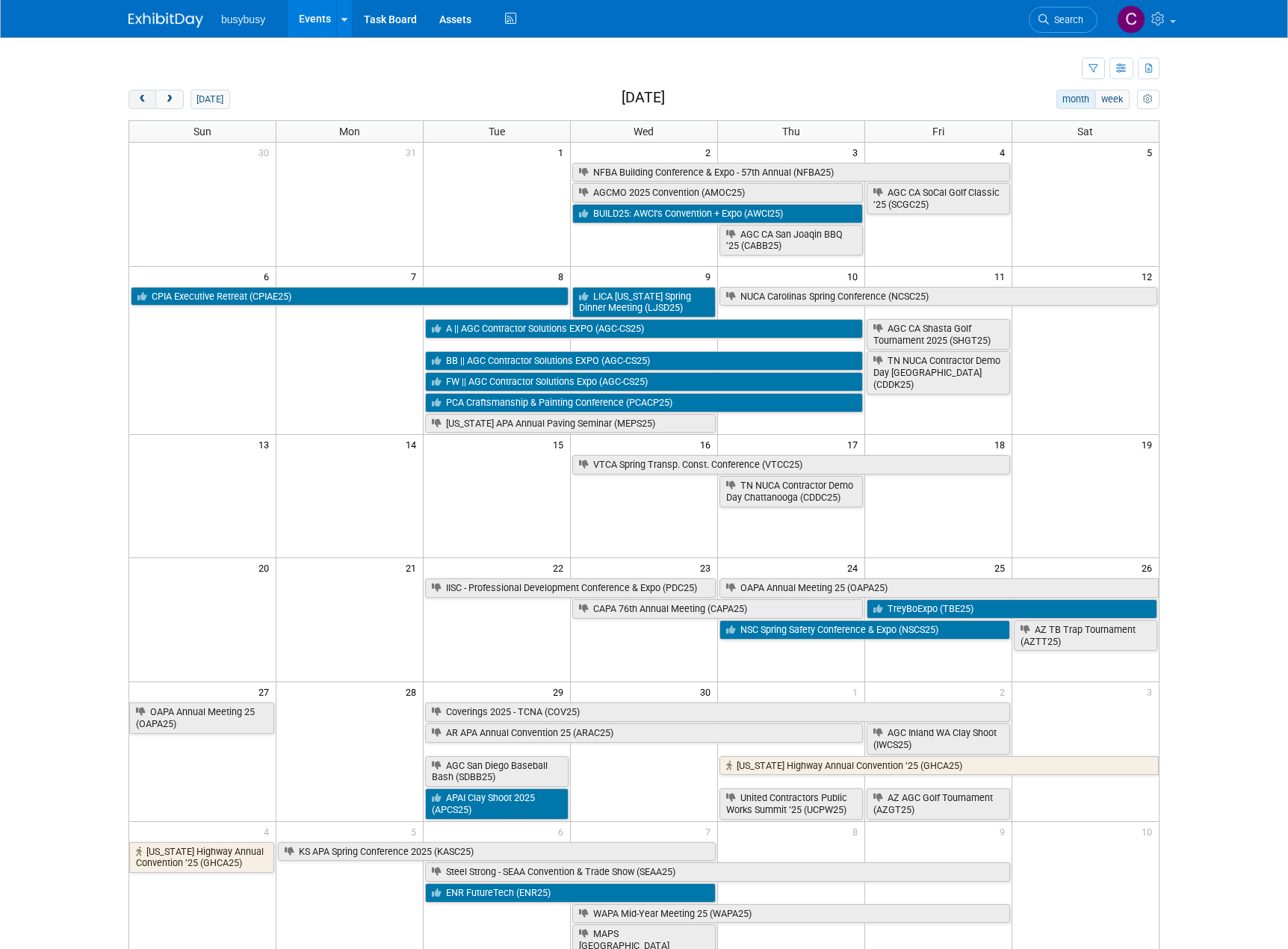
click at [146, 98] on span "prev" at bounding box center [142, 100] width 11 height 10
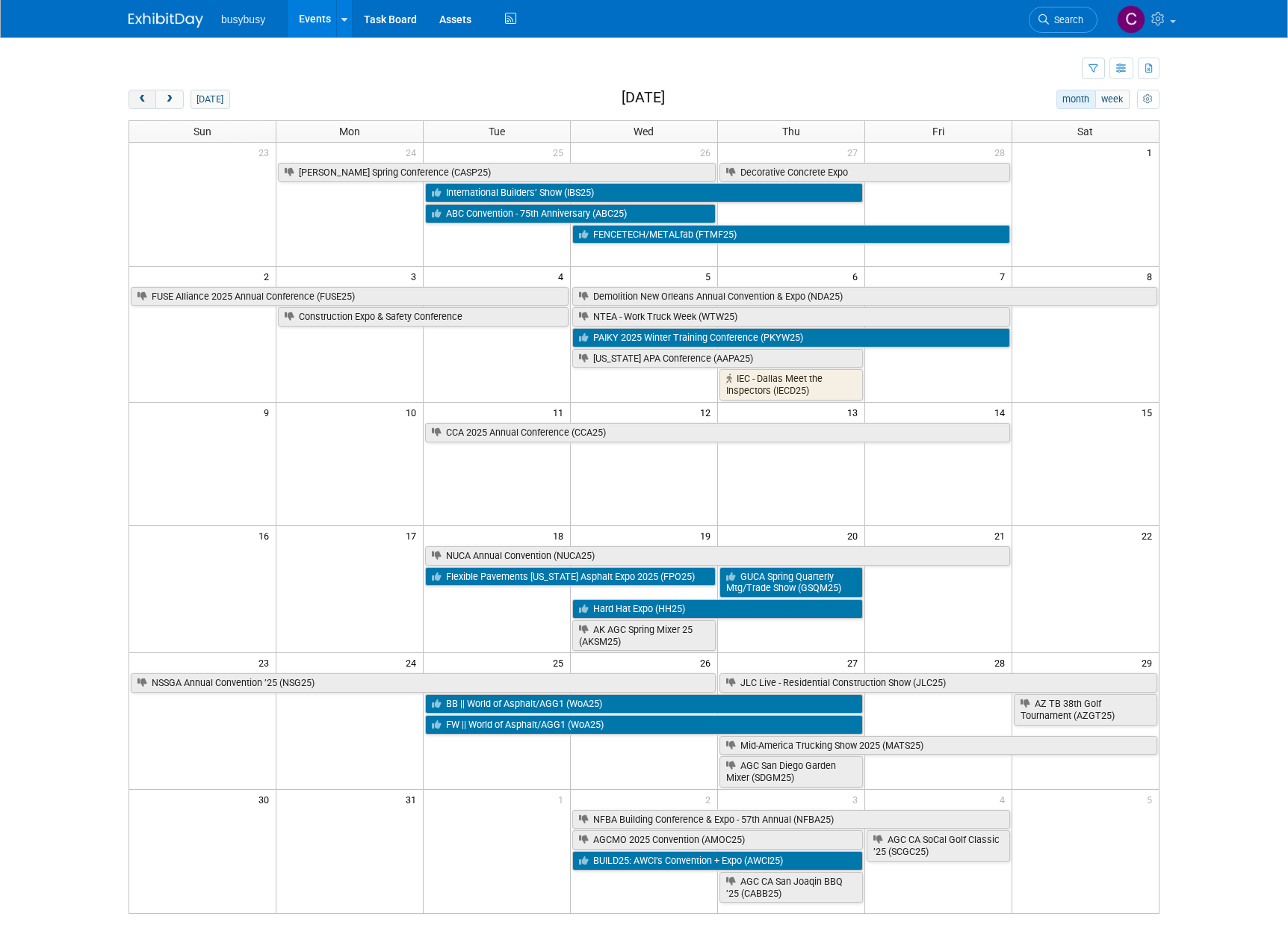
click at [146, 98] on span "prev" at bounding box center [142, 100] width 11 height 10
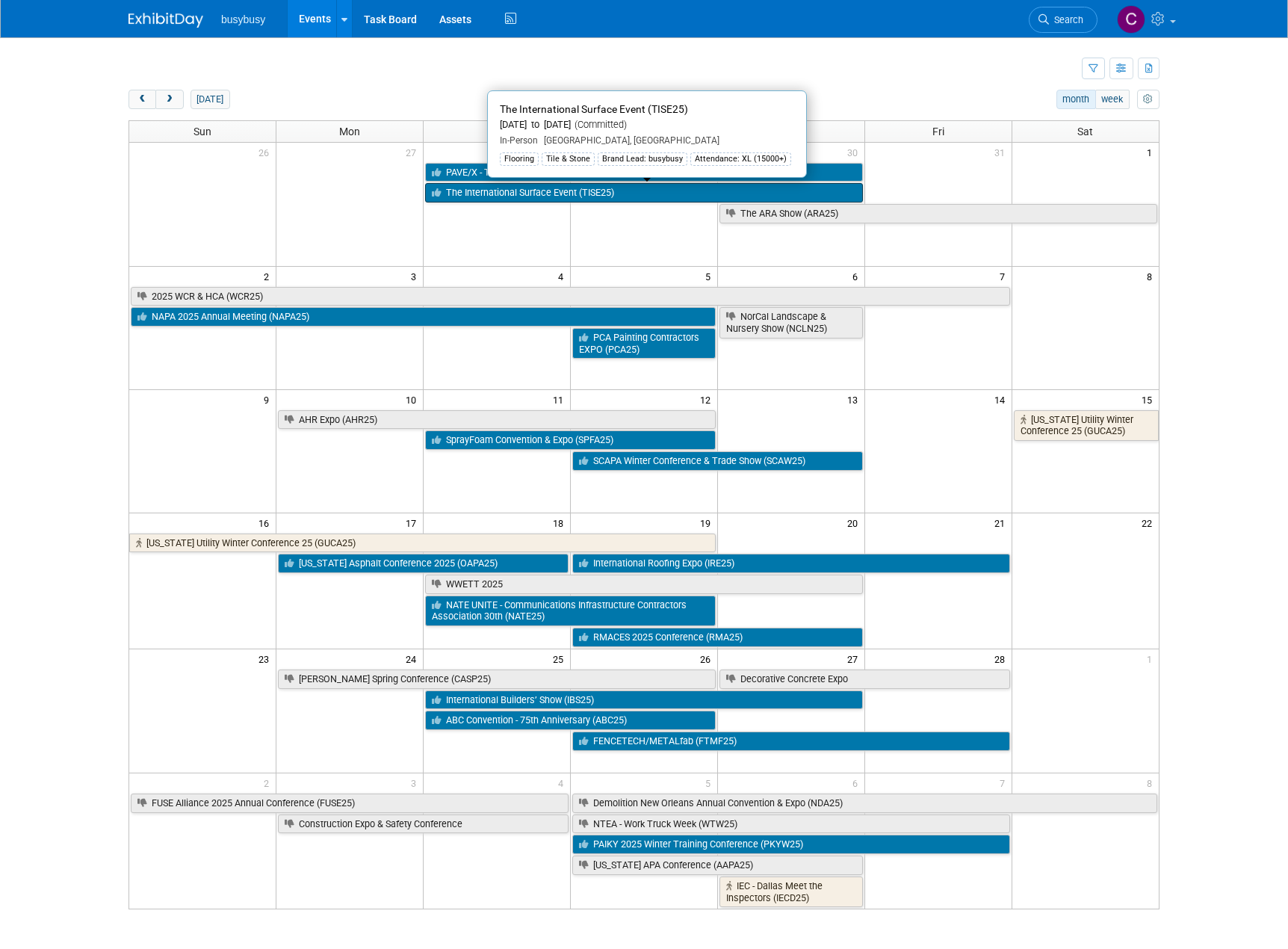
click at [539, 195] on link "The International Surface Event (TISE25)" at bounding box center [644, 192] width 438 height 19
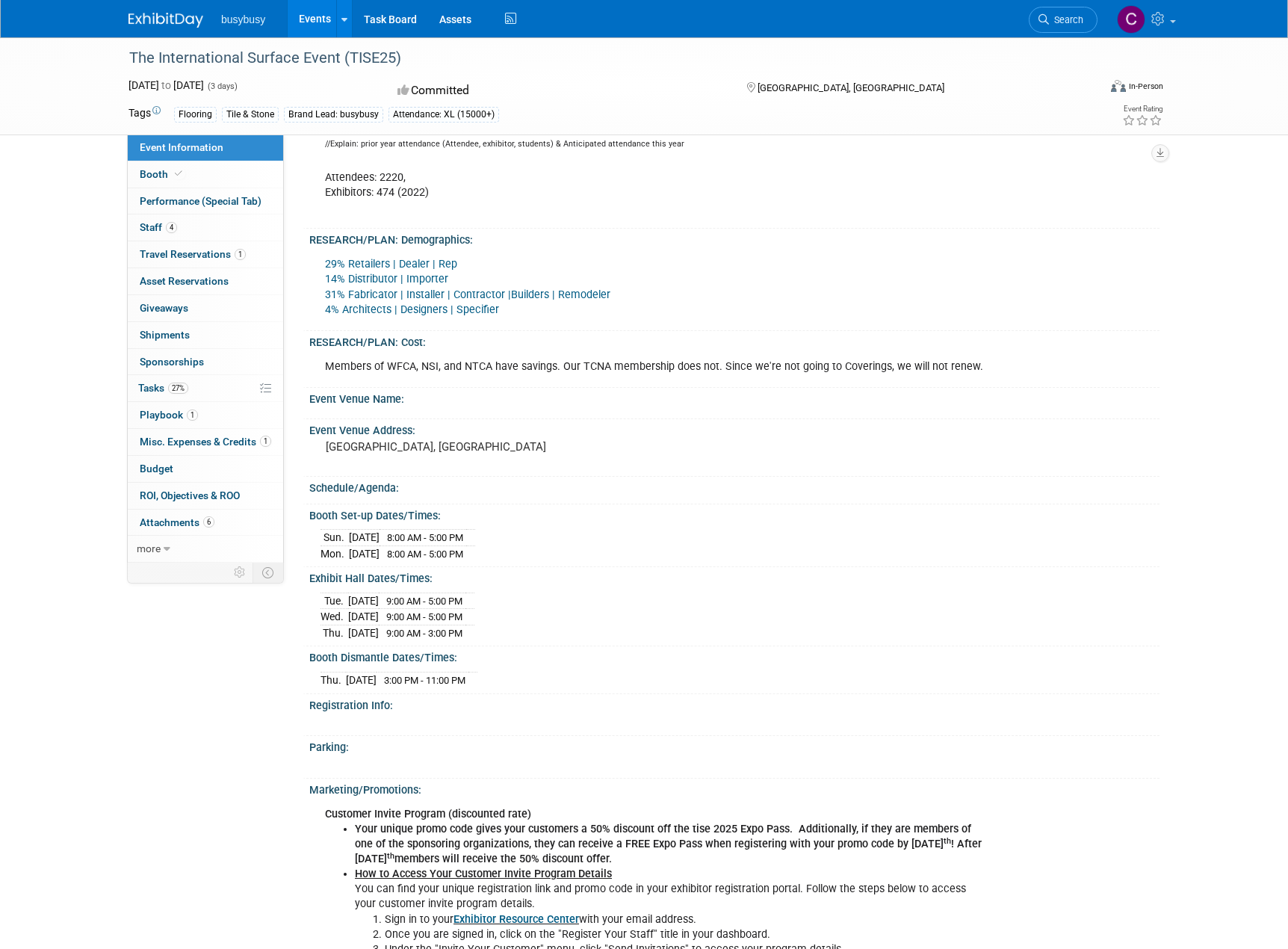
scroll to position [523, 0]
